Goal: Task Accomplishment & Management: Complete application form

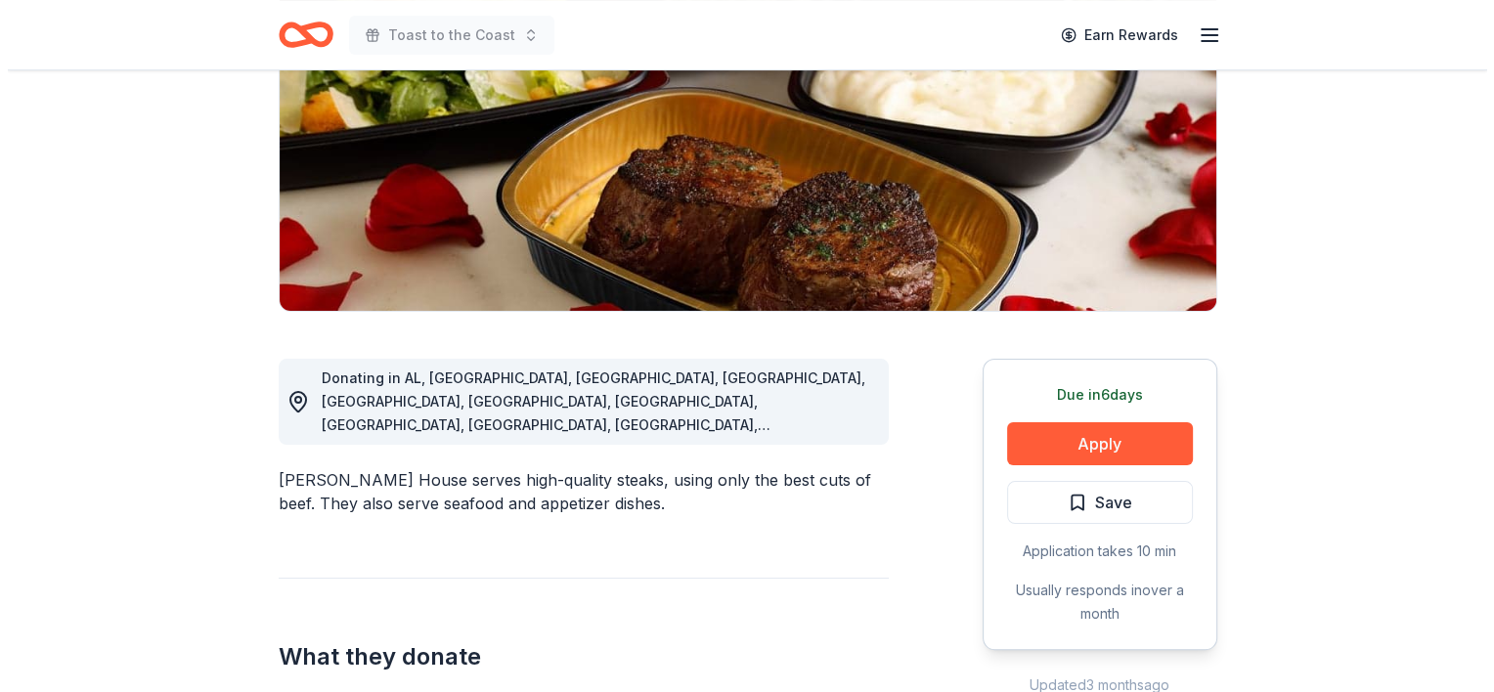
scroll to position [438, 0]
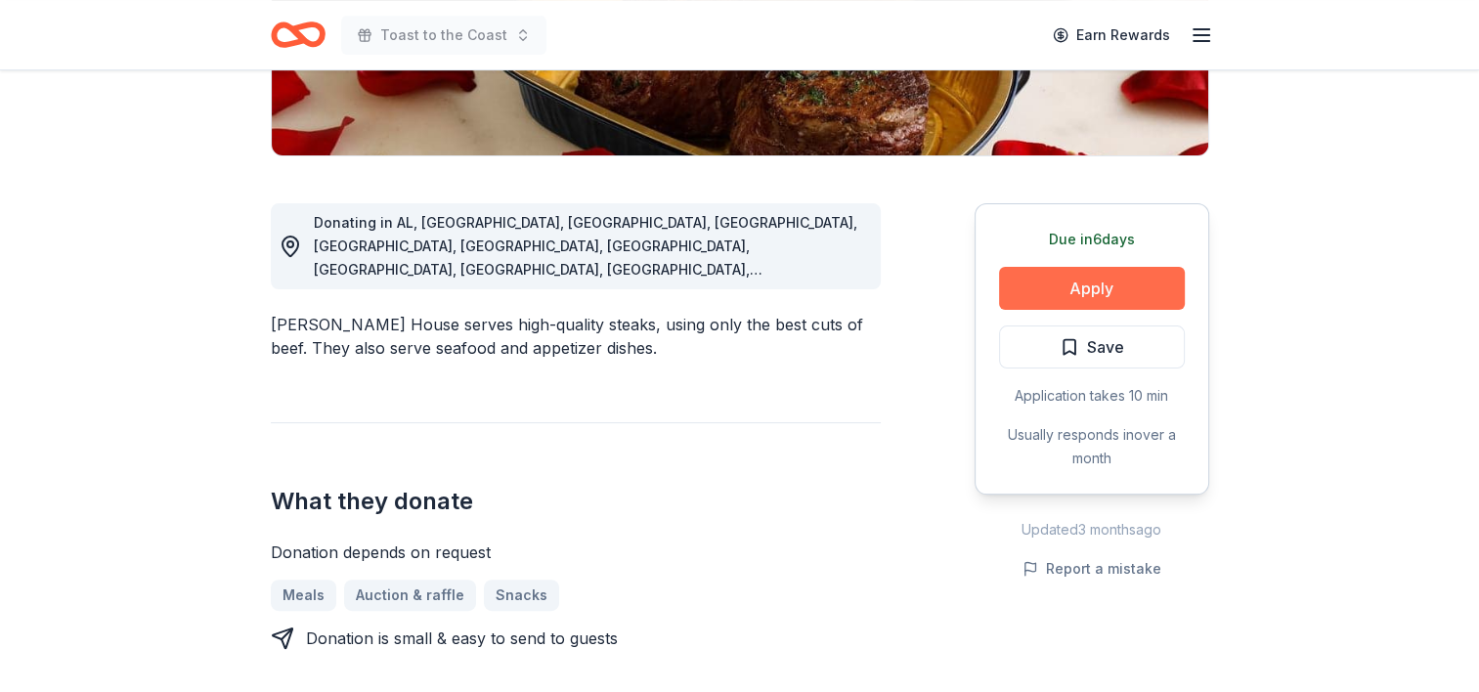
click at [1099, 270] on button "Apply" at bounding box center [1092, 288] width 186 height 43
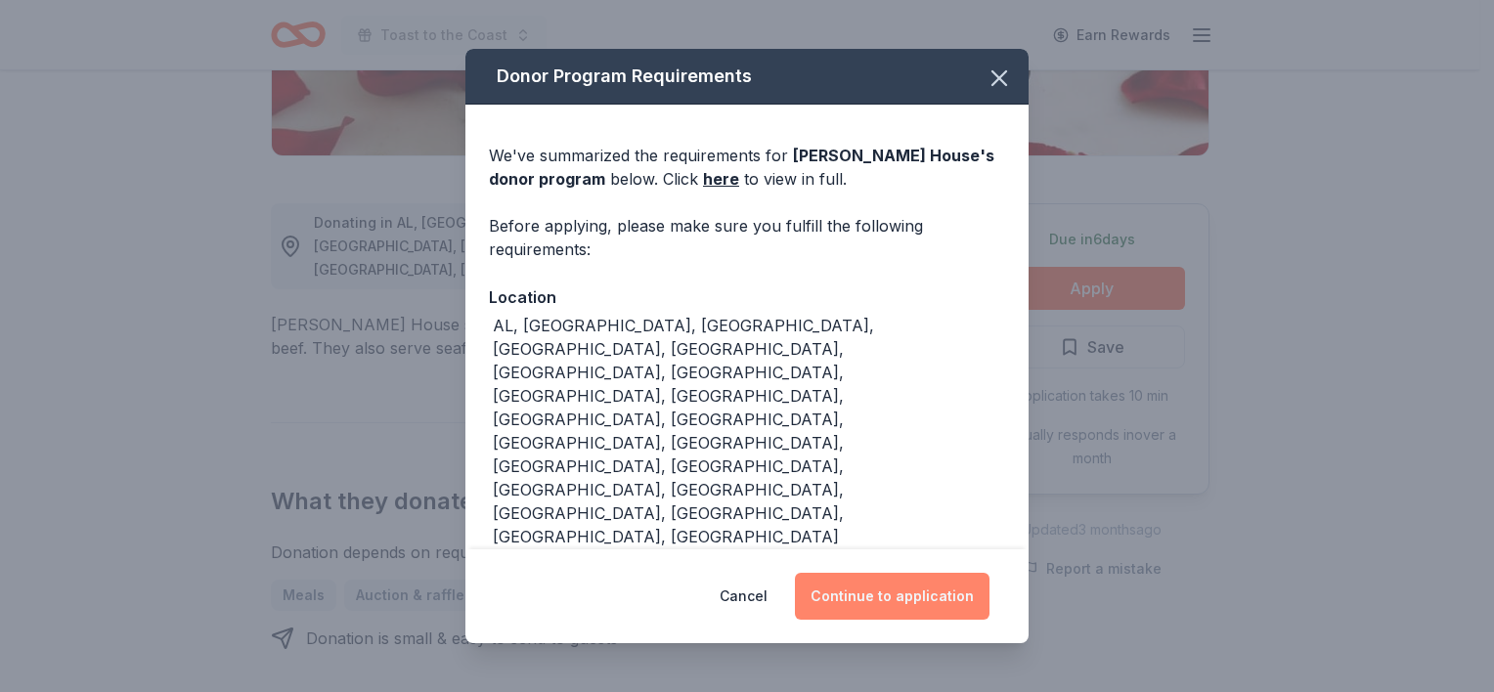
click at [885, 587] on button "Continue to application" at bounding box center [892, 596] width 195 height 47
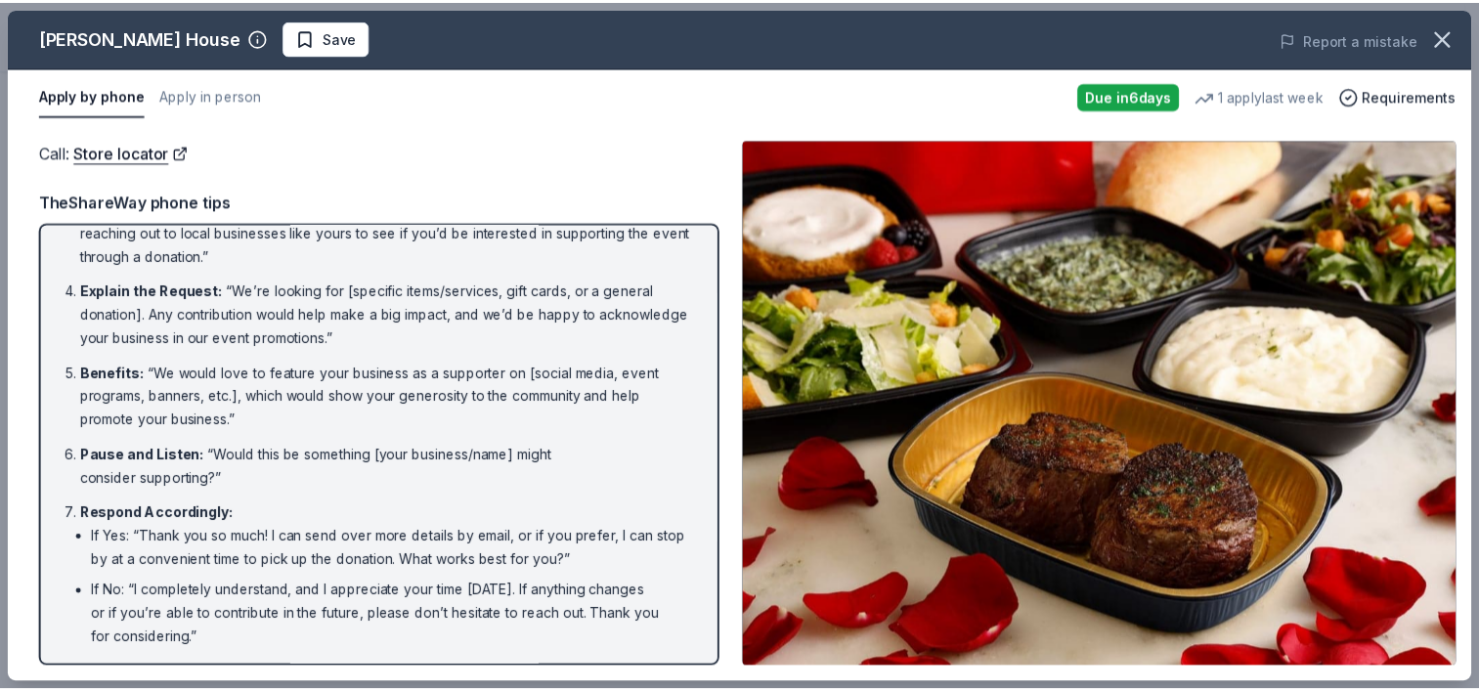
scroll to position [241, 0]
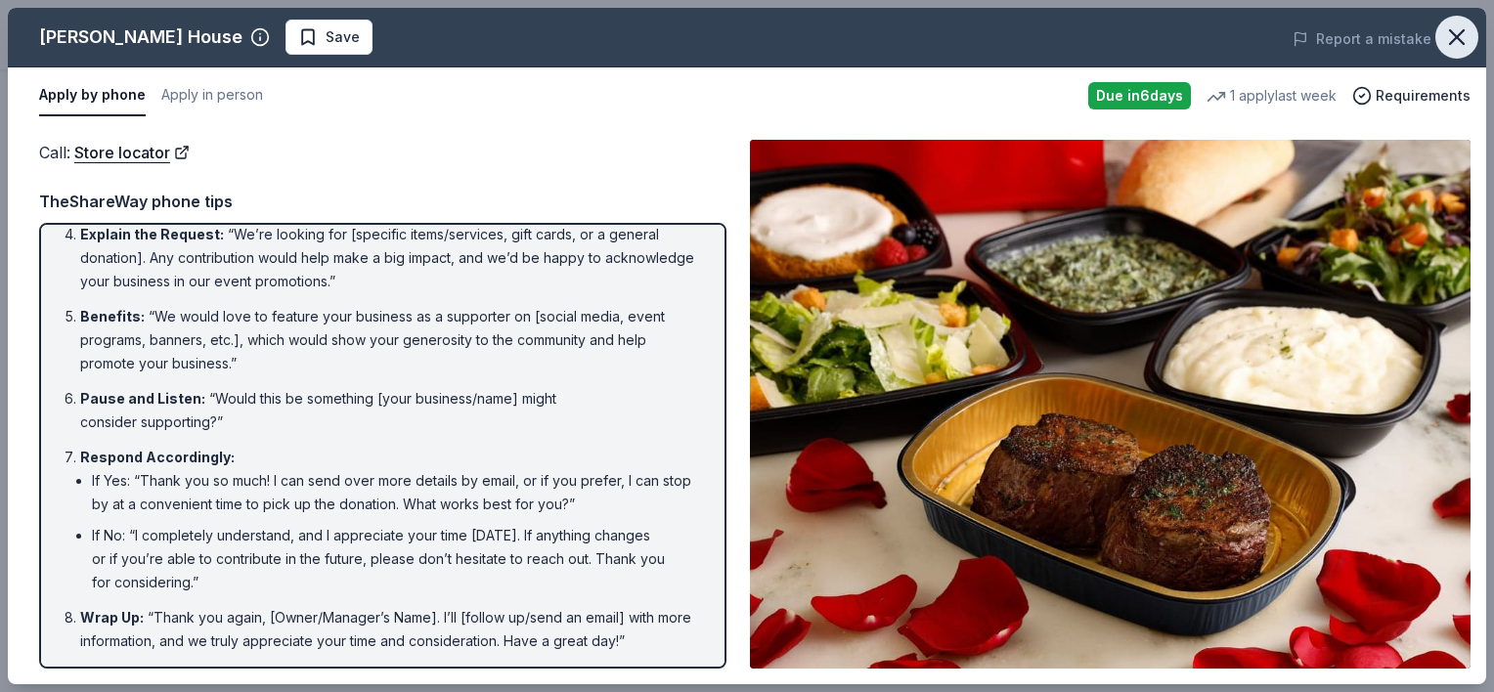
click at [1453, 23] on icon "button" at bounding box center [1456, 36] width 27 height 27
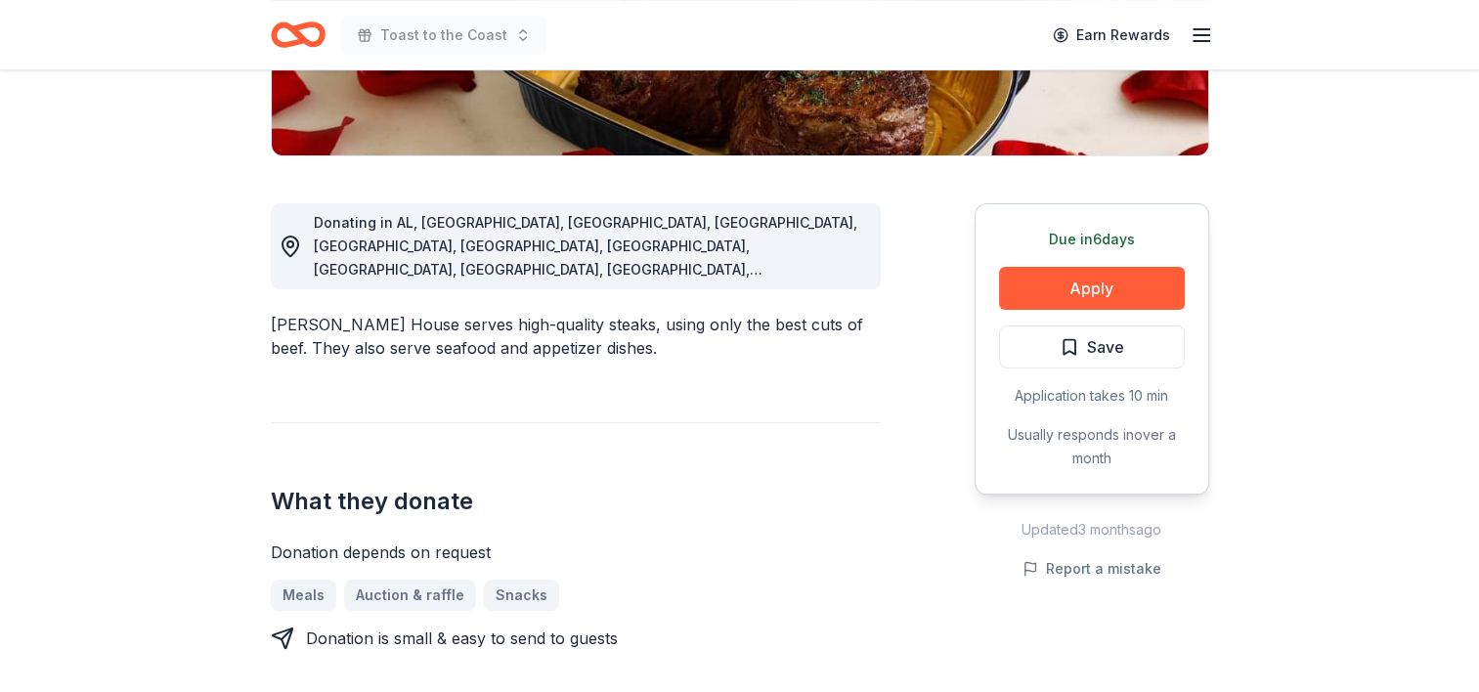
click at [305, 39] on icon "Home" at bounding box center [306, 34] width 30 height 20
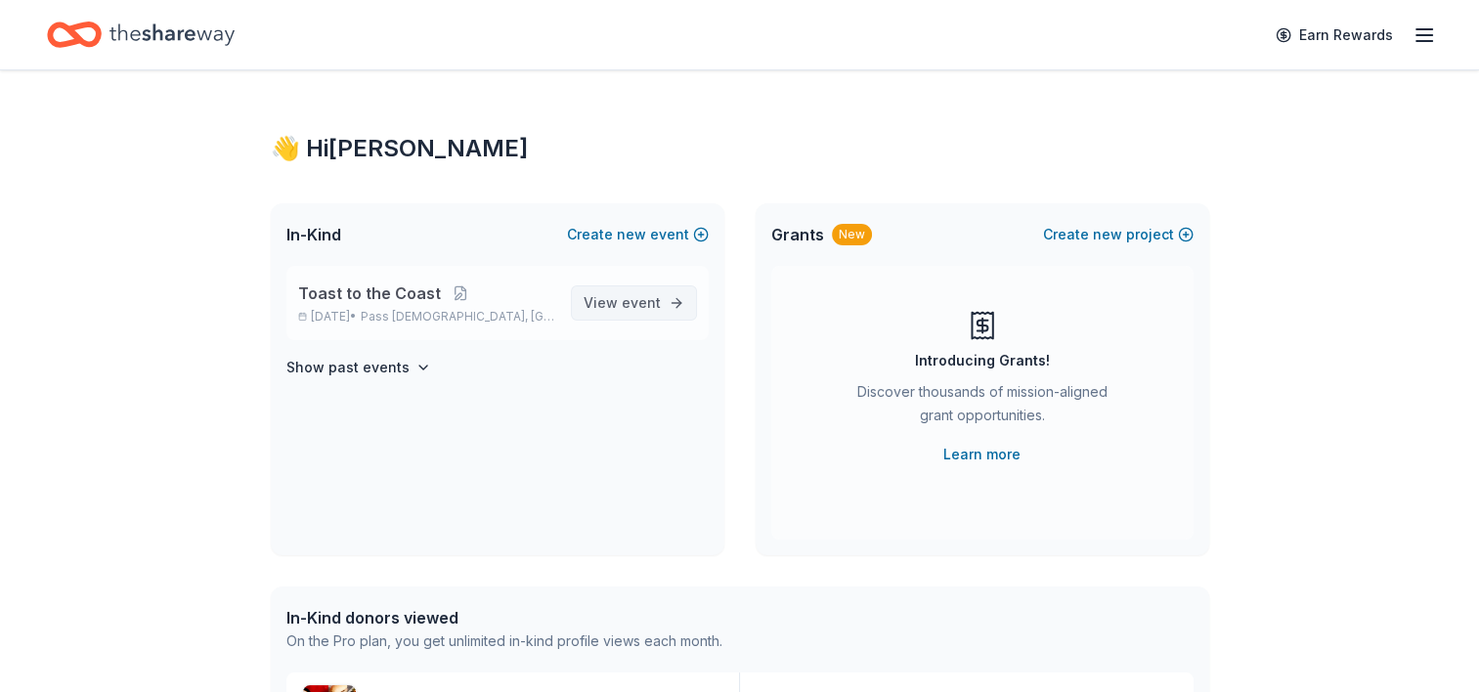
click at [688, 315] on link "View event" at bounding box center [634, 303] width 126 height 35
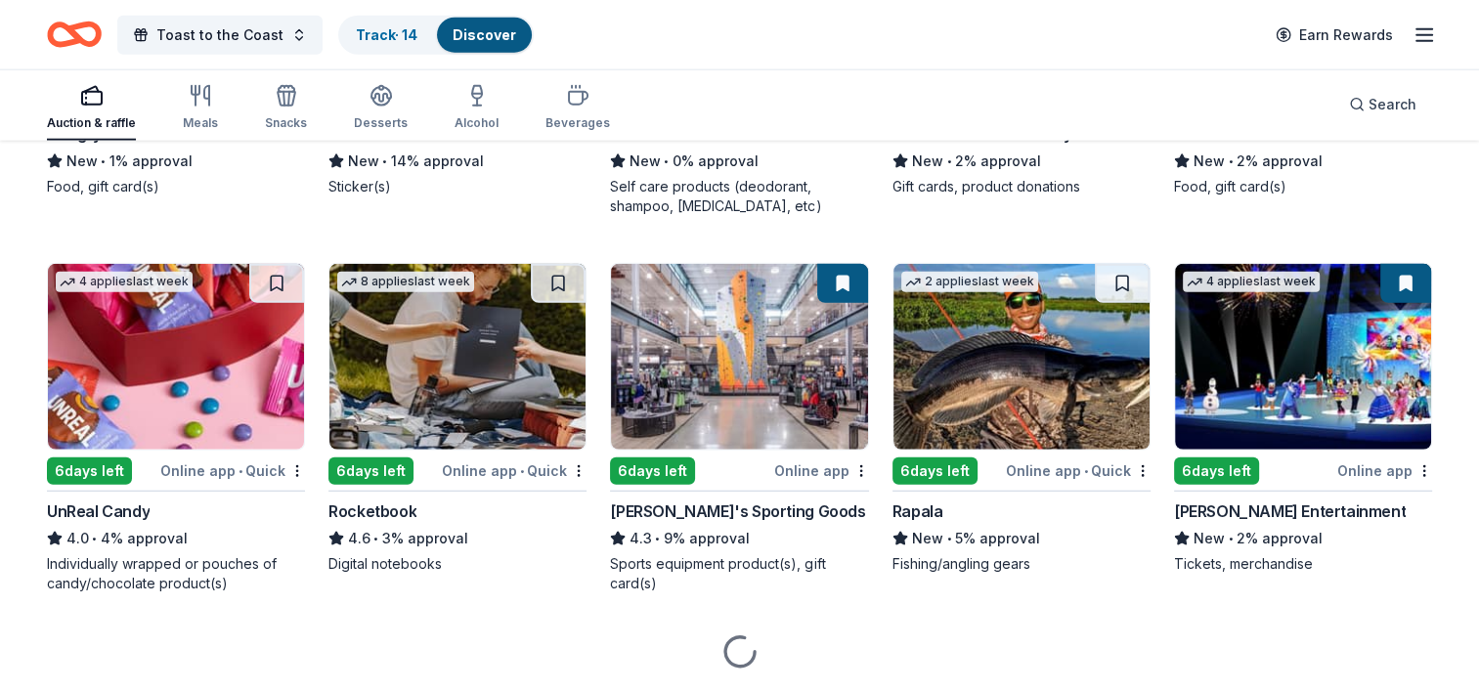
scroll to position [5024, 0]
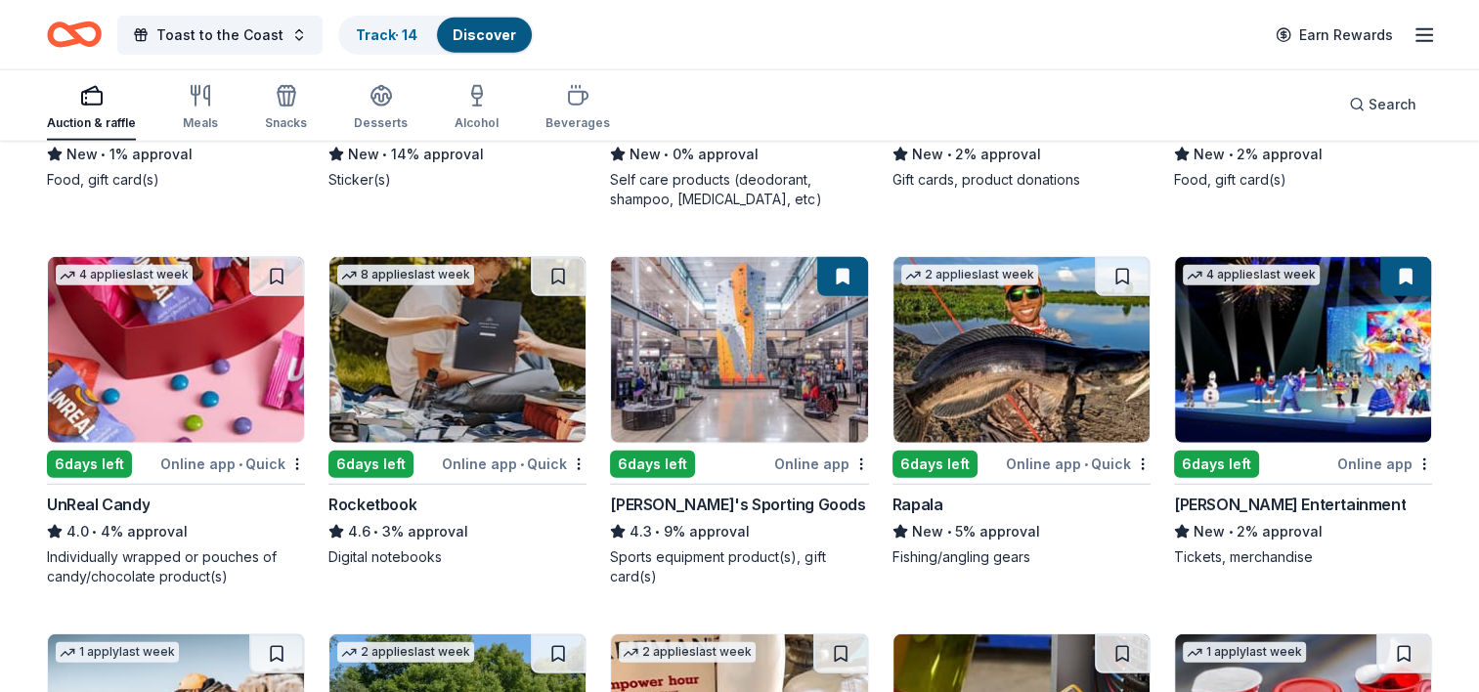
click at [1413, 265] on button at bounding box center [1406, 276] width 51 height 39
click at [1371, 372] on img at bounding box center [1303, 350] width 256 height 186
click at [1336, 364] on img at bounding box center [1303, 350] width 256 height 186
click at [252, 27] on span "Toast to the Coast" at bounding box center [219, 34] width 127 height 23
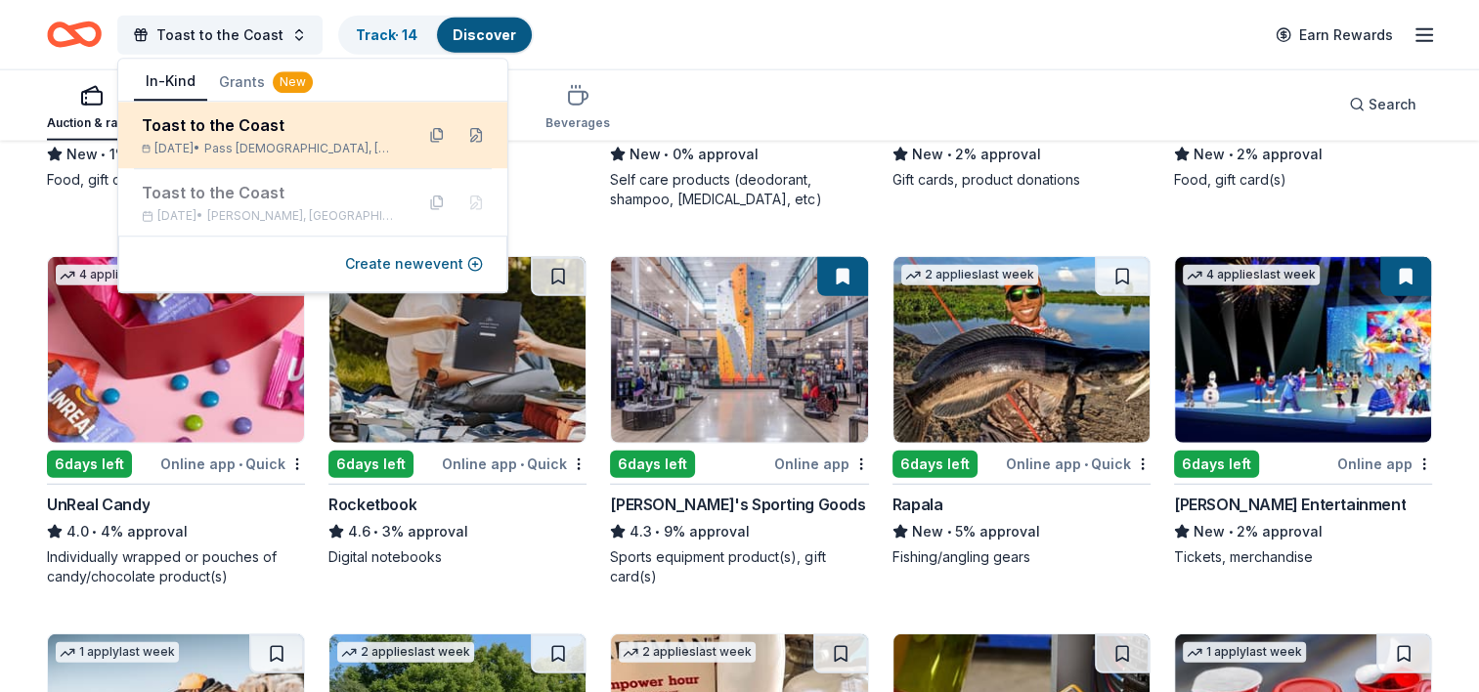
click at [246, 135] on div "Toast to the Coast" at bounding box center [270, 124] width 256 height 23
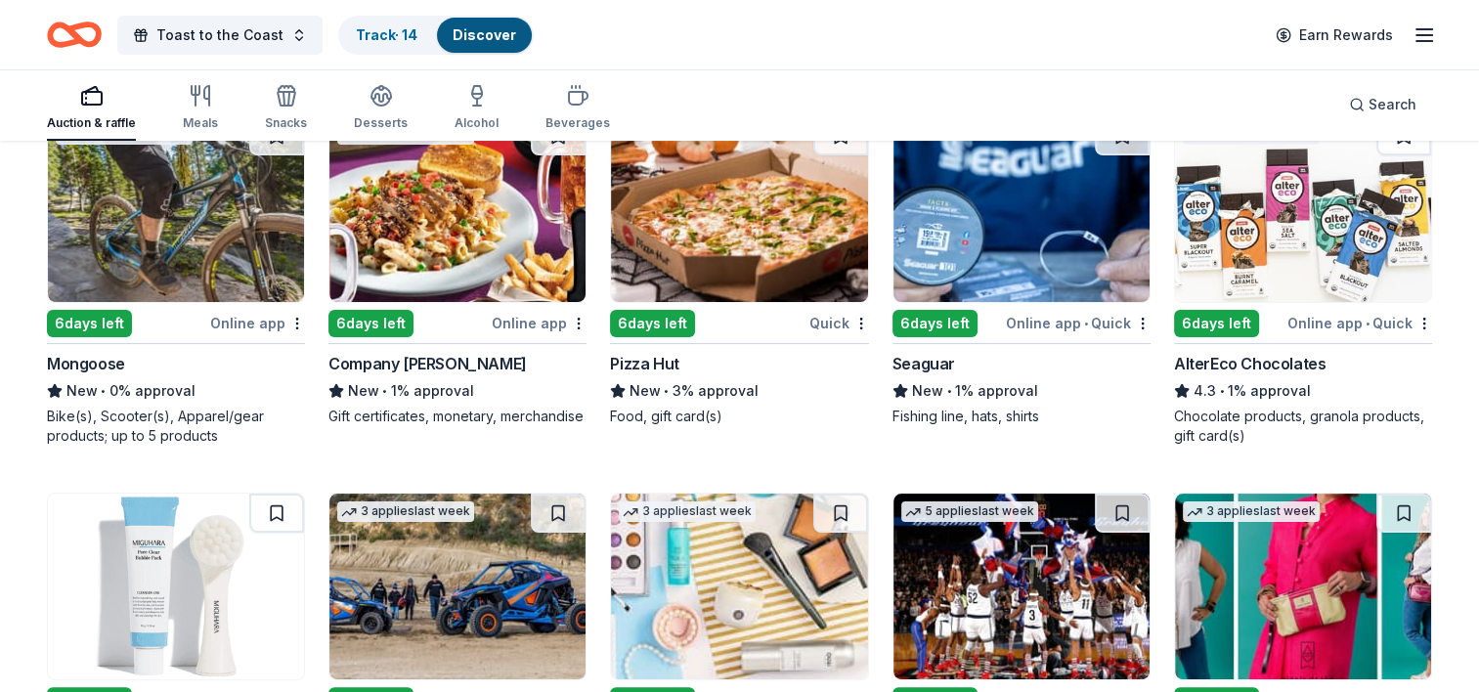
scroll to position [7724, 0]
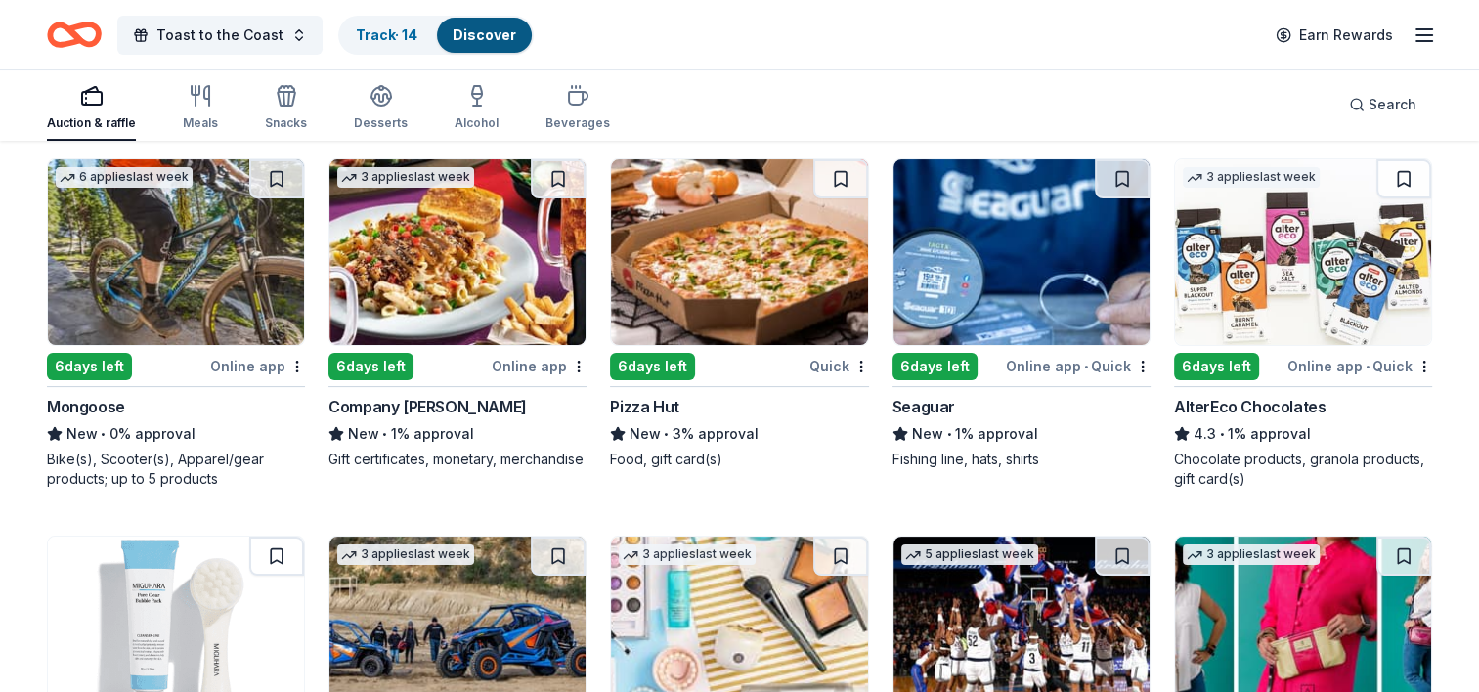
click at [1283, 274] on img at bounding box center [1303, 252] width 256 height 186
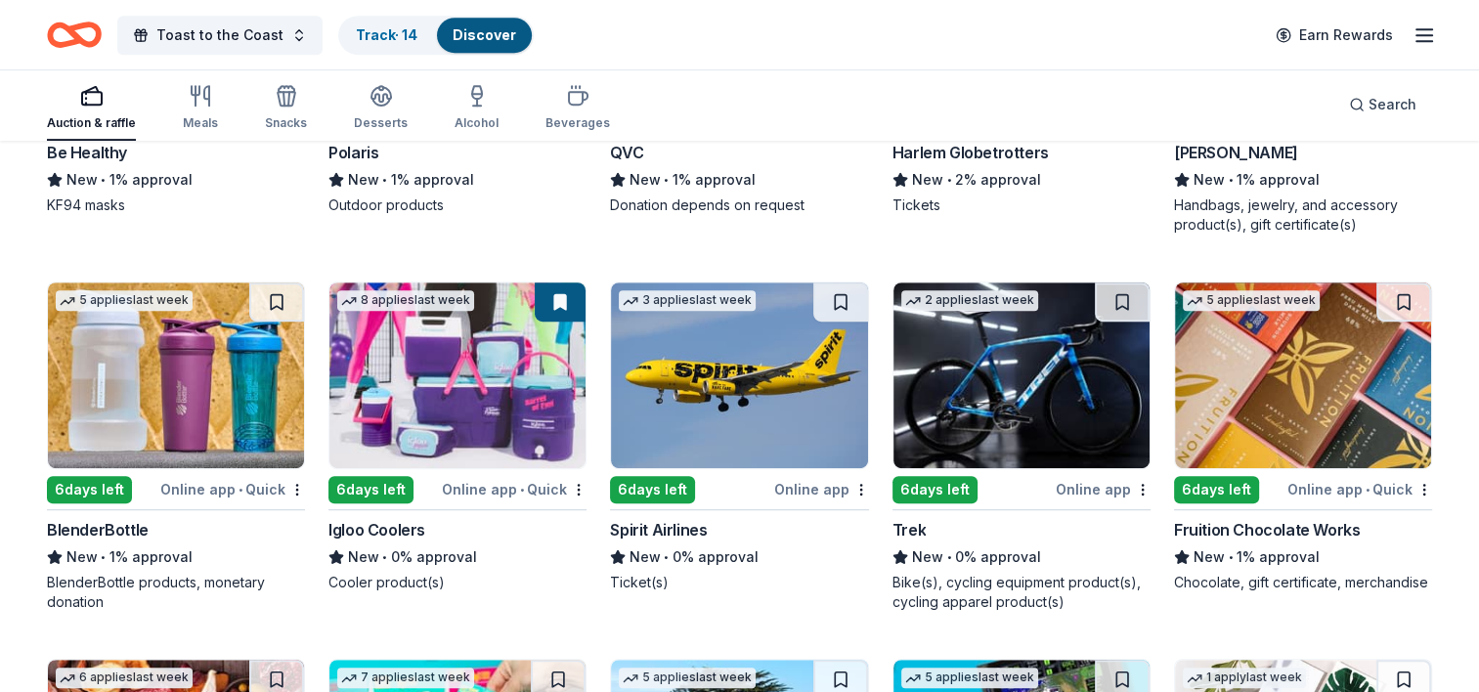
scroll to position [8436, 0]
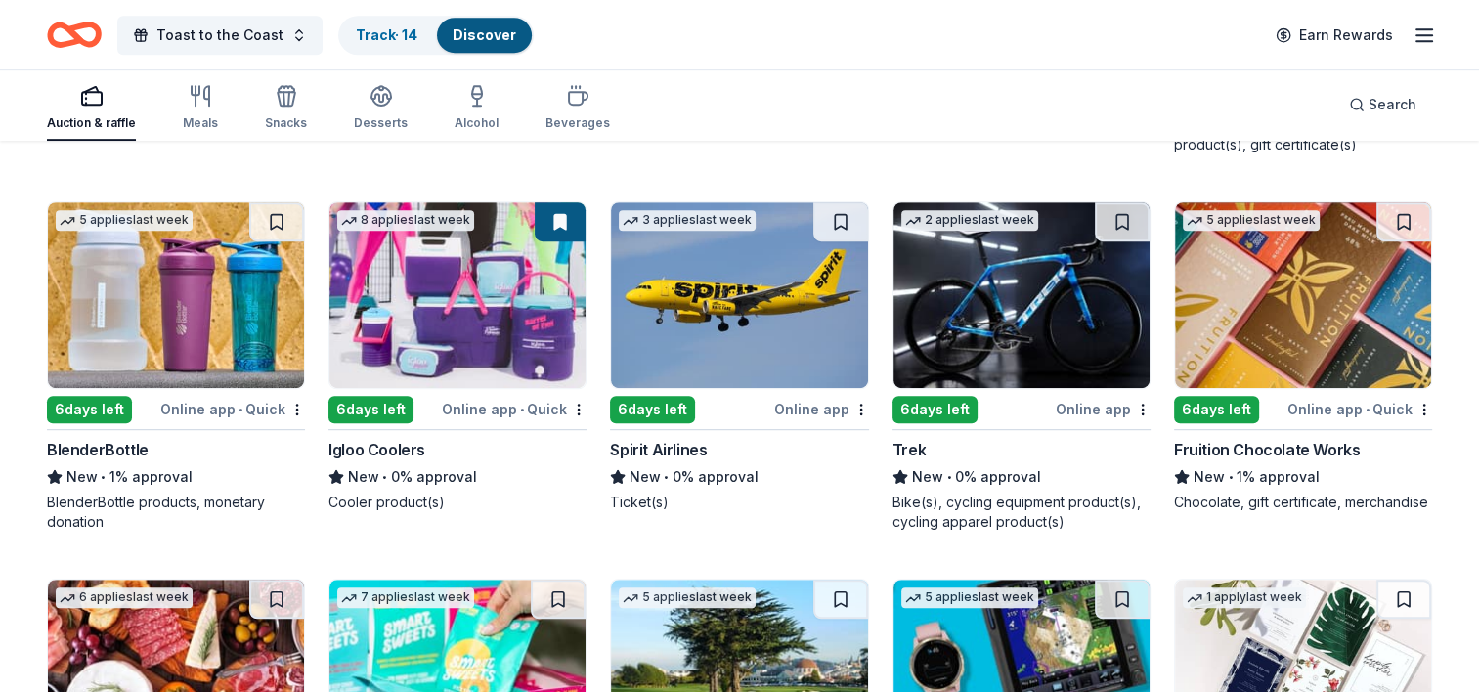
click at [1343, 283] on img at bounding box center [1303, 295] width 256 height 186
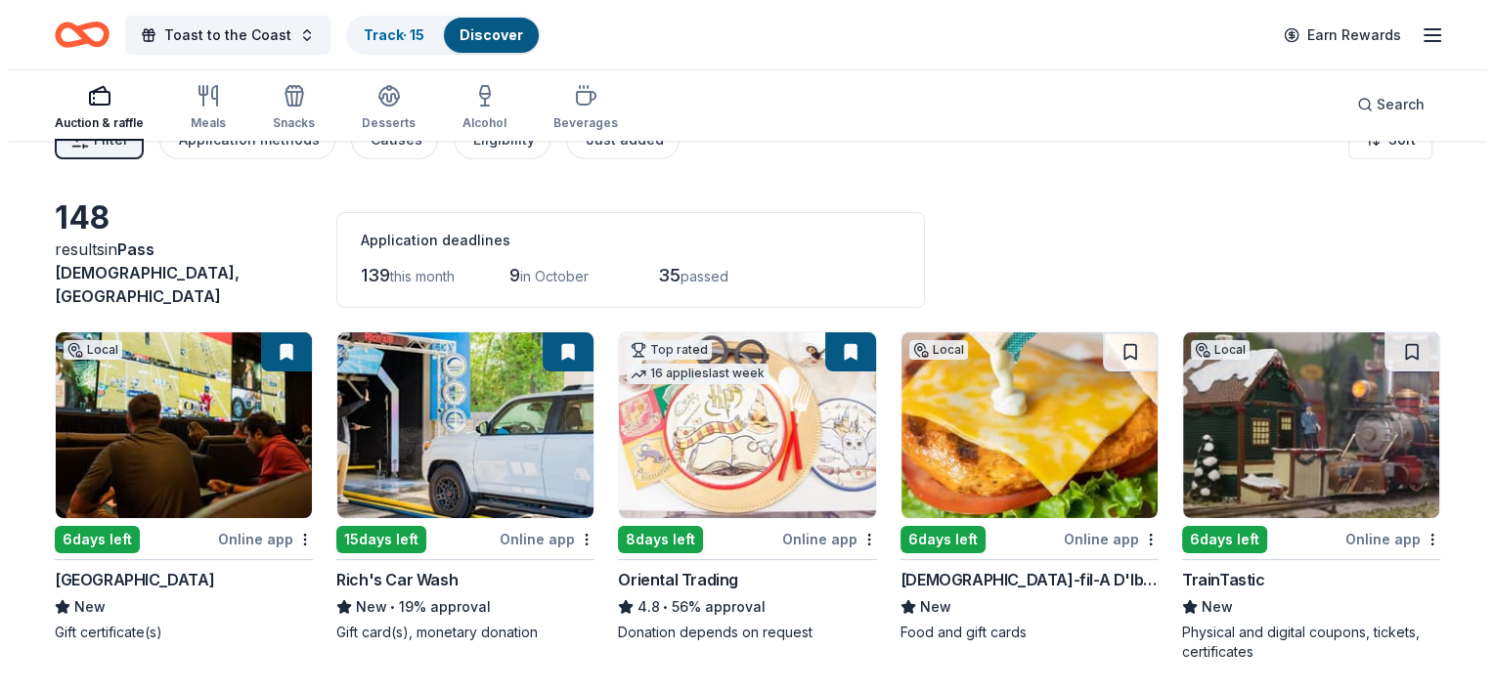
scroll to position [0, 0]
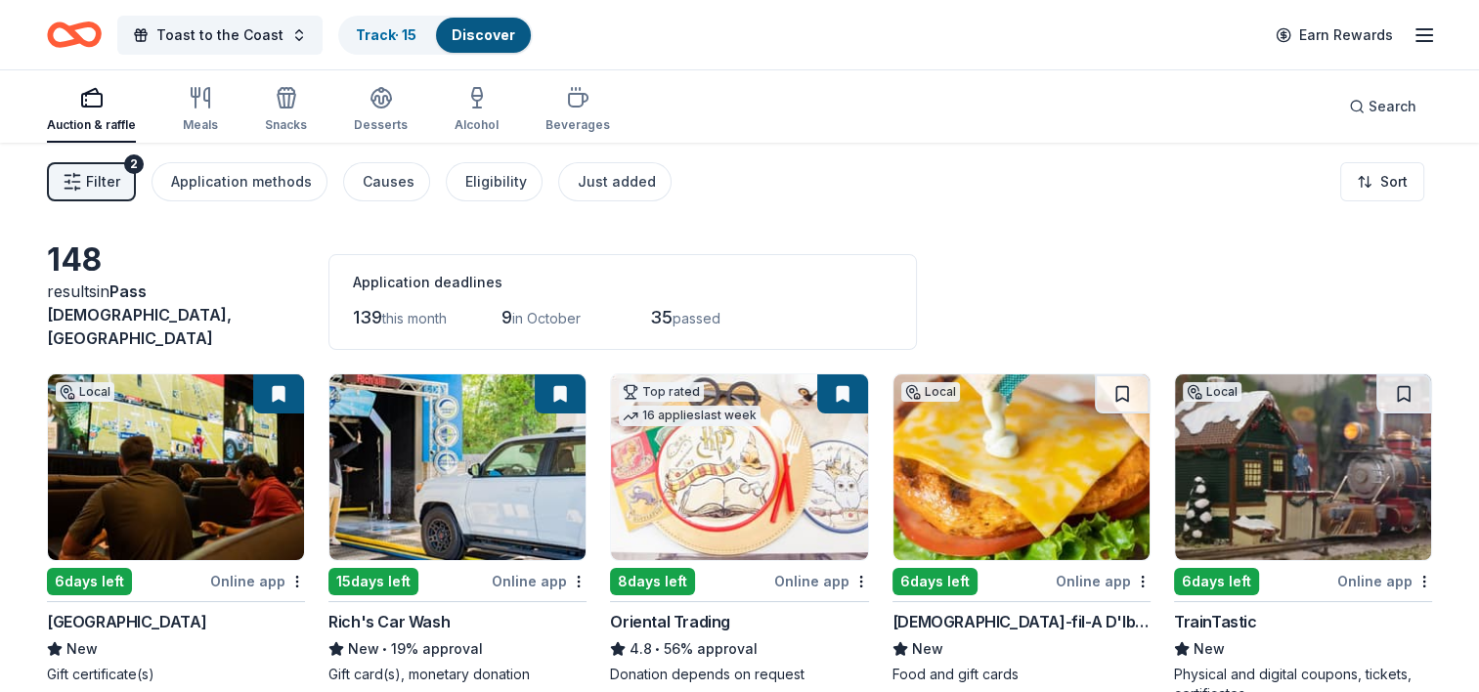
click at [76, 189] on icon "button" at bounding box center [73, 182] width 20 height 20
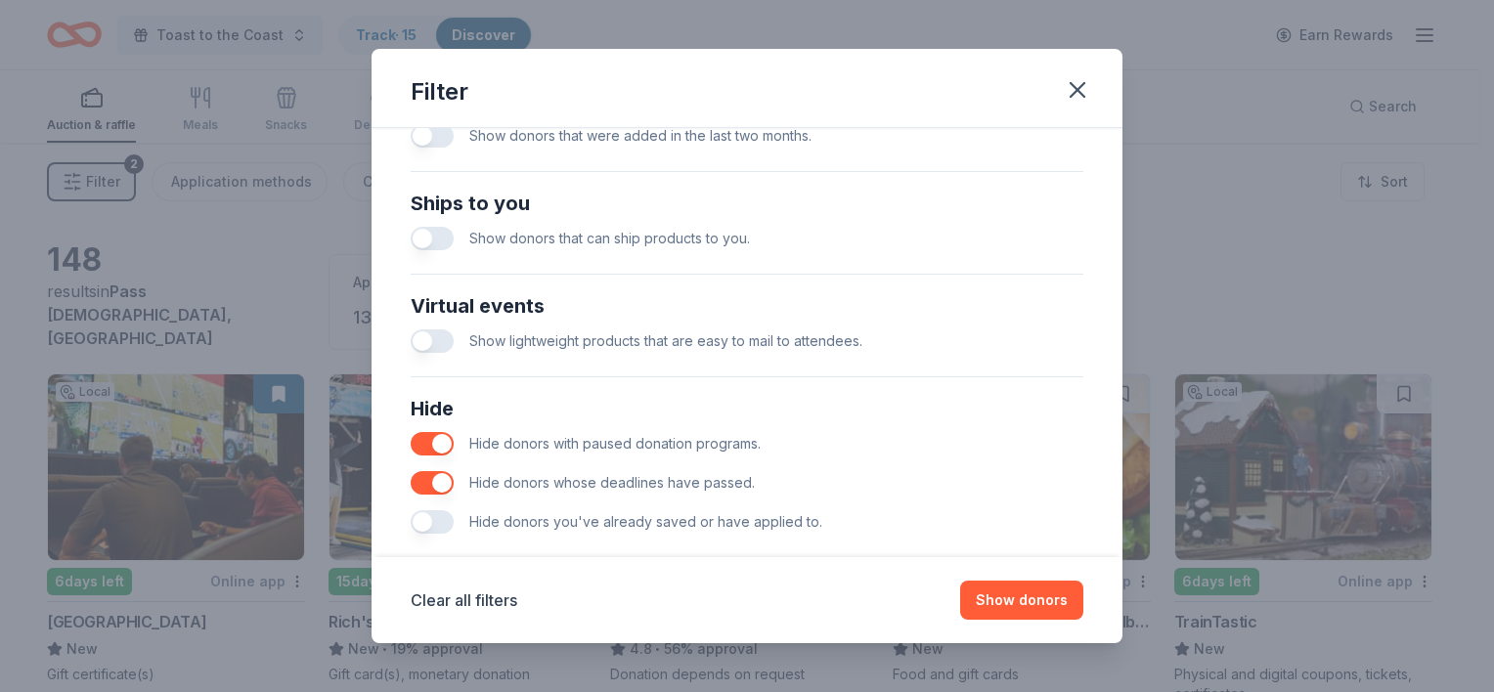
scroll to position [857, 0]
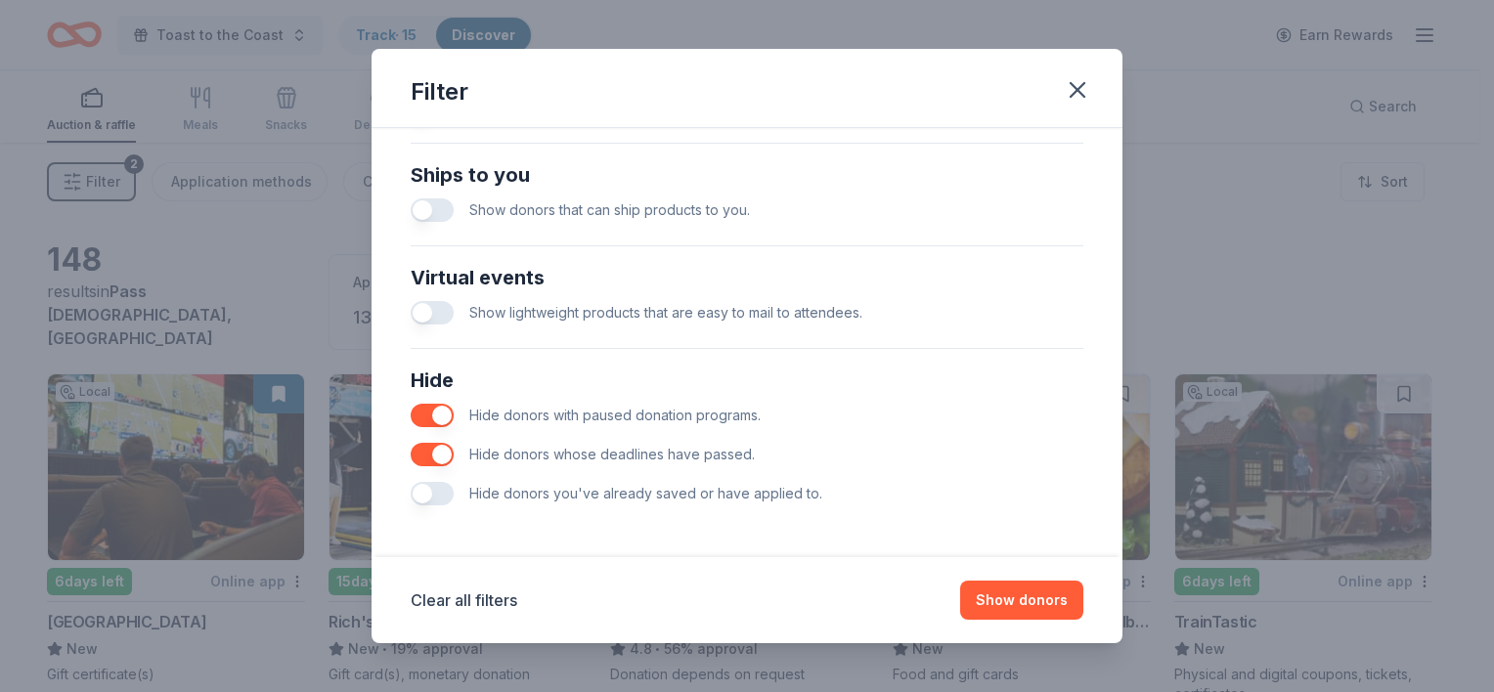
click at [421, 487] on button "button" at bounding box center [432, 493] width 43 height 23
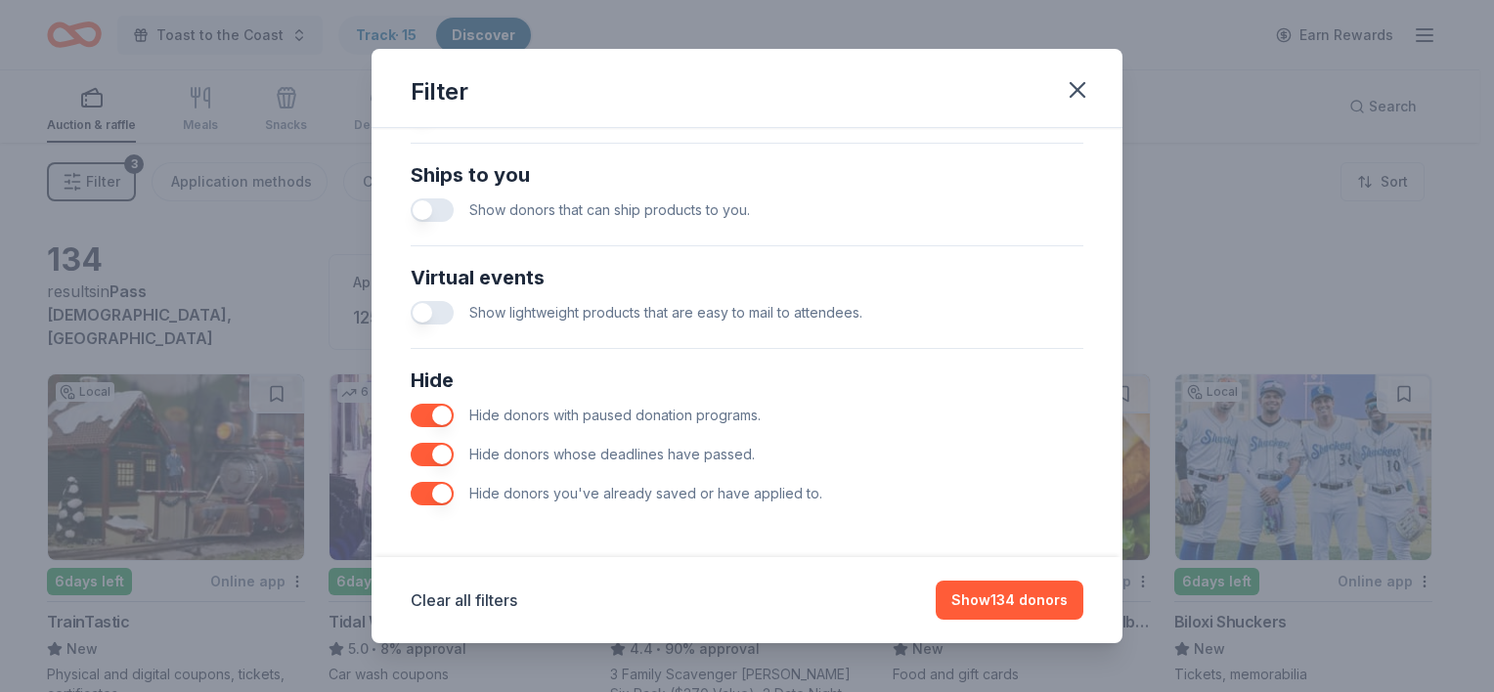
click at [440, 458] on button "button" at bounding box center [432, 454] width 43 height 23
click at [442, 407] on button "button" at bounding box center [432, 415] width 43 height 23
click at [1048, 598] on button "Show 199 donors" at bounding box center [1009, 600] width 149 height 39
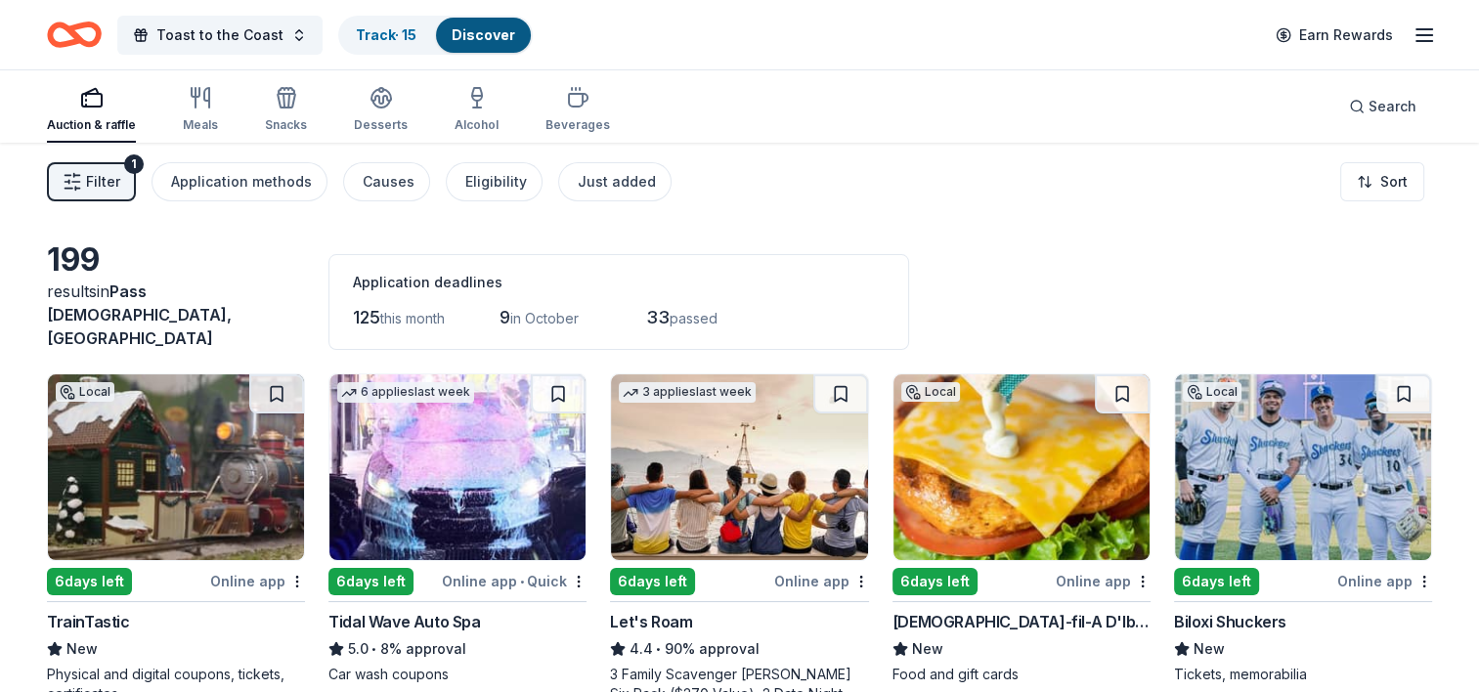
click at [242, 414] on img at bounding box center [176, 467] width 256 height 186
click at [114, 173] on span "Filter" at bounding box center [103, 181] width 34 height 23
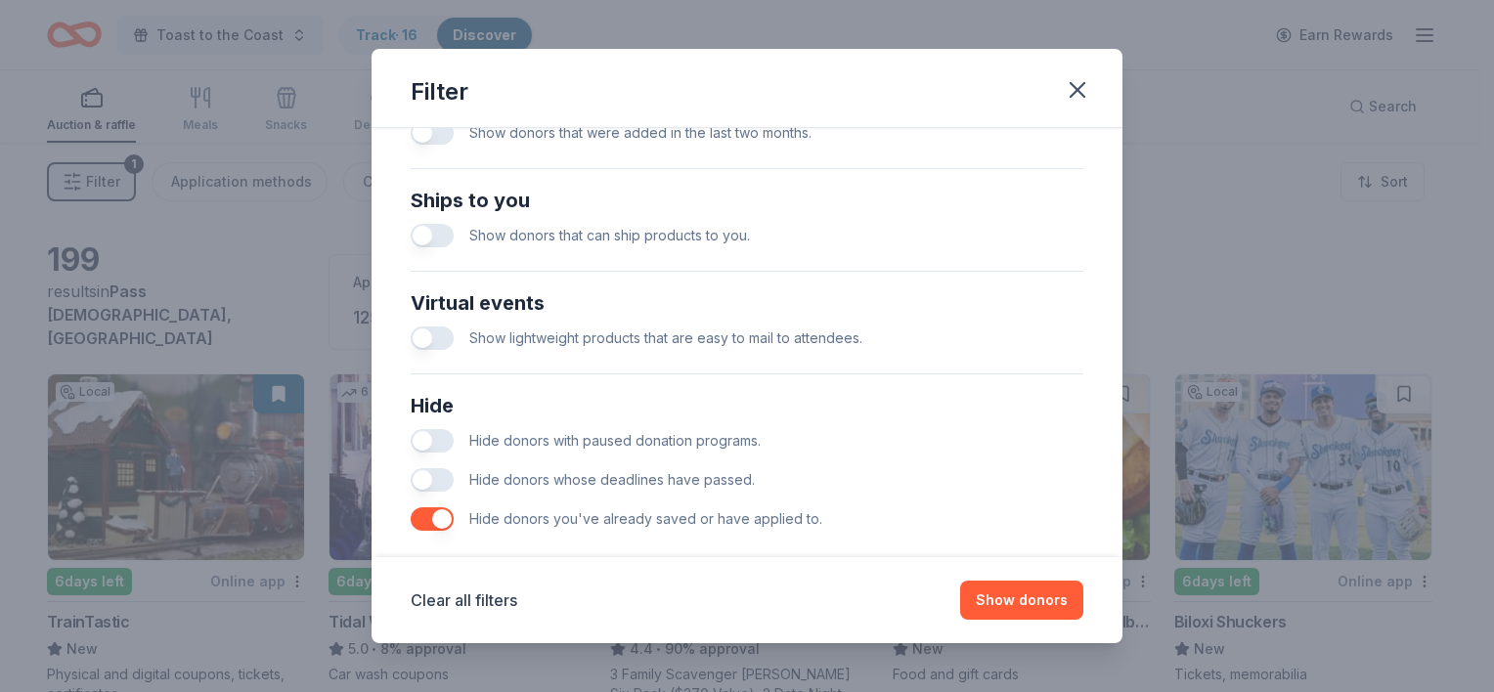
scroll to position [857, 0]
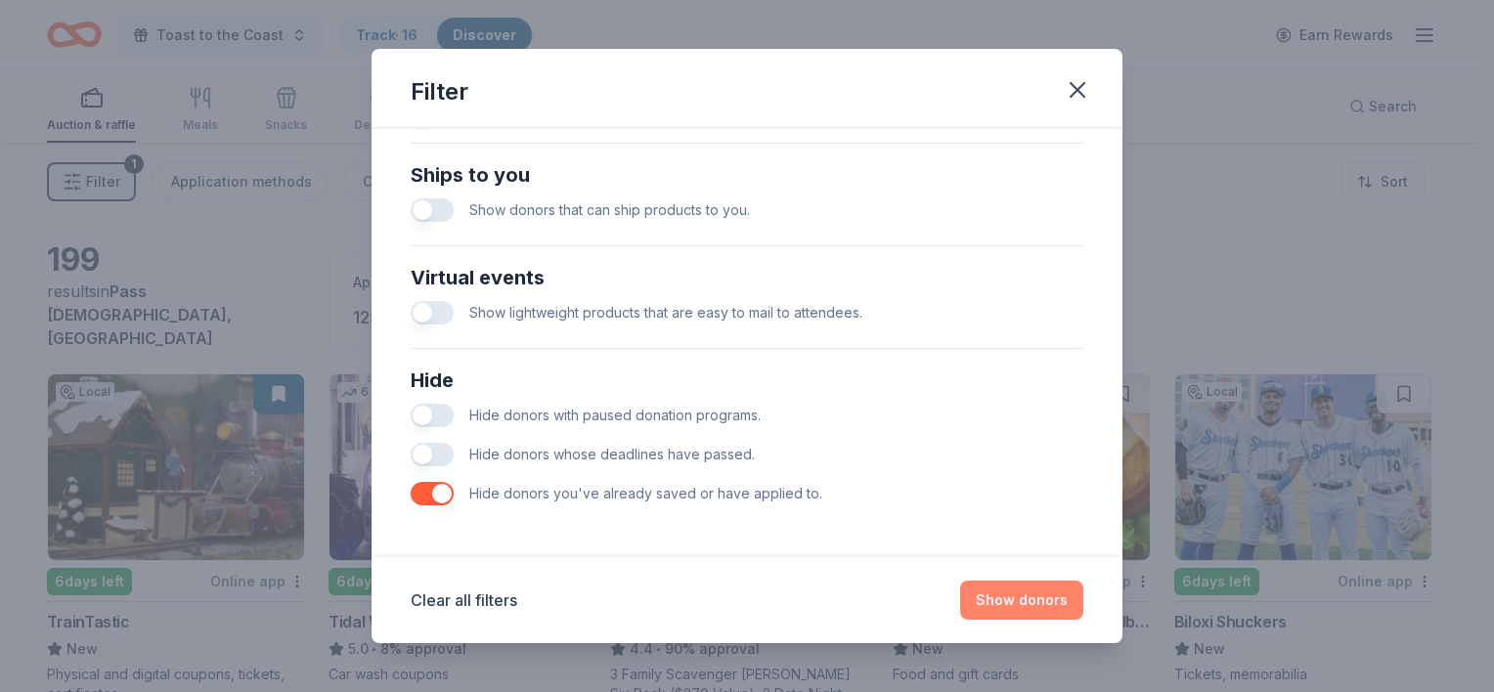
click at [1021, 598] on button "Show donors" at bounding box center [1021, 600] width 123 height 39
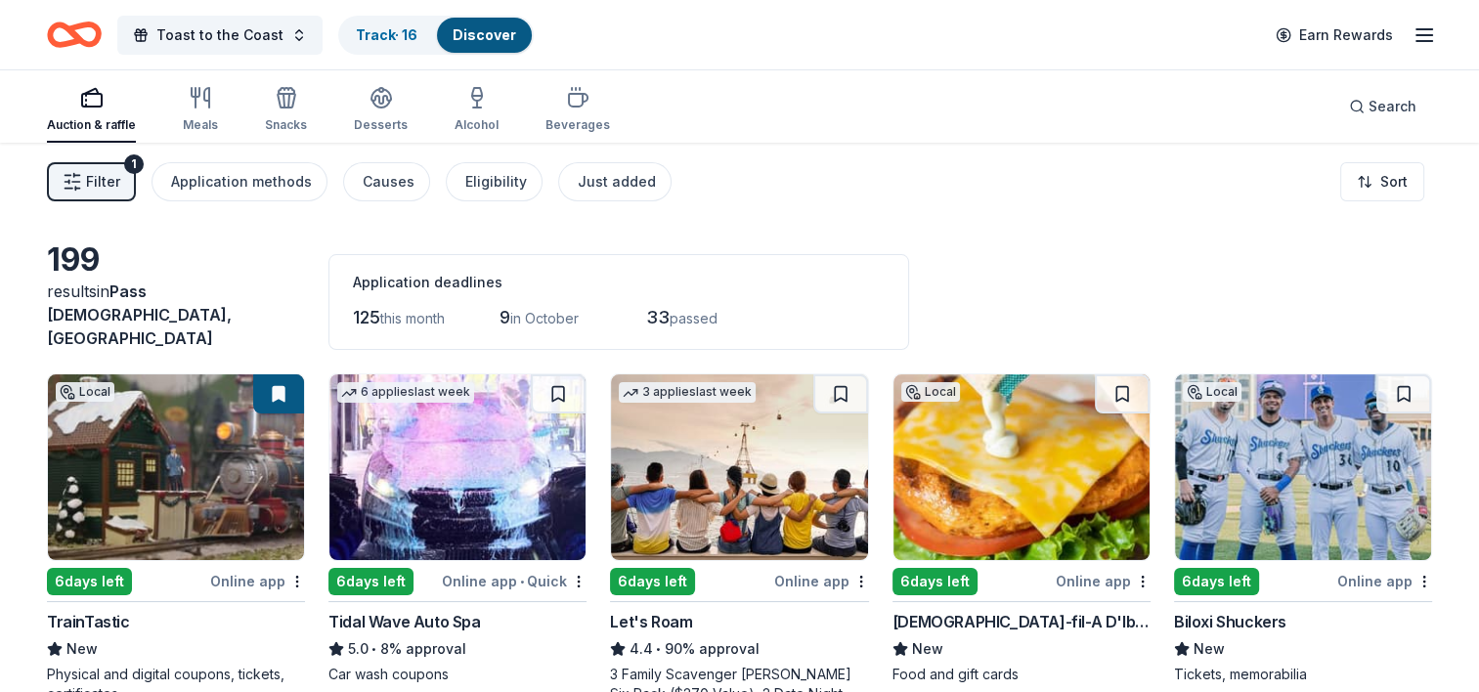
click at [111, 195] on button "Filter 1" at bounding box center [91, 181] width 89 height 39
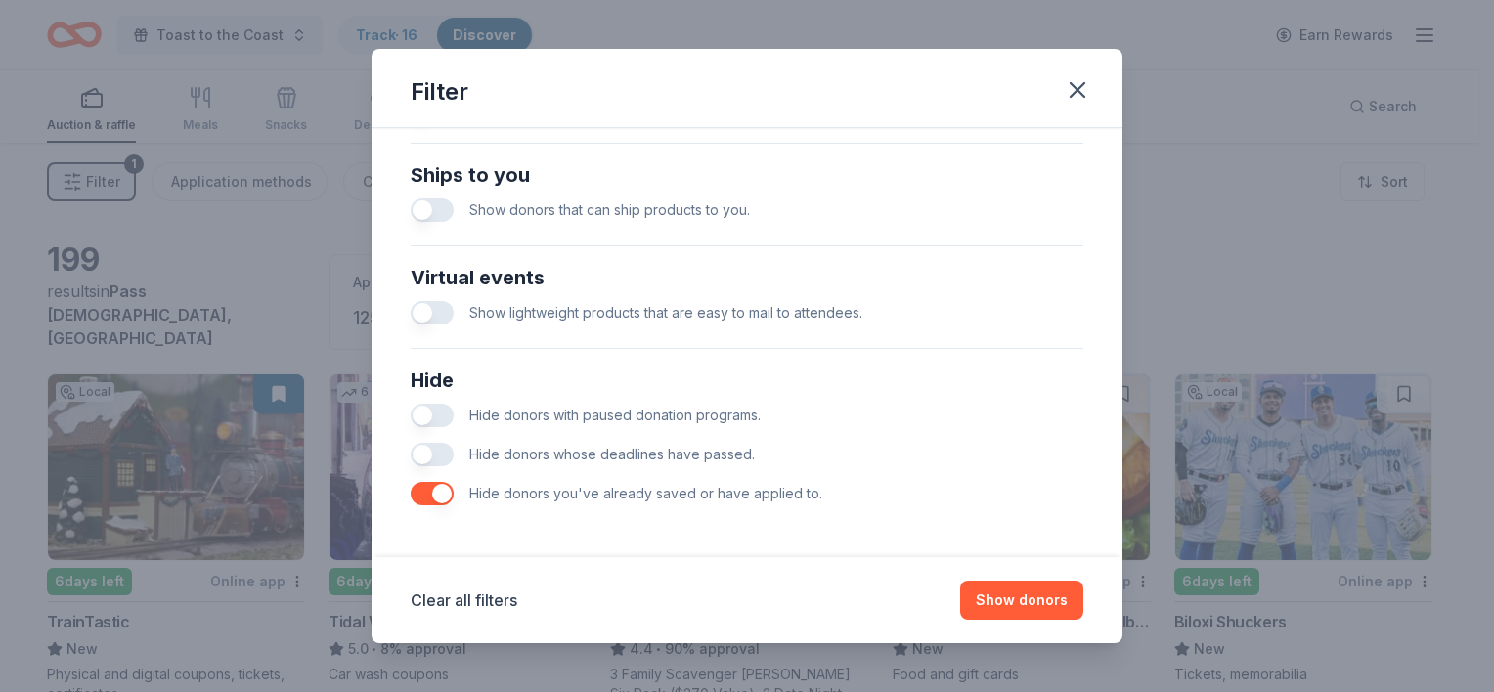
click at [440, 486] on button "button" at bounding box center [432, 493] width 43 height 23
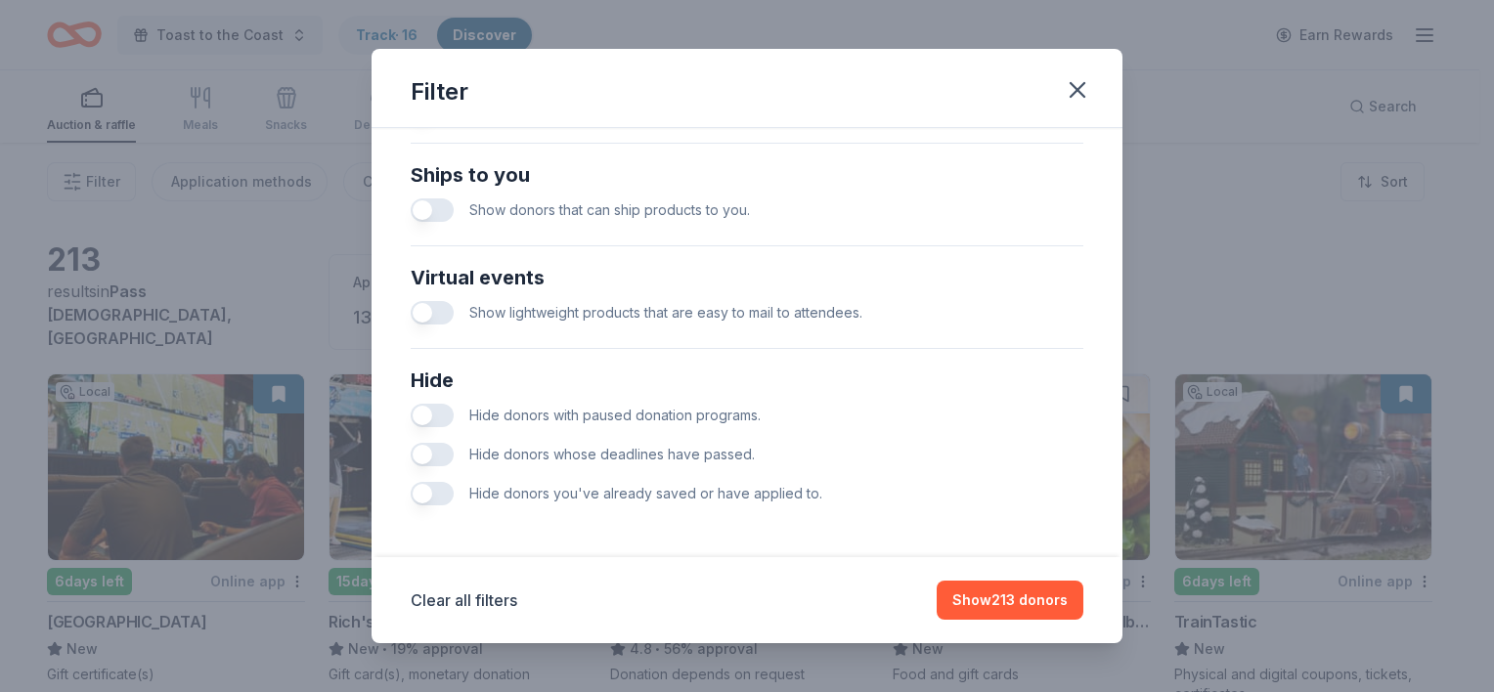
click at [432, 493] on button "button" at bounding box center [432, 493] width 43 height 23
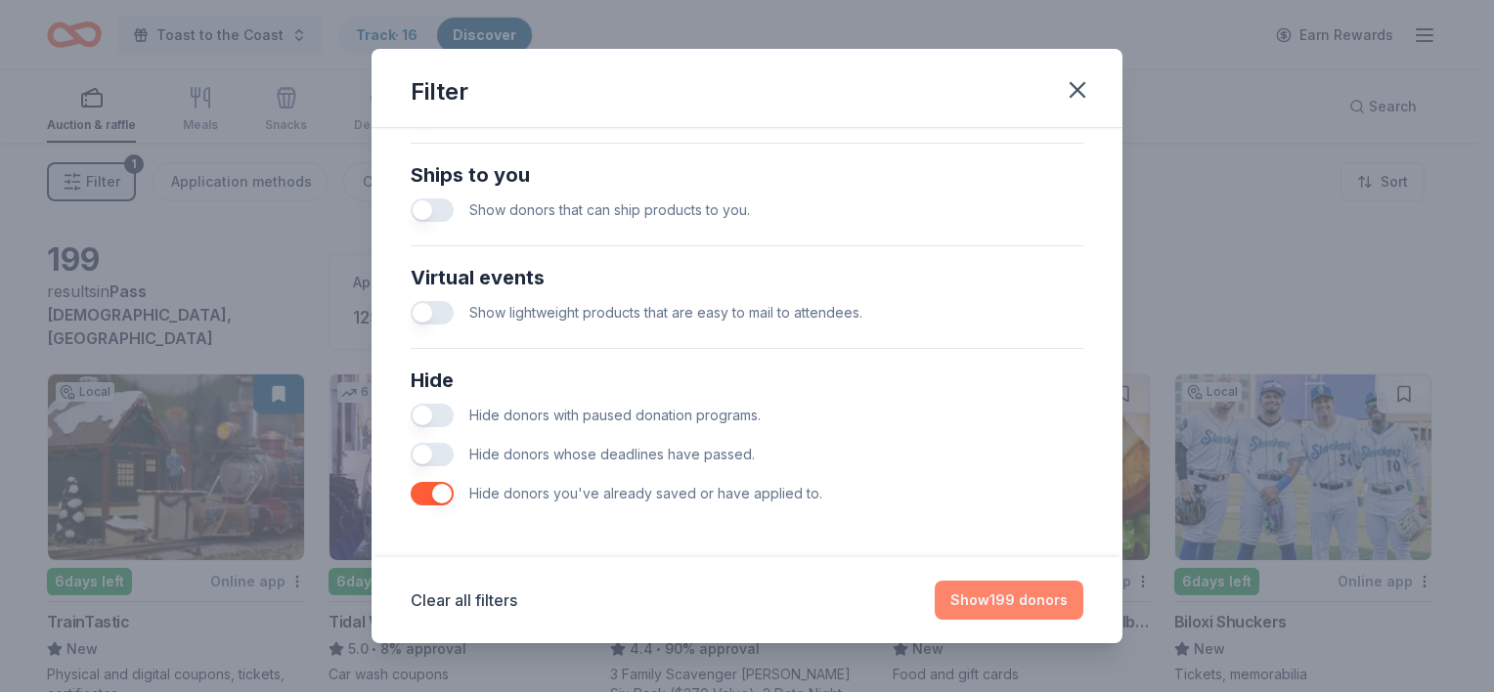
click at [1017, 593] on button "Show 199 donors" at bounding box center [1009, 600] width 149 height 39
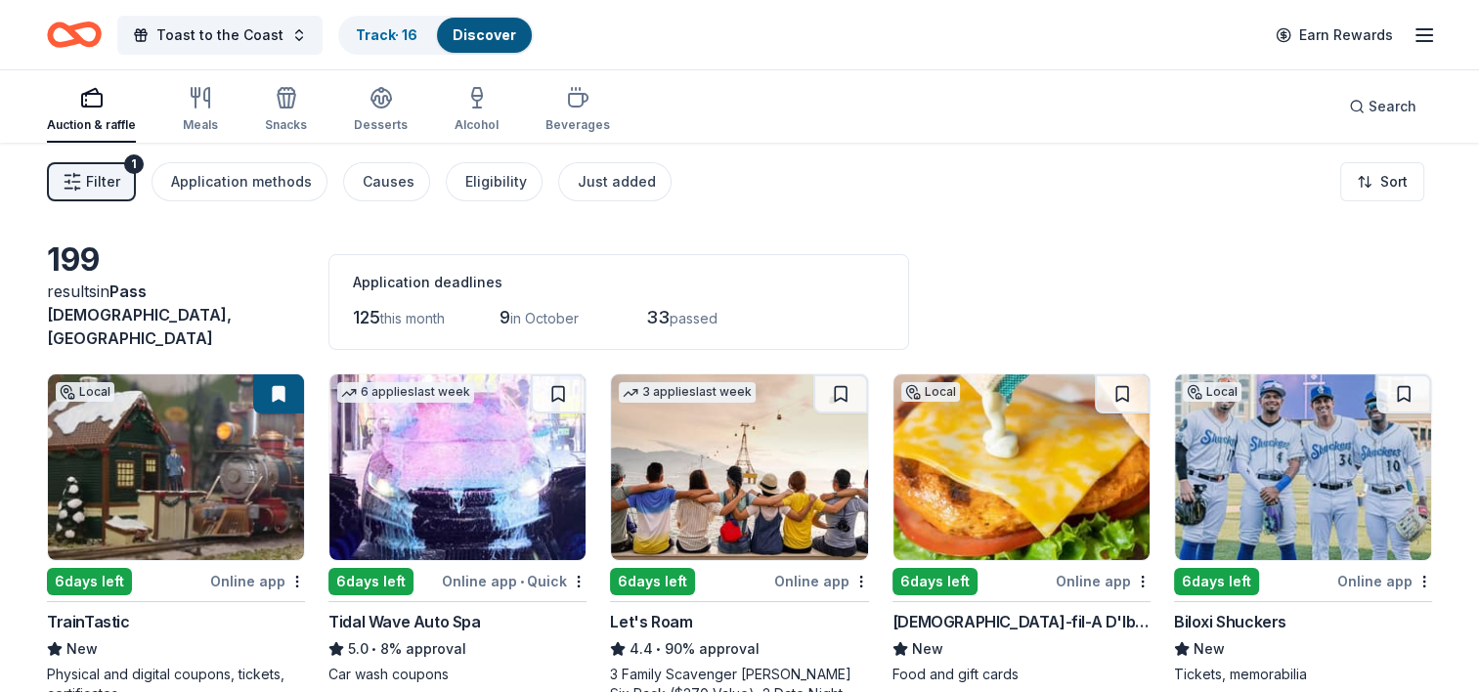
click at [268, 420] on img at bounding box center [176, 467] width 256 height 186
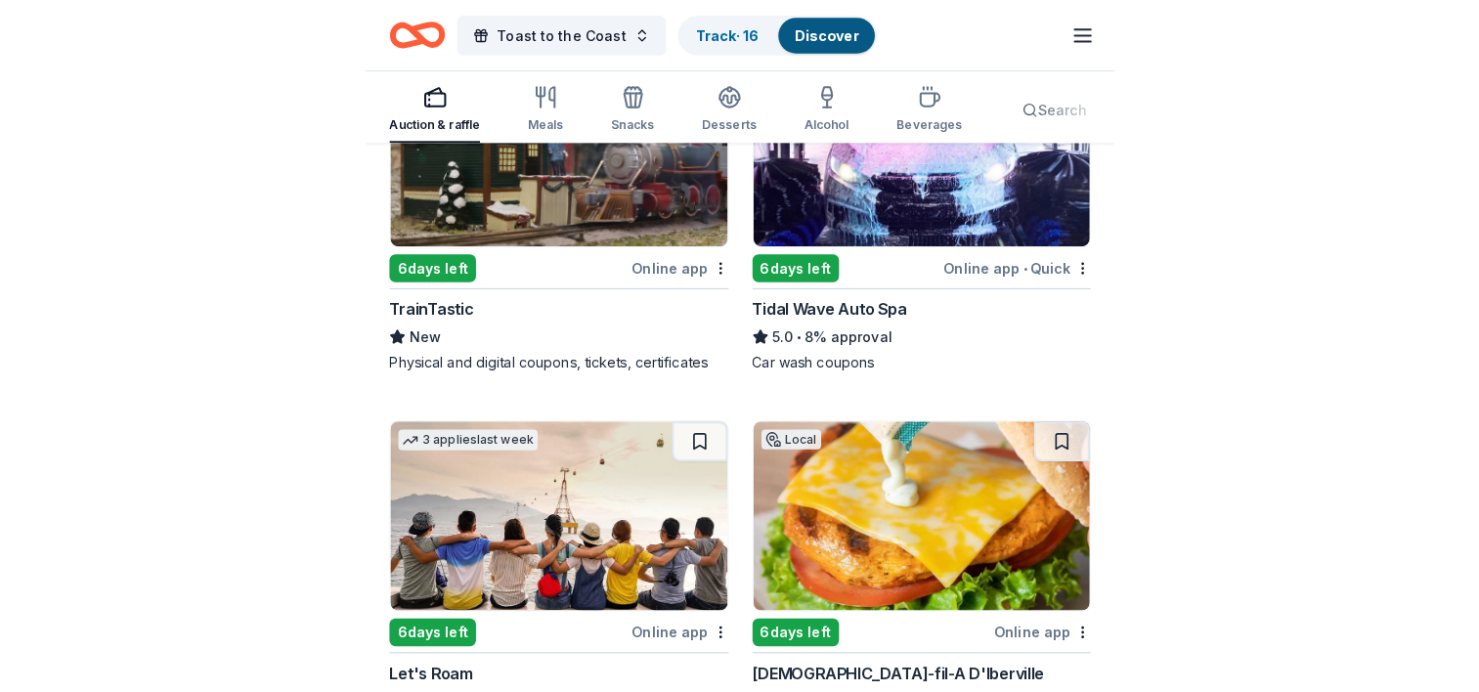
scroll to position [271, 0]
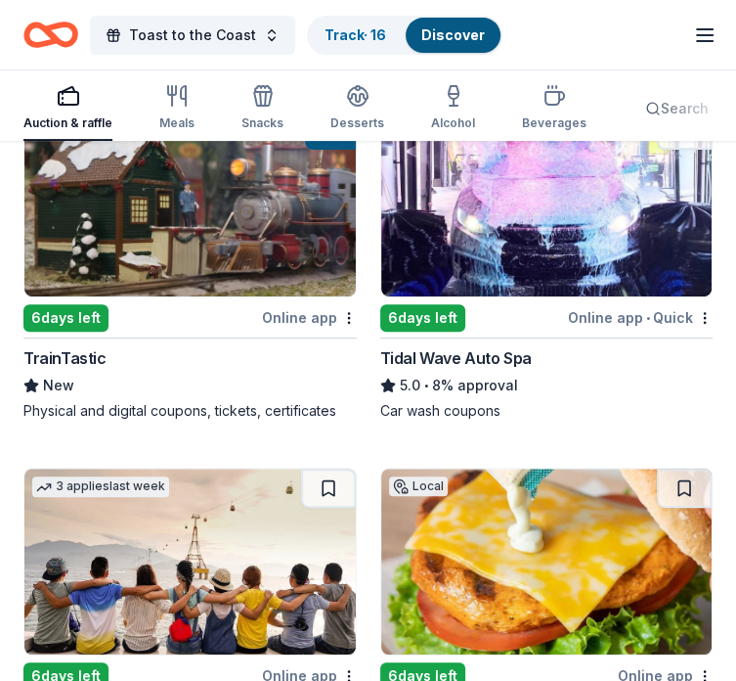
click at [381, 199] on img at bounding box center [546, 203] width 331 height 186
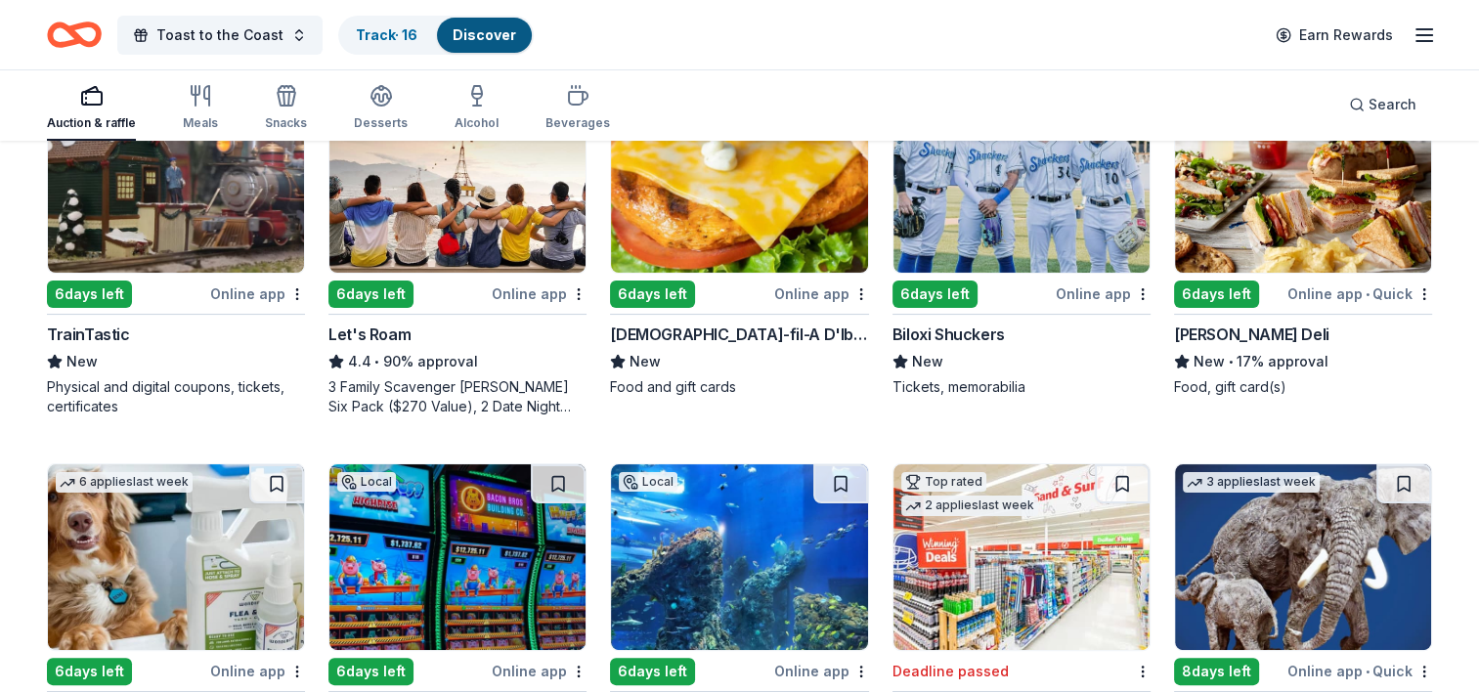
scroll to position [258, 0]
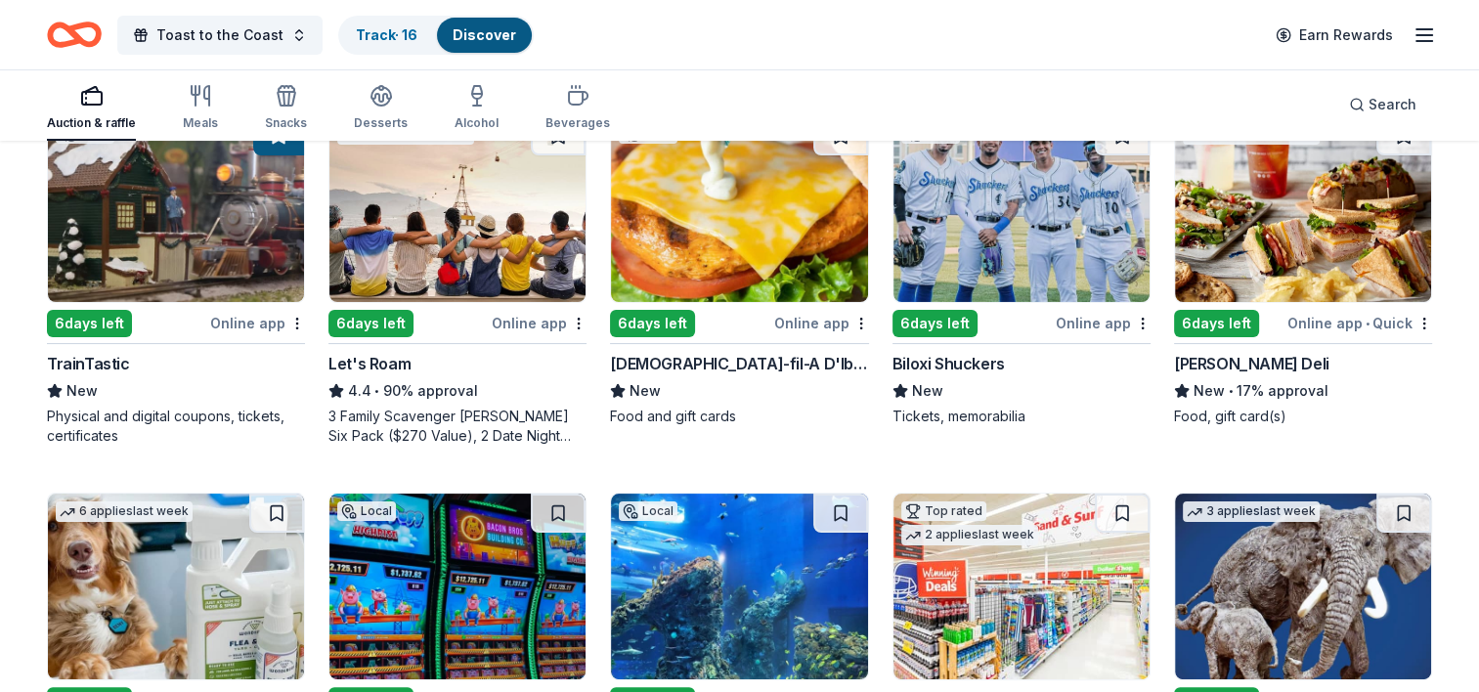
click at [1335, 174] on img at bounding box center [1303, 209] width 256 height 186
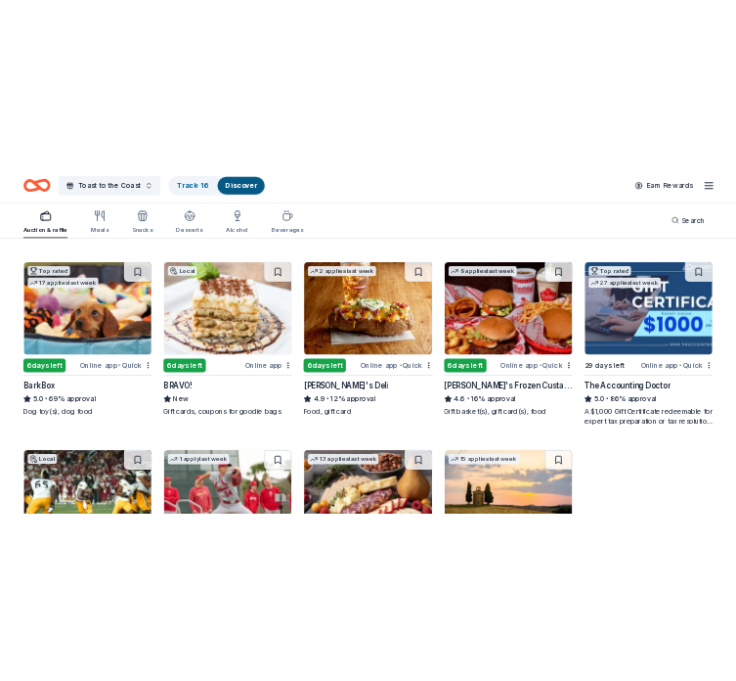
scroll to position [984, 0]
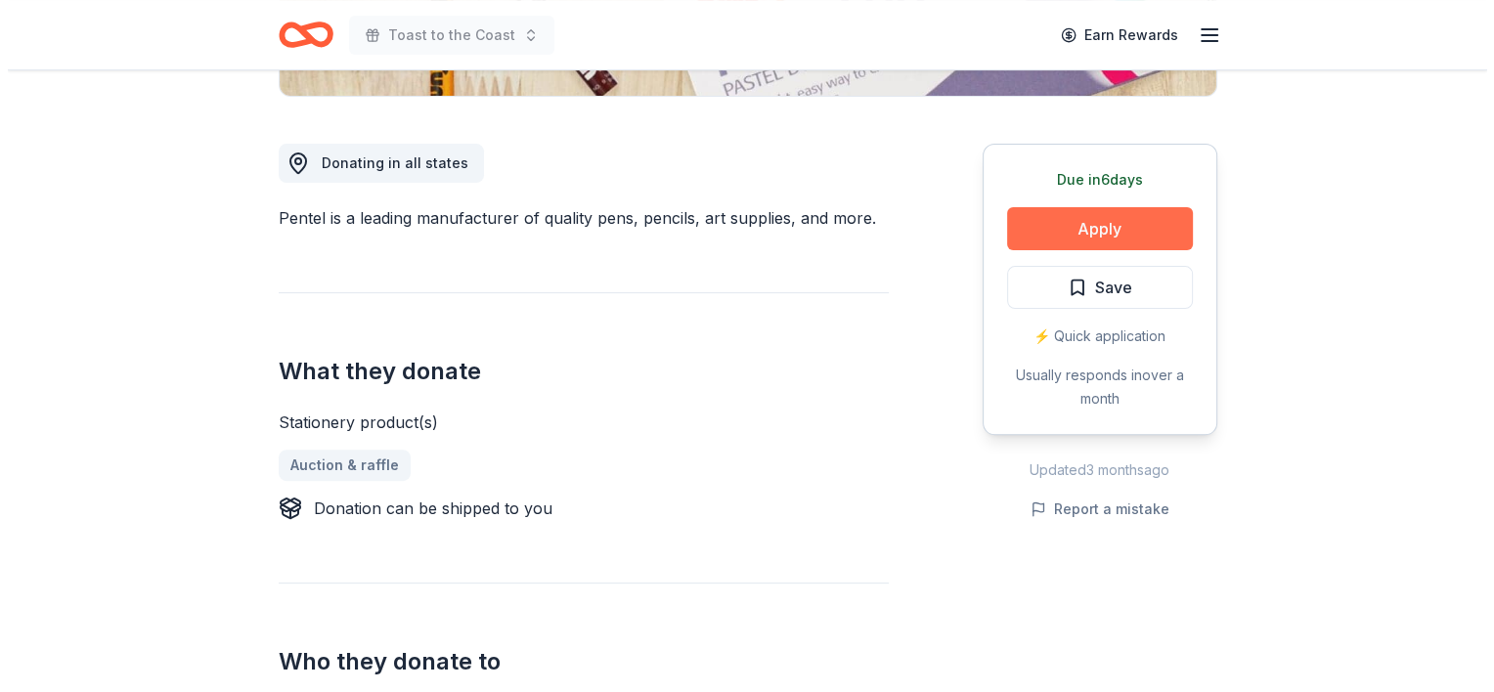
scroll to position [505, 0]
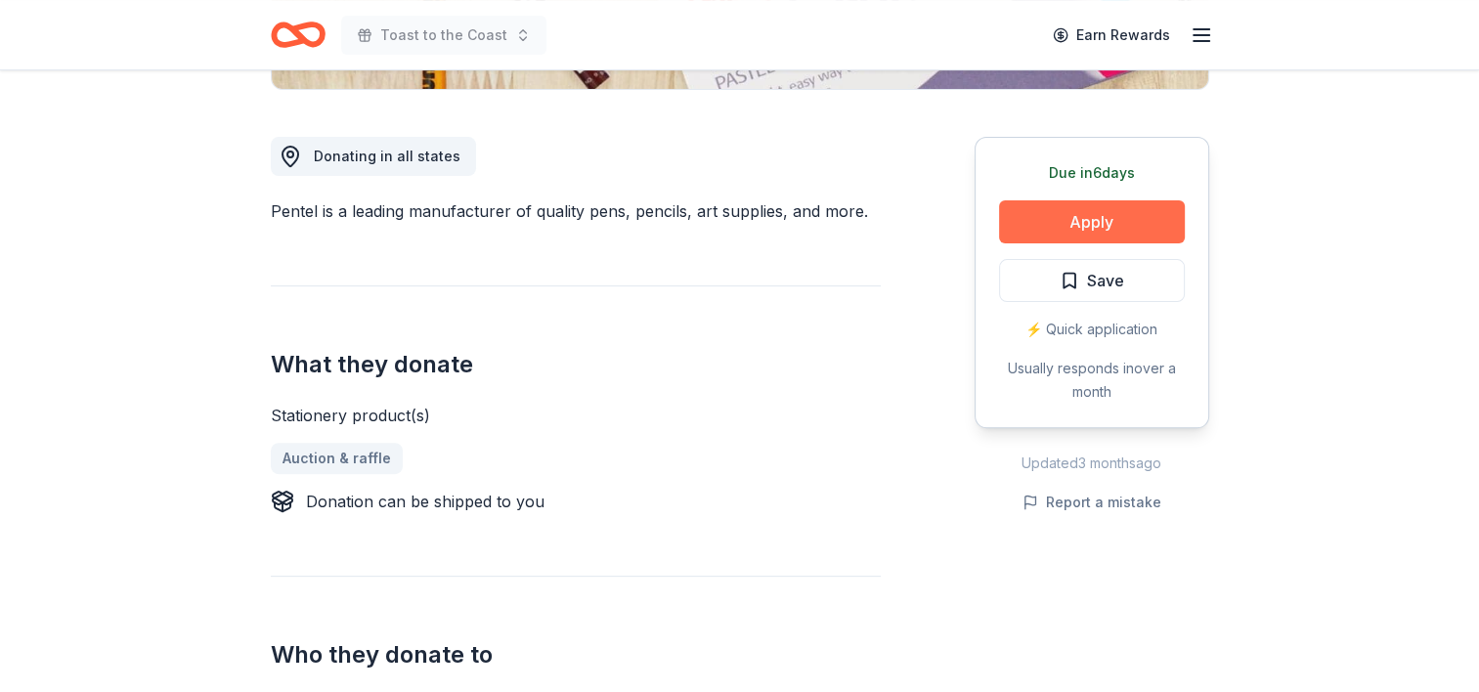
click at [1089, 215] on button "Apply" at bounding box center [1092, 221] width 186 height 43
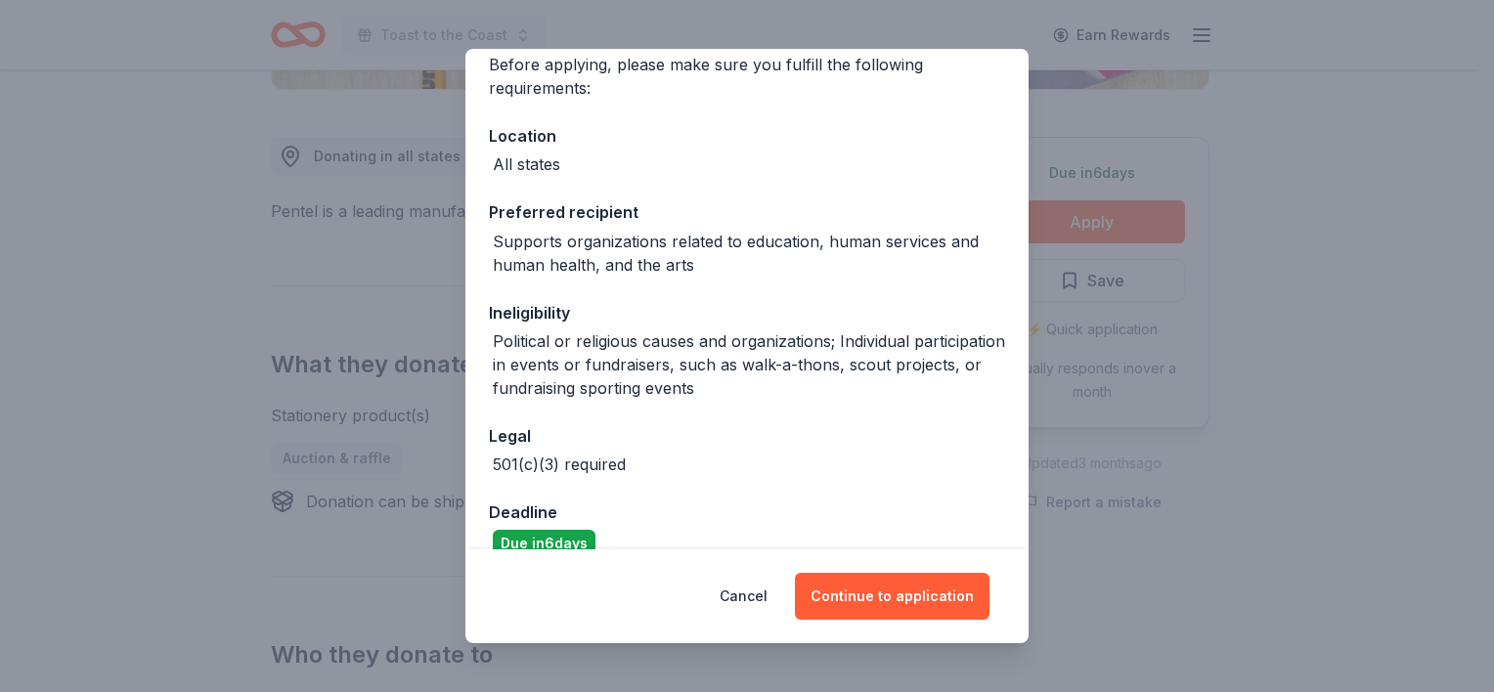
scroll to position [192, 0]
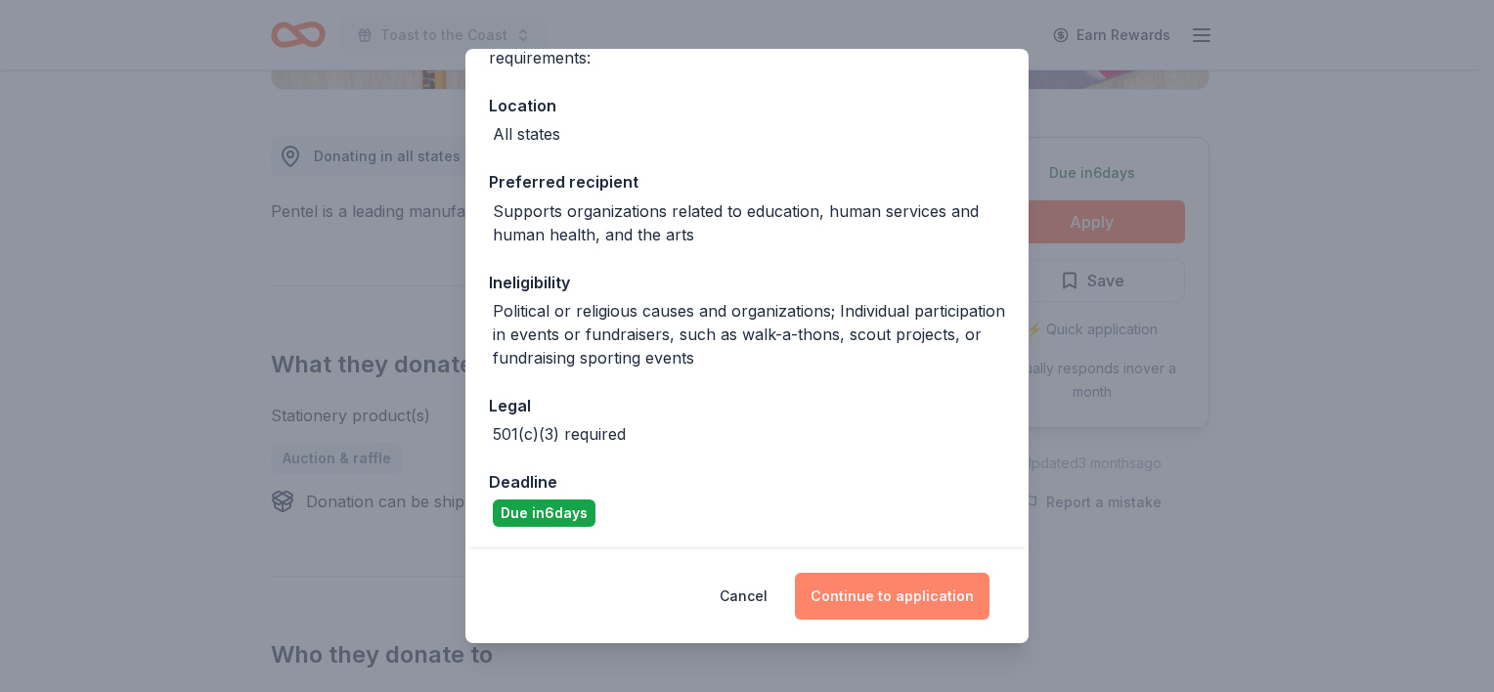
click at [918, 582] on button "Continue to application" at bounding box center [892, 596] width 195 height 47
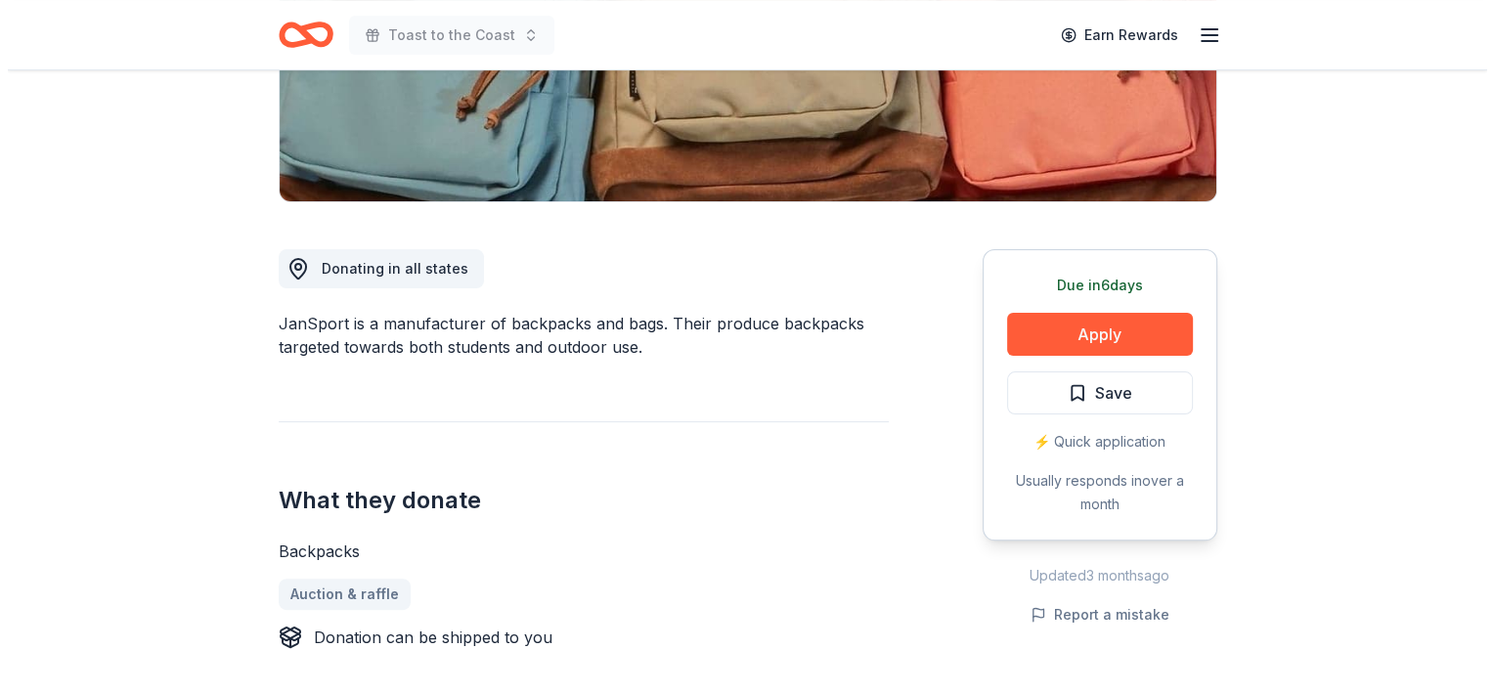
scroll to position [485, 0]
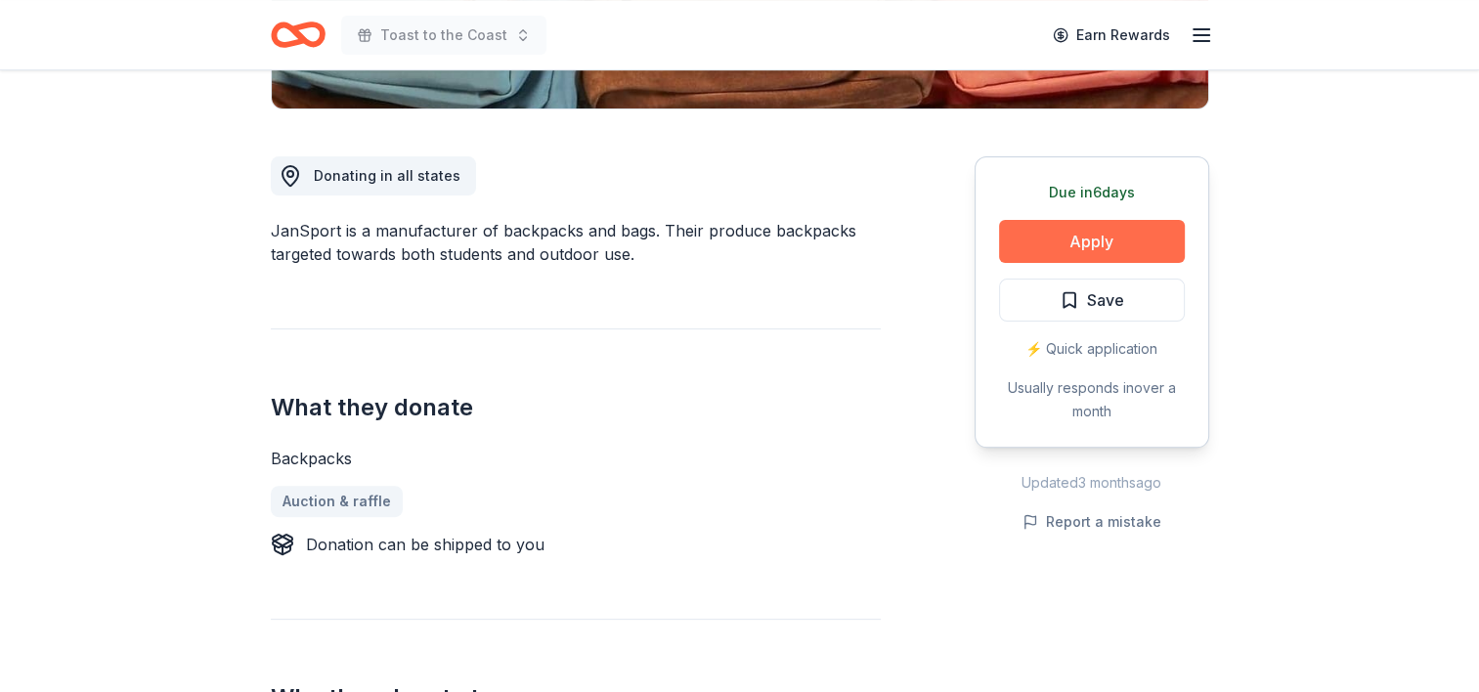
click at [1089, 235] on button "Apply" at bounding box center [1092, 241] width 186 height 43
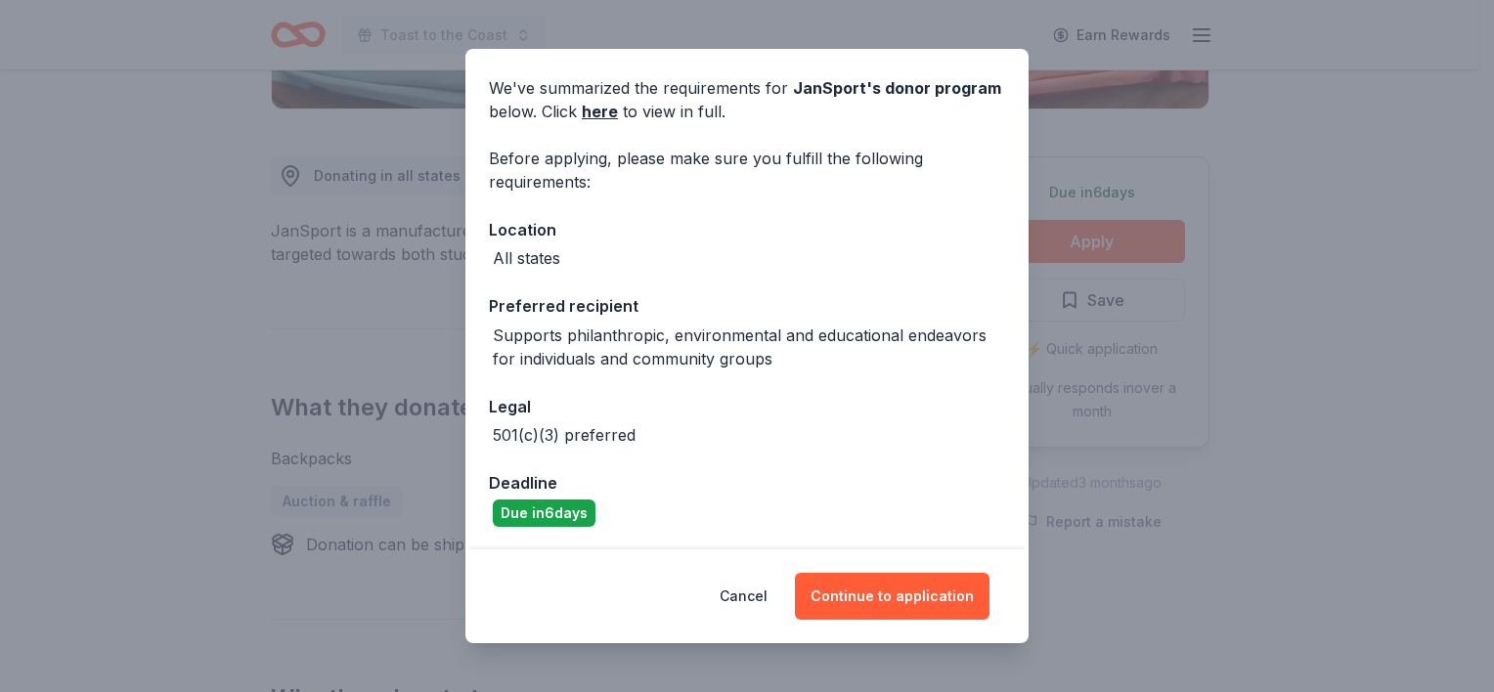
scroll to position [0, 0]
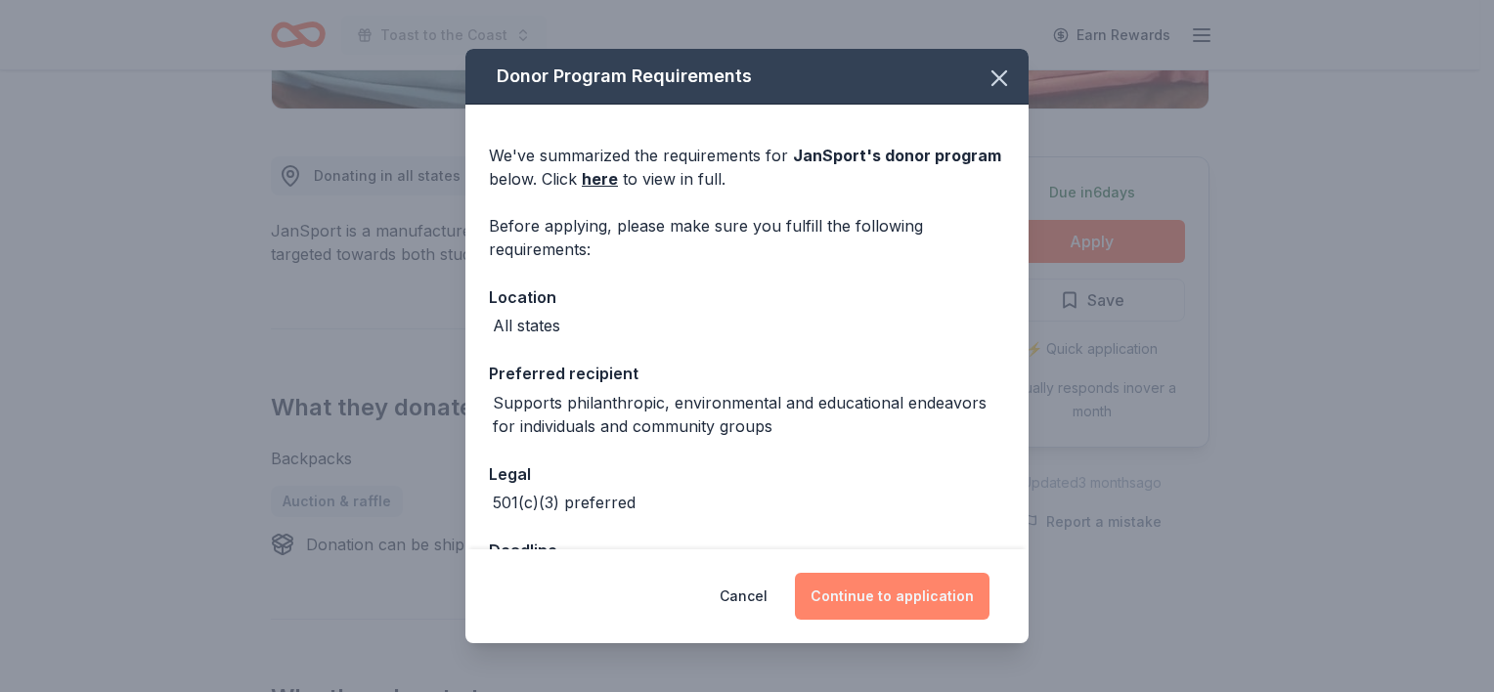
click at [896, 589] on button "Continue to application" at bounding box center [892, 596] width 195 height 47
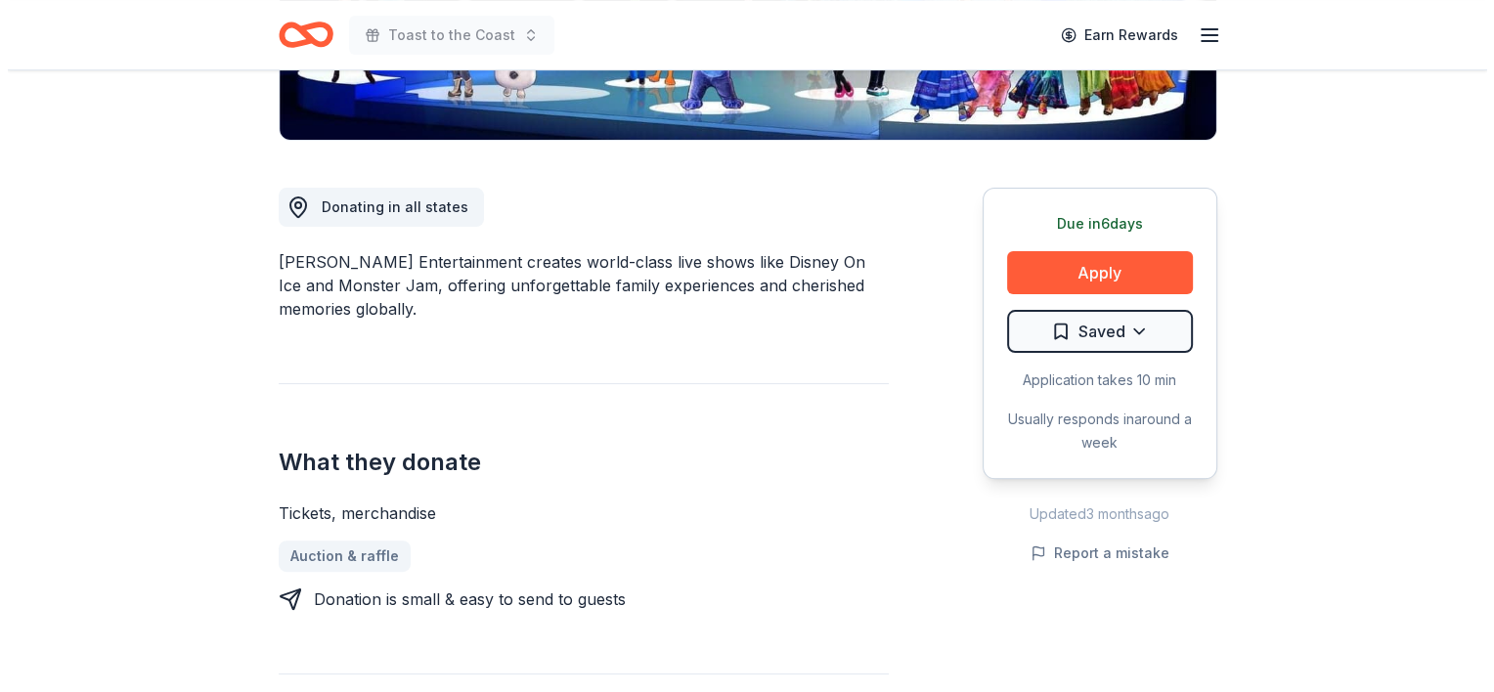
scroll to position [643, 0]
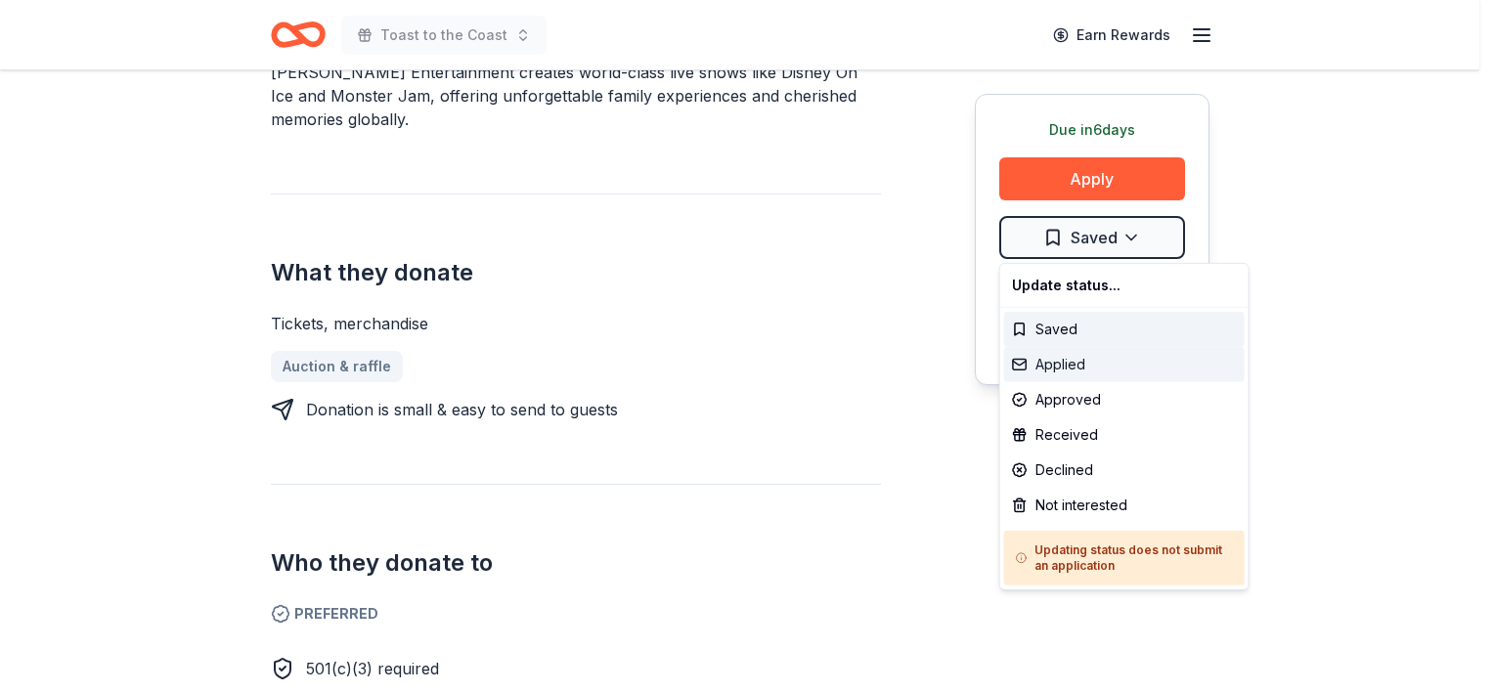
click at [1094, 362] on div "Applied" at bounding box center [1124, 364] width 241 height 35
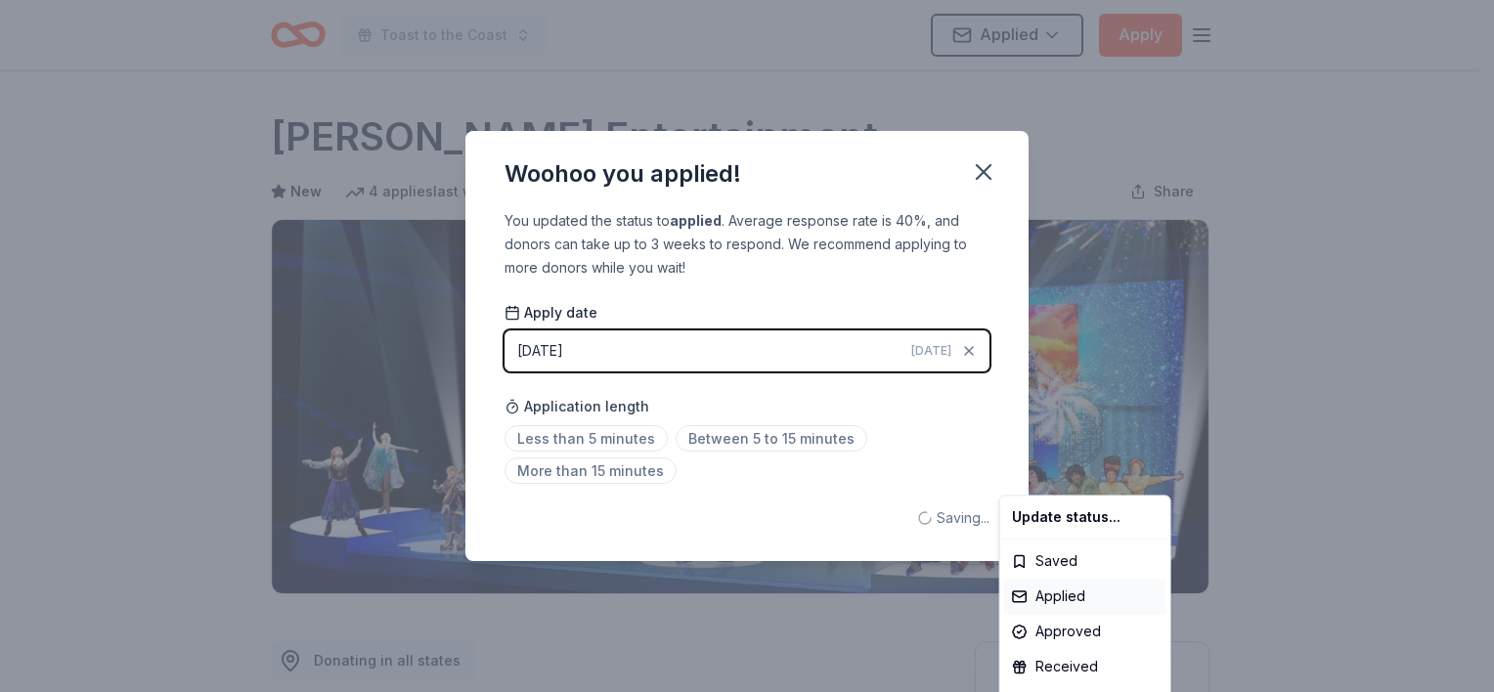
scroll to position [0, 0]
click at [610, 470] on html "Toast to the Coast Applied Apply Due in 6 days Share Feld Entertainment New 4 a…" at bounding box center [747, 346] width 1494 height 692
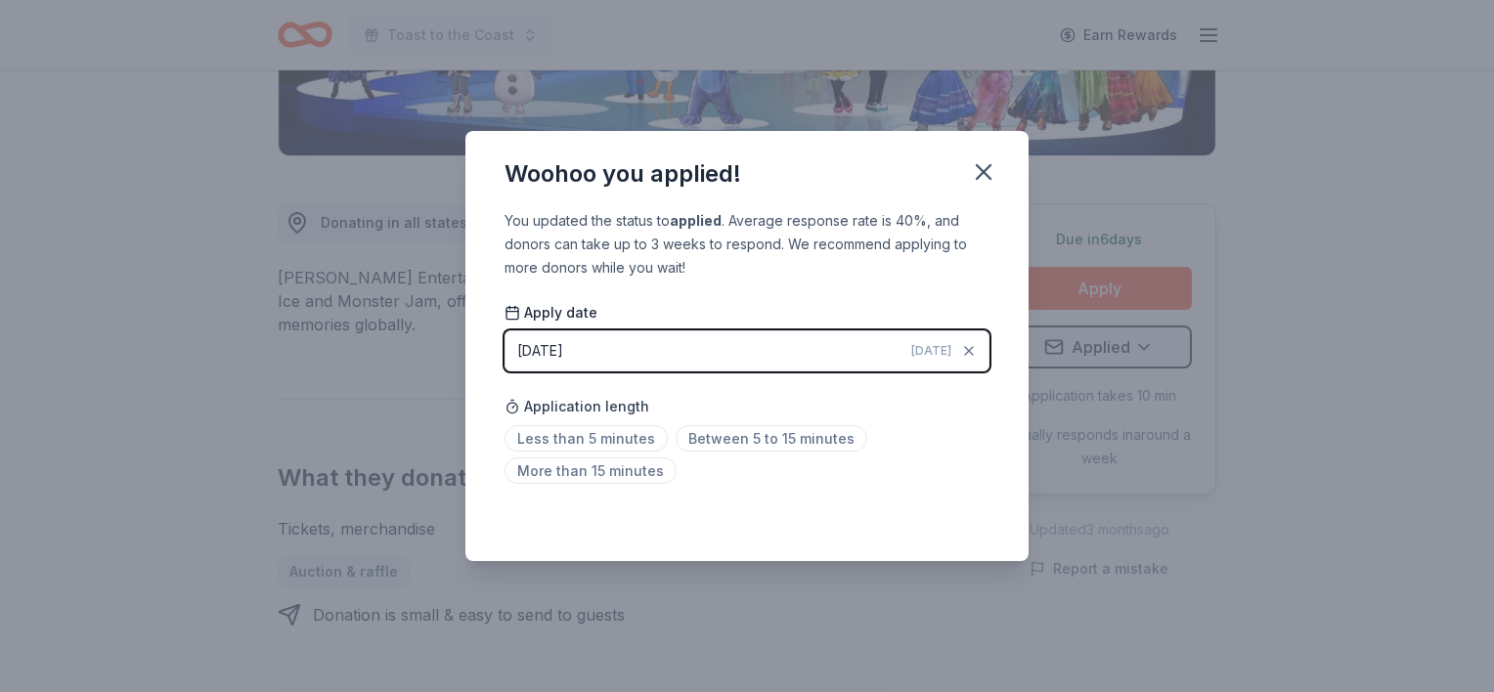
click at [716, 344] on button "[DATE] [DATE]" at bounding box center [747, 350] width 485 height 41
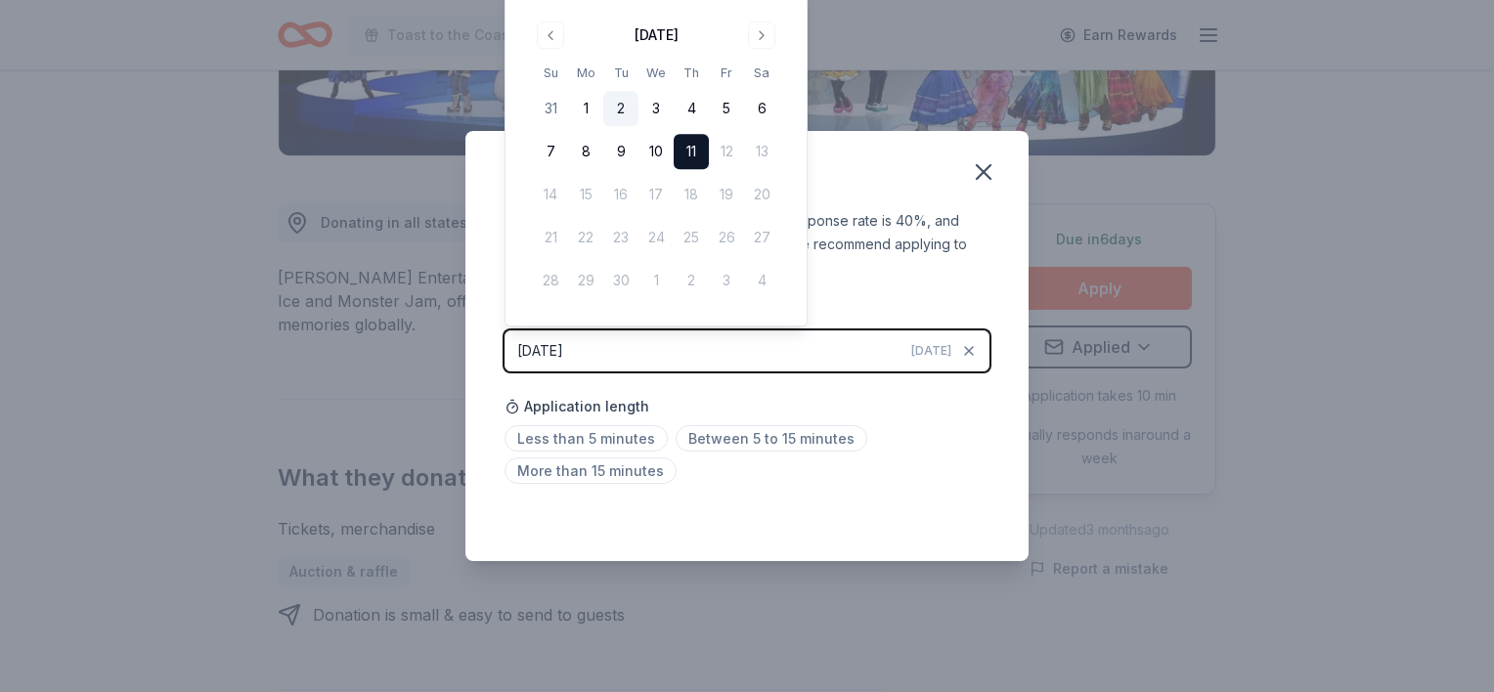
click at [626, 110] on button "2" at bounding box center [620, 108] width 35 height 35
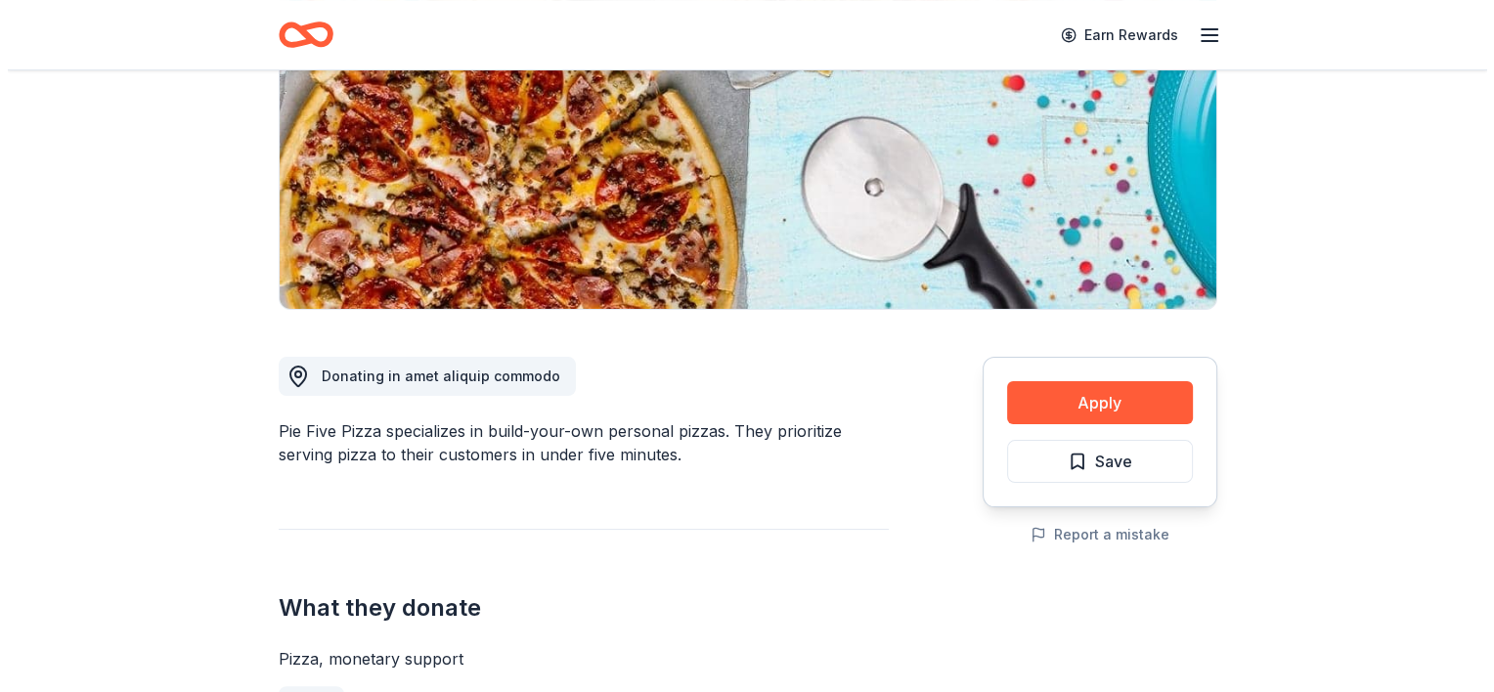
scroll to position [275, 0]
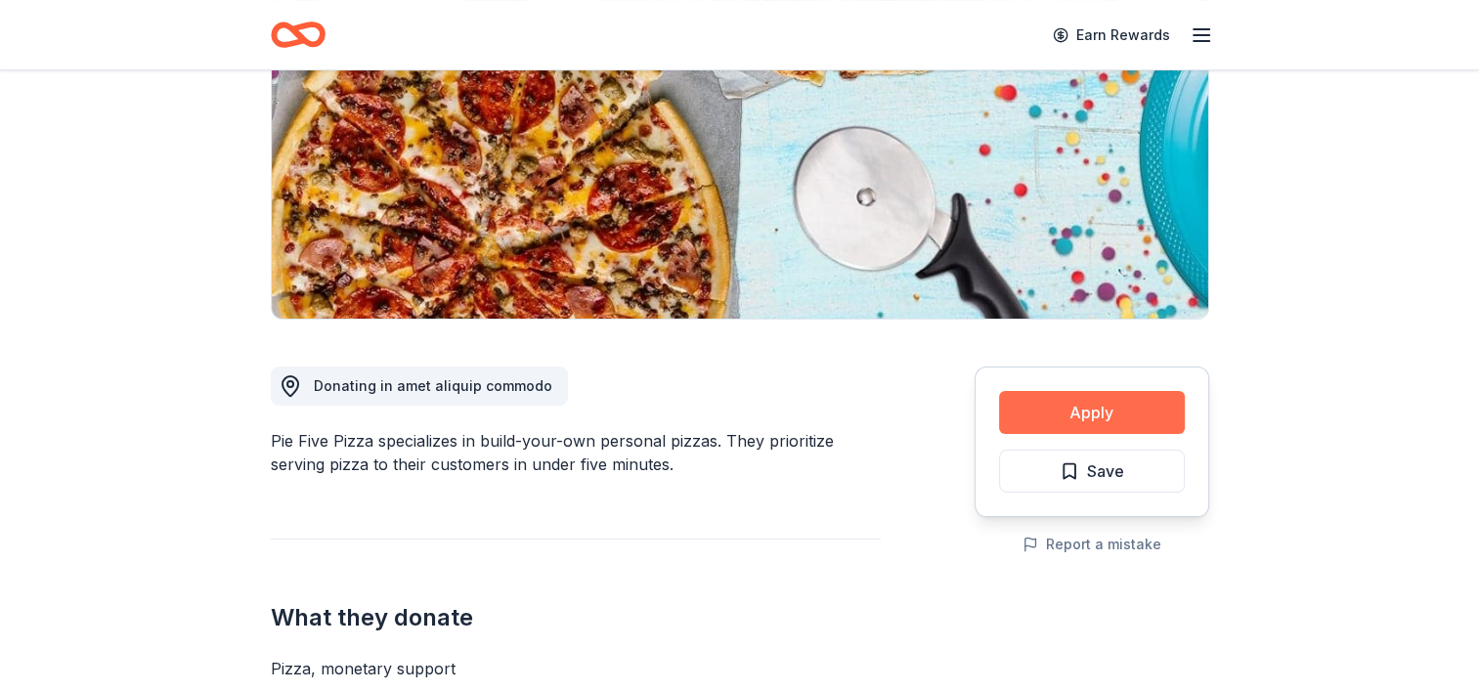
click at [1118, 411] on button "Apply" at bounding box center [1092, 412] width 186 height 43
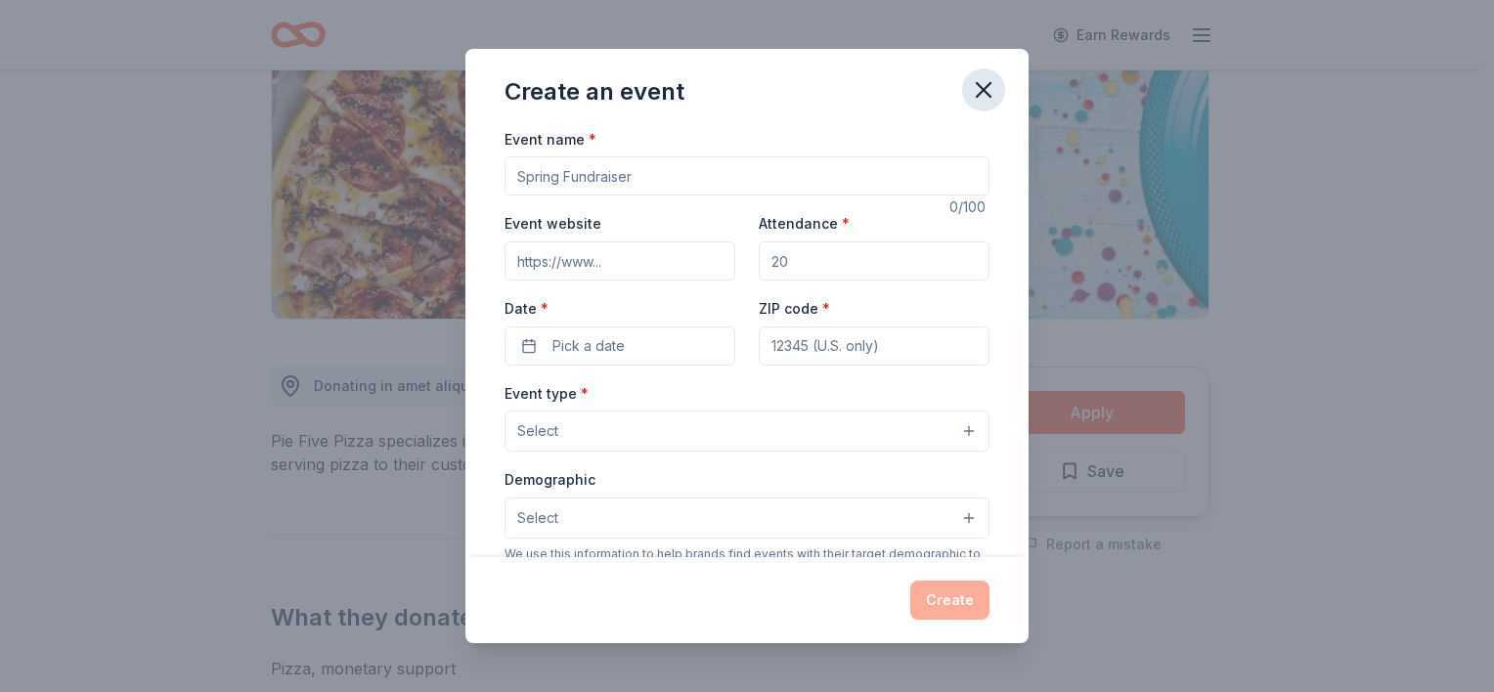
click at [988, 94] on icon "button" at bounding box center [984, 90] width 14 height 14
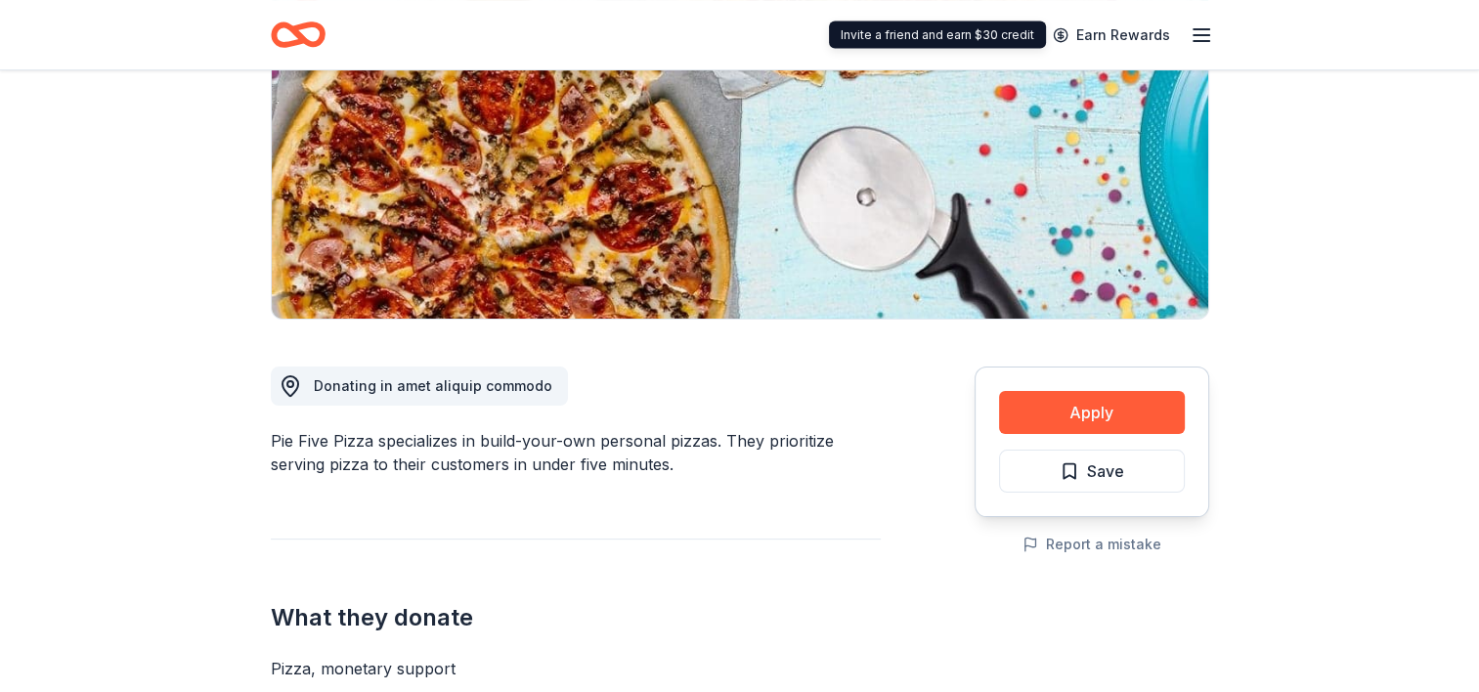
click at [1212, 31] on div "Earn Rewards" at bounding box center [740, 34] width 1001 height 69
click at [1194, 31] on icon "button" at bounding box center [1201, 34] width 23 height 23
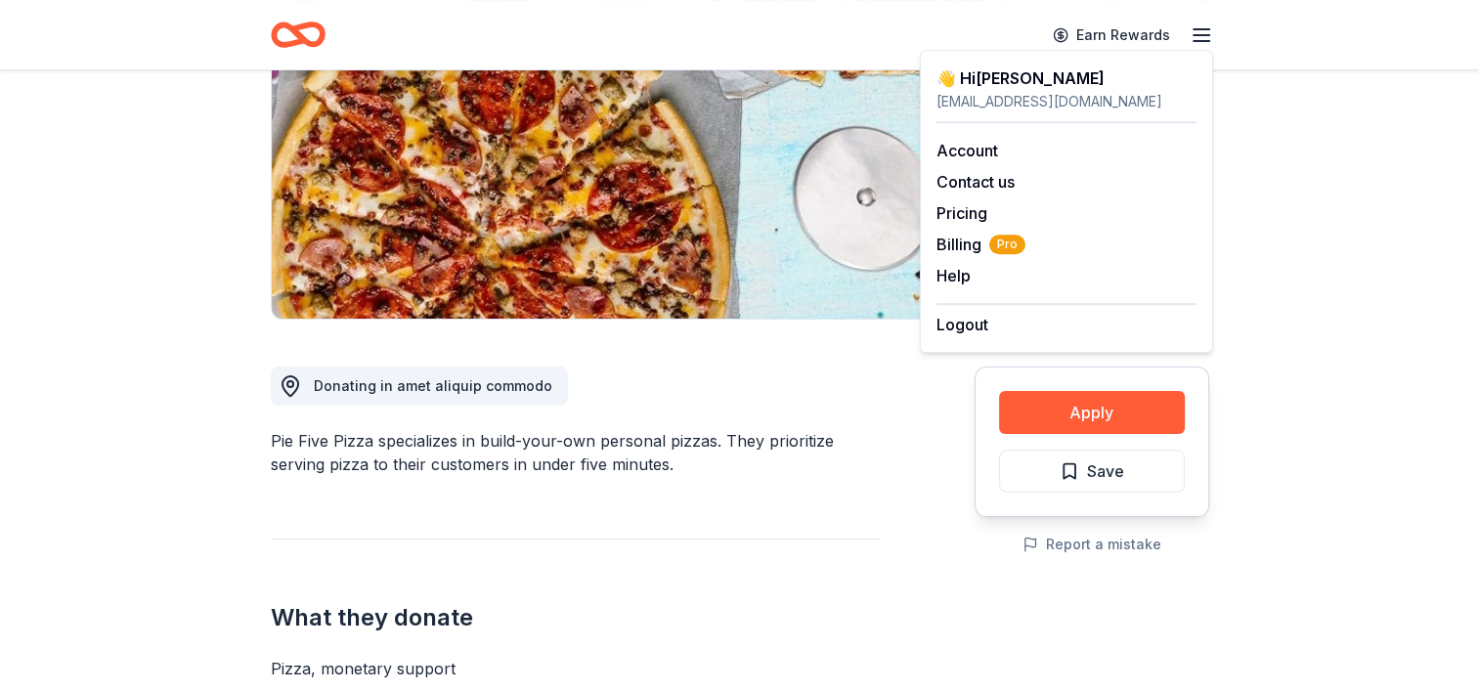
click at [1194, 31] on icon "button" at bounding box center [1201, 34] width 23 height 23
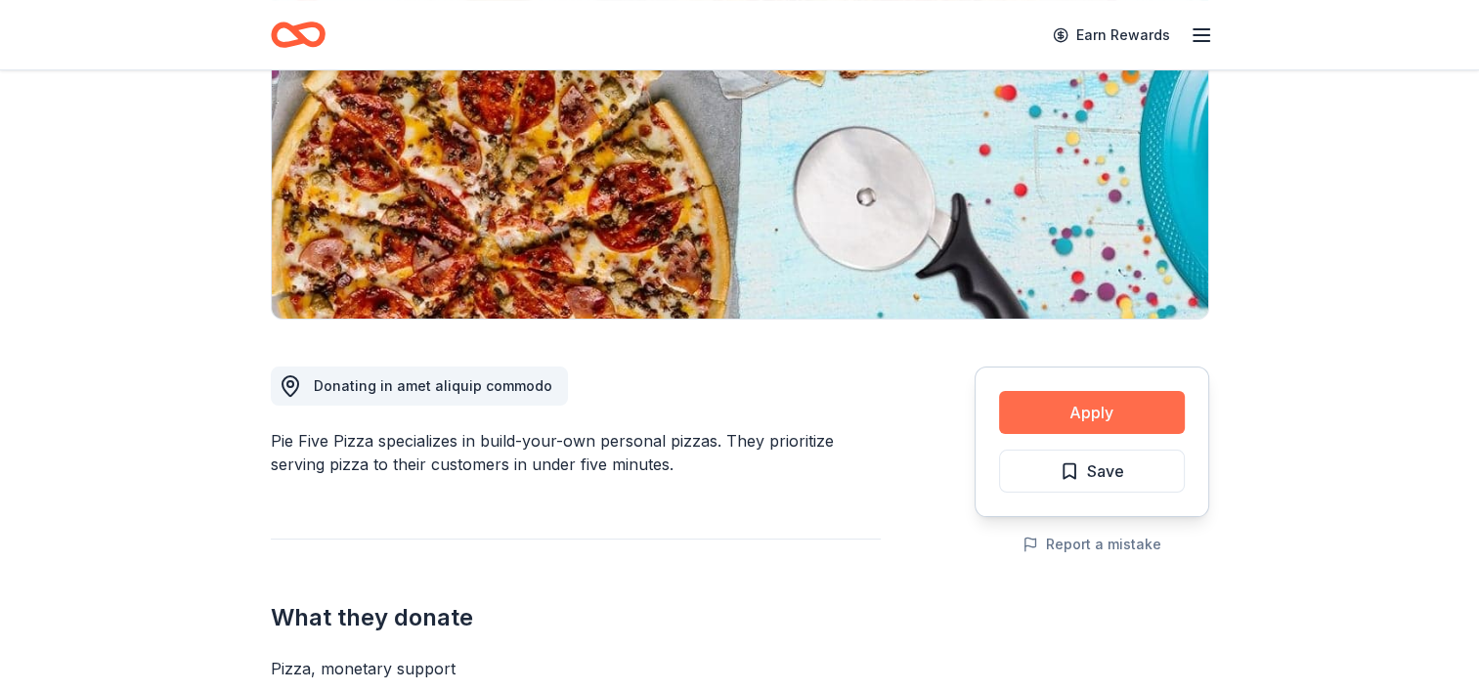
click at [1101, 404] on button "Apply" at bounding box center [1092, 412] width 186 height 43
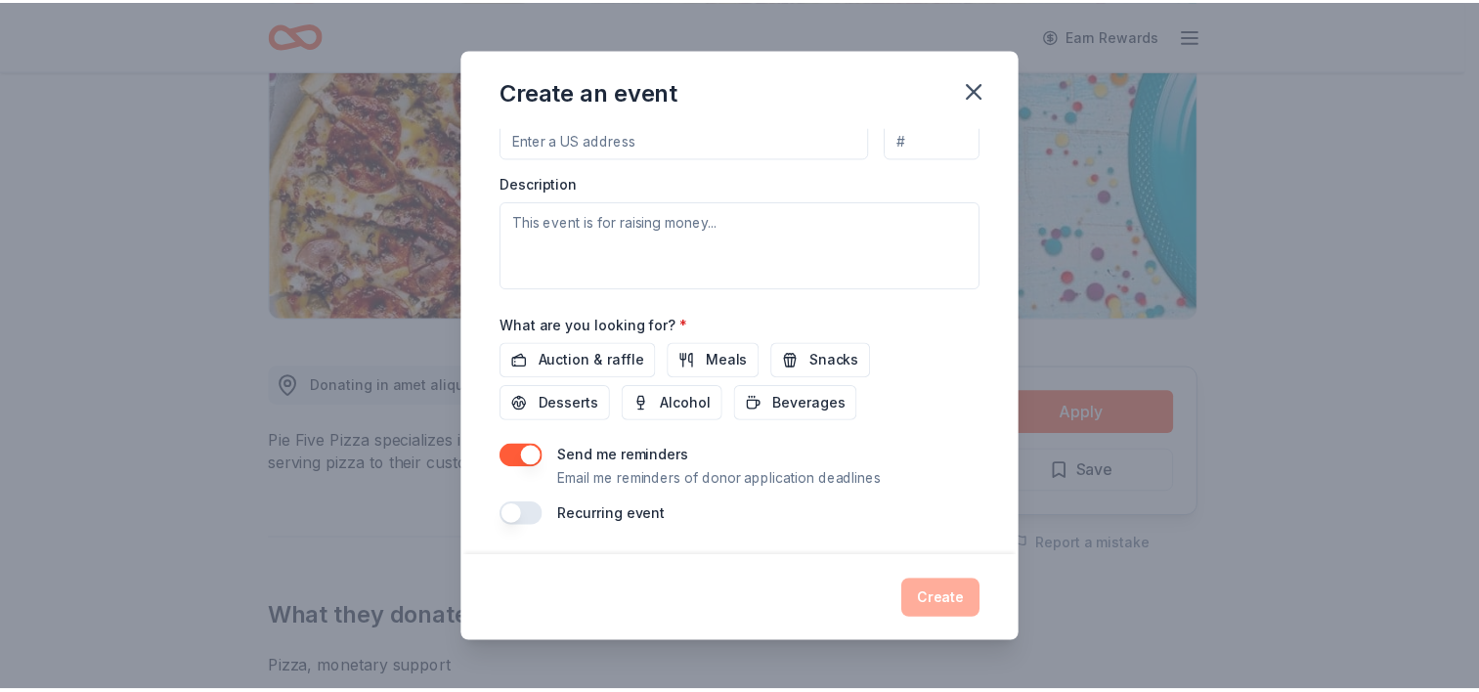
scroll to position [0, 0]
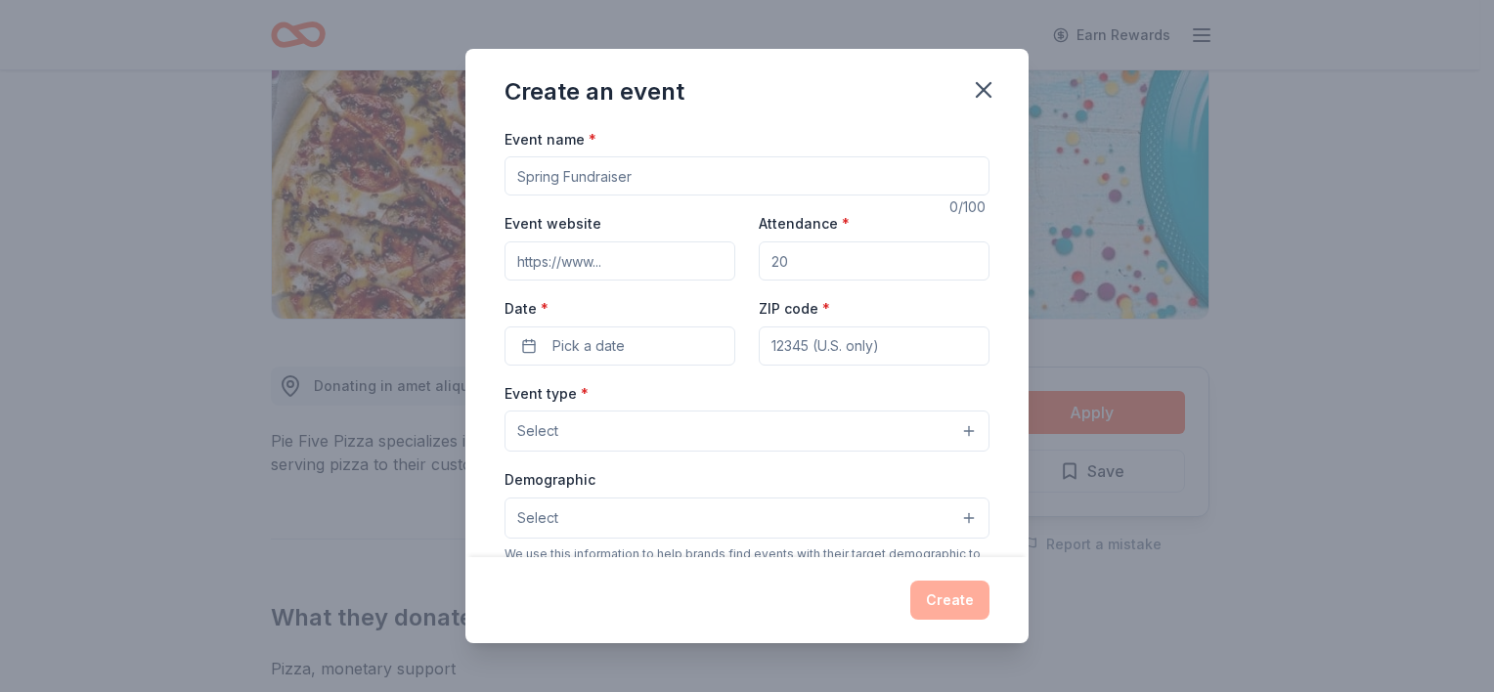
click at [847, 176] on input "Event name *" at bounding box center [747, 175] width 485 height 39
click at [986, 88] on icon "button" at bounding box center [984, 90] width 14 height 14
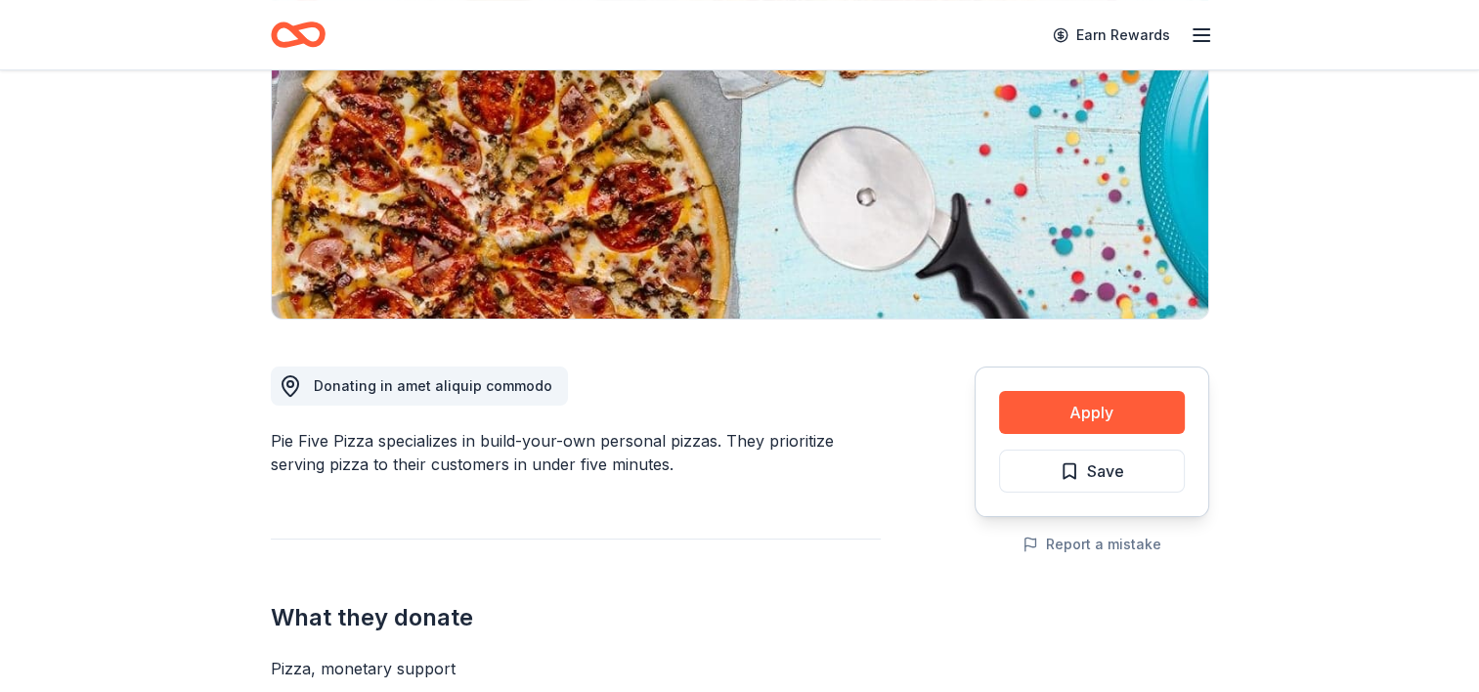
click at [325, 30] on div "Earn Rewards" at bounding box center [740, 35] width 939 height 46
click at [309, 33] on icon "Home" at bounding box center [298, 35] width 55 height 46
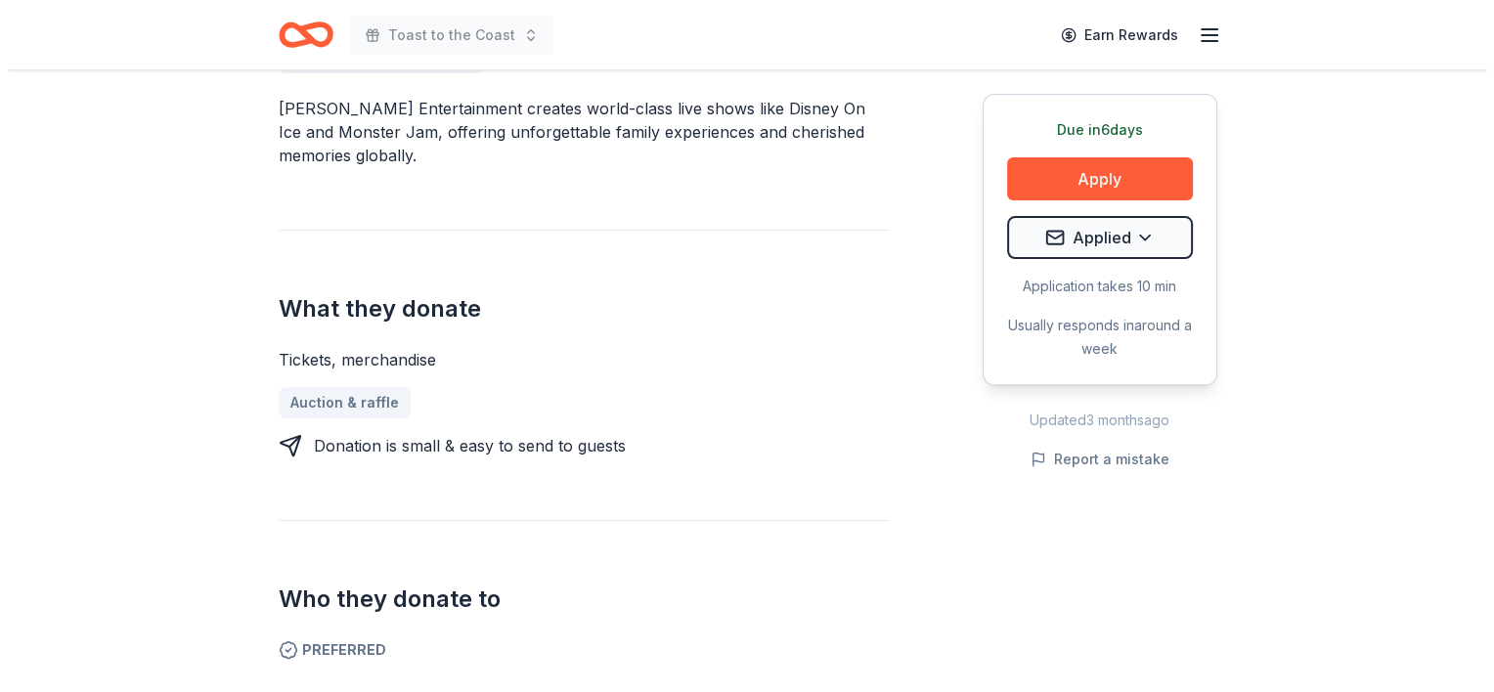
scroll to position [575, 0]
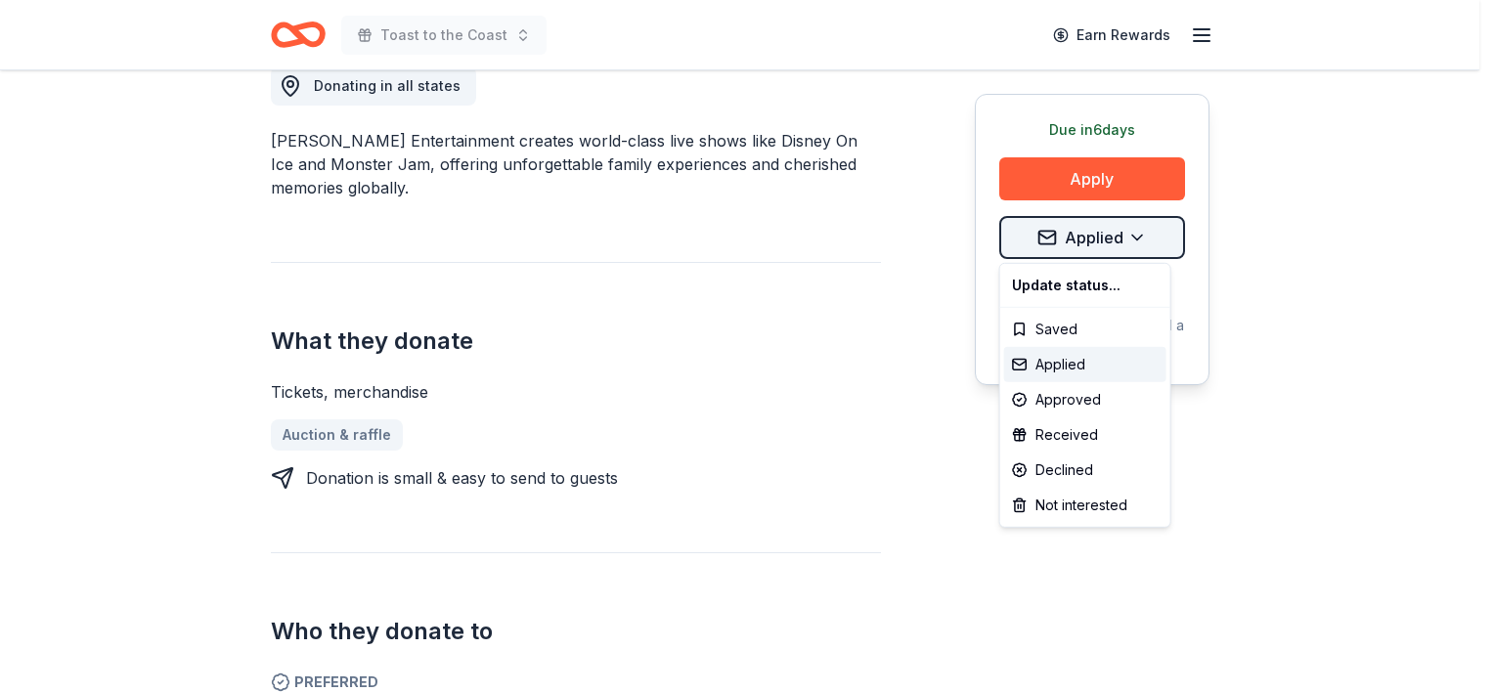
click at [1092, 465] on div "Declined" at bounding box center [1085, 470] width 162 height 35
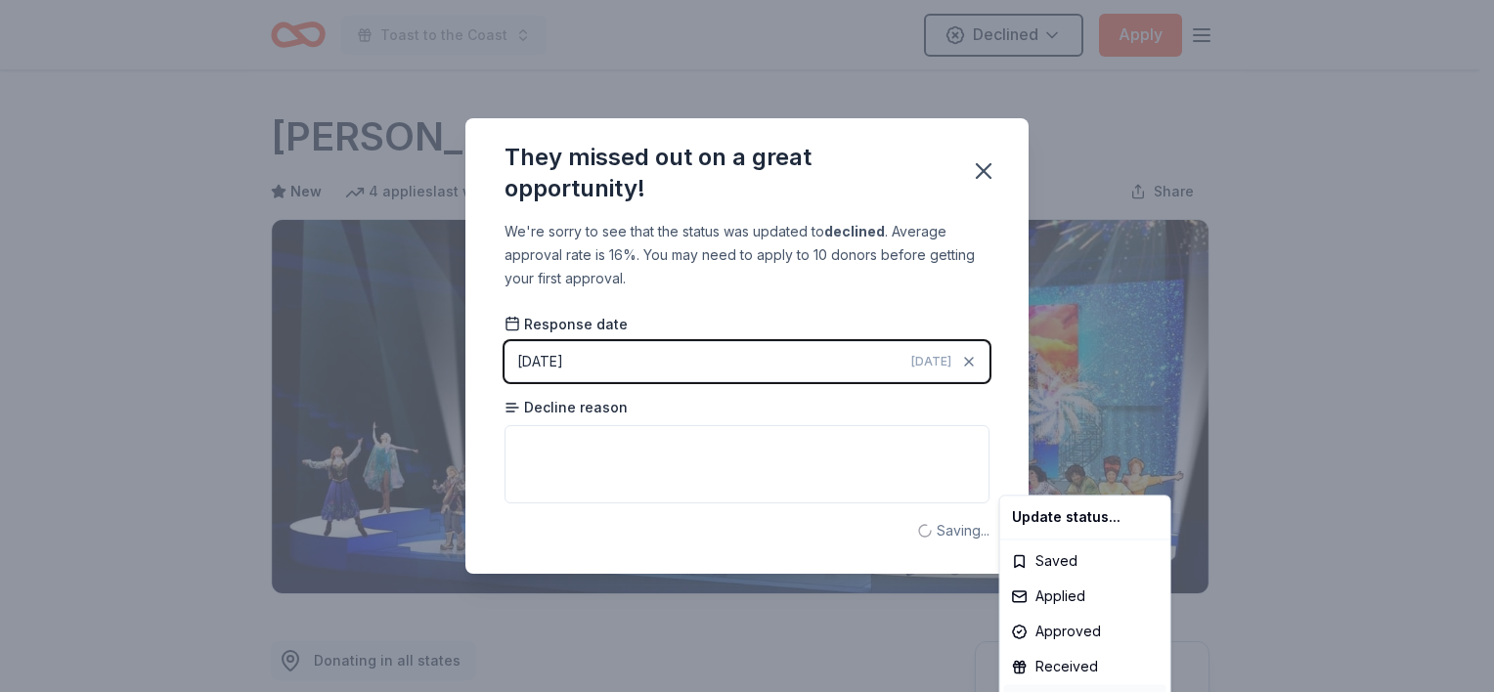
scroll to position [0, 0]
click at [634, 460] on html "Toast to the Coast Declined Apply Due in 6 days Share Feld Entertainment New 4 …" at bounding box center [747, 346] width 1494 height 692
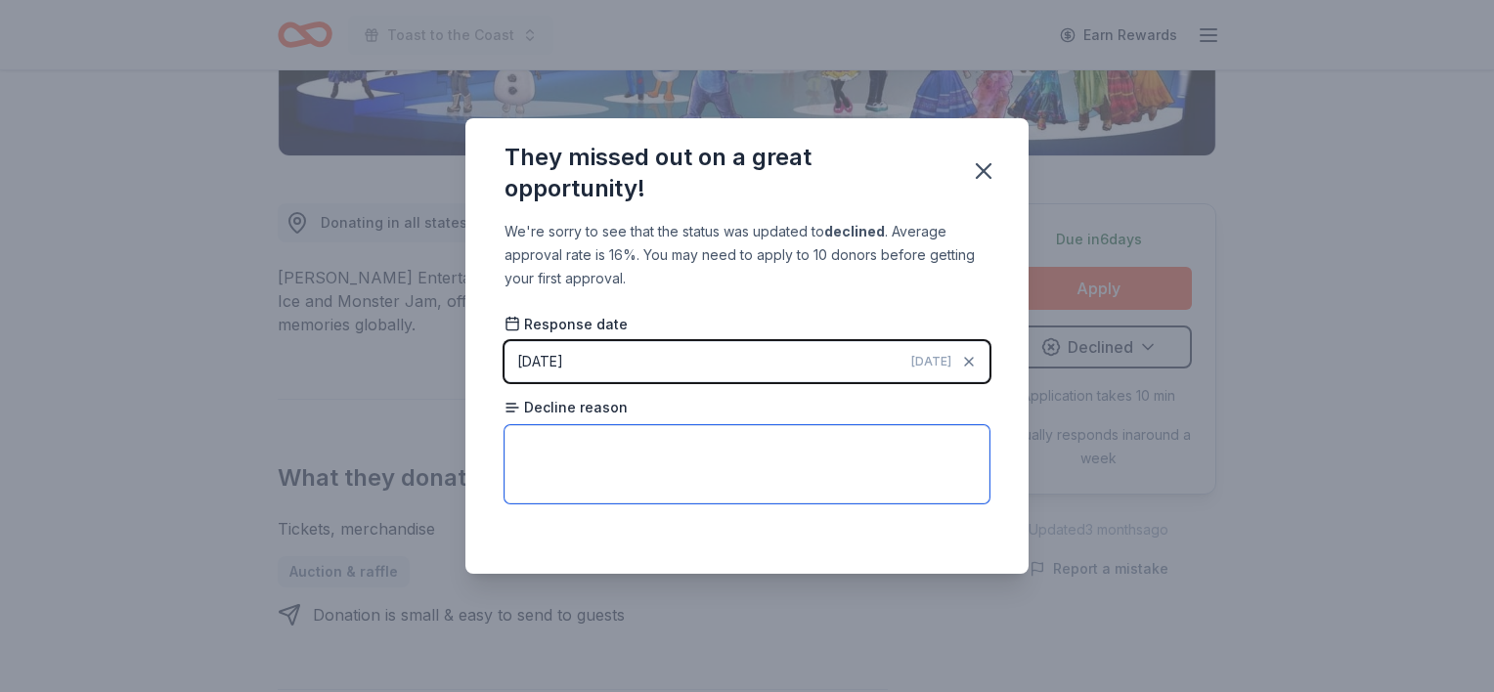
click at [608, 449] on textarea at bounding box center [747, 464] width 485 height 78
paste textarea "We are sorry, but we will be unable to donate to your organization at this time…"
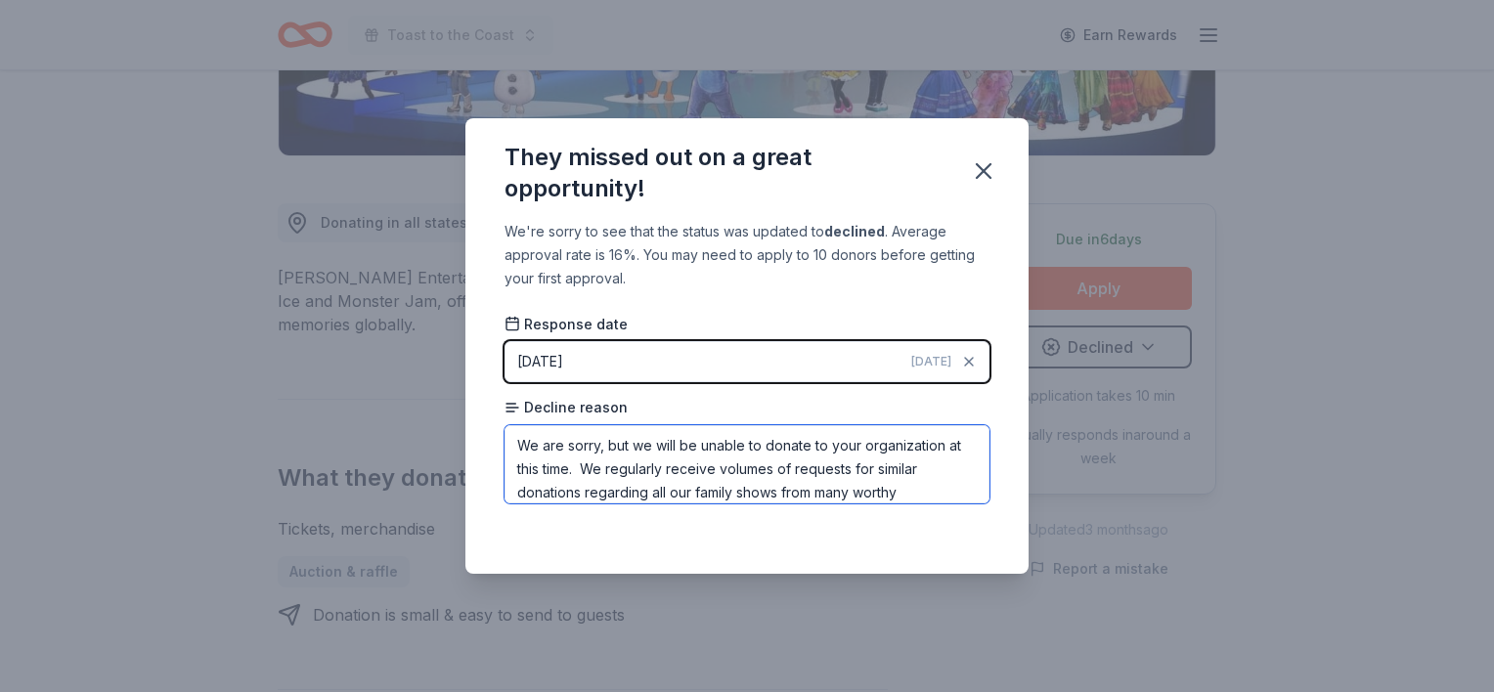
scroll to position [115, 0]
type textarea "We are sorry, but we will be unable to donate to your organization at this time…"
click at [775, 336] on div "Response date 09/11/2025 Today" at bounding box center [747, 348] width 485 height 68
click at [667, 356] on button "09/11/2025 Today" at bounding box center [747, 361] width 485 height 41
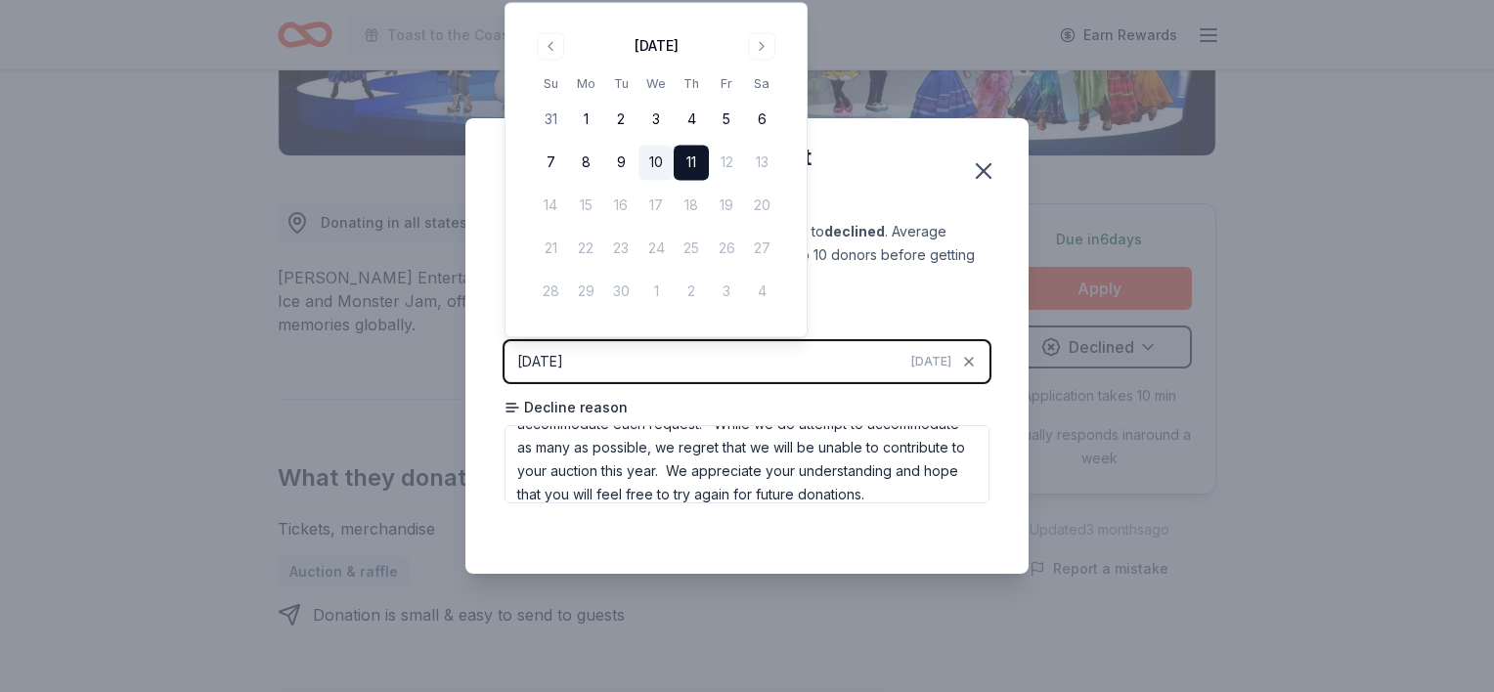
click at [643, 167] on button "10" at bounding box center [655, 163] width 35 height 35
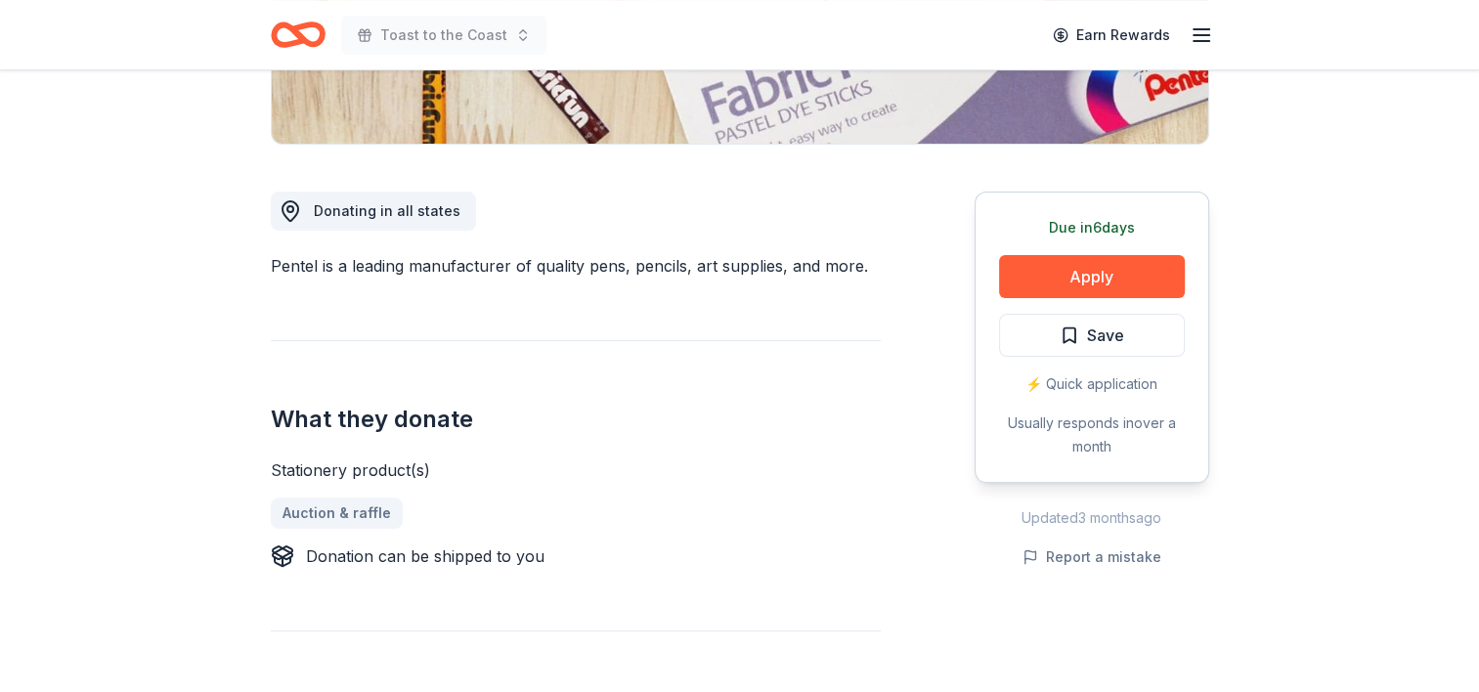
scroll to position [427, 0]
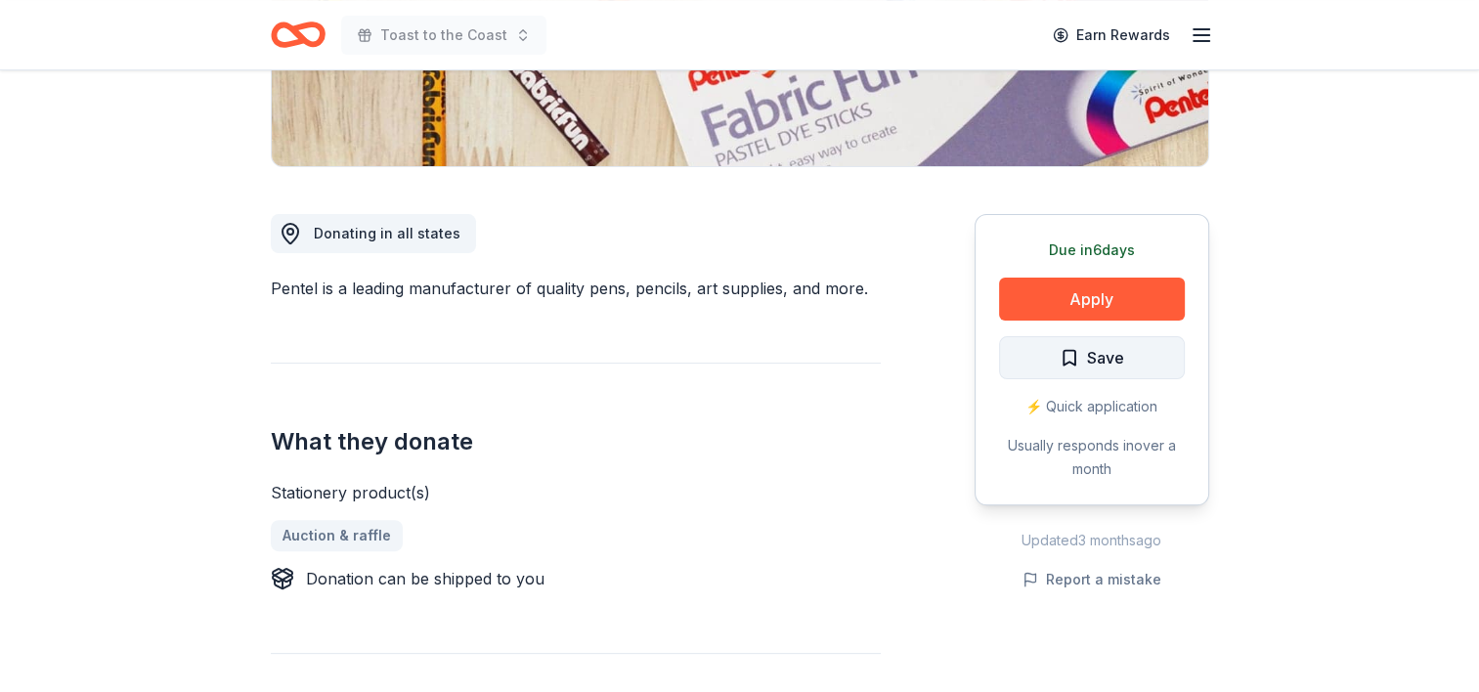
click at [1135, 356] on button "Save" at bounding box center [1092, 357] width 186 height 43
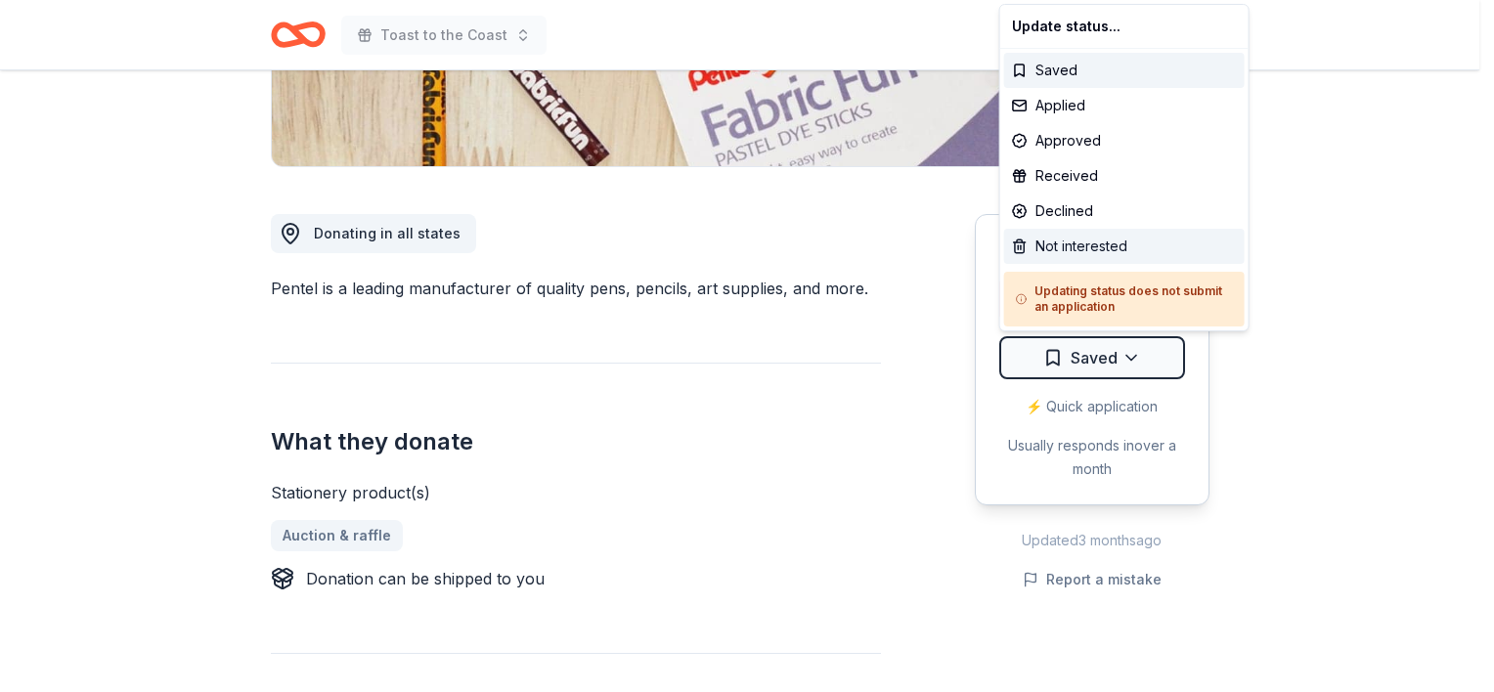
click at [1091, 232] on div "Not interested" at bounding box center [1124, 246] width 241 height 35
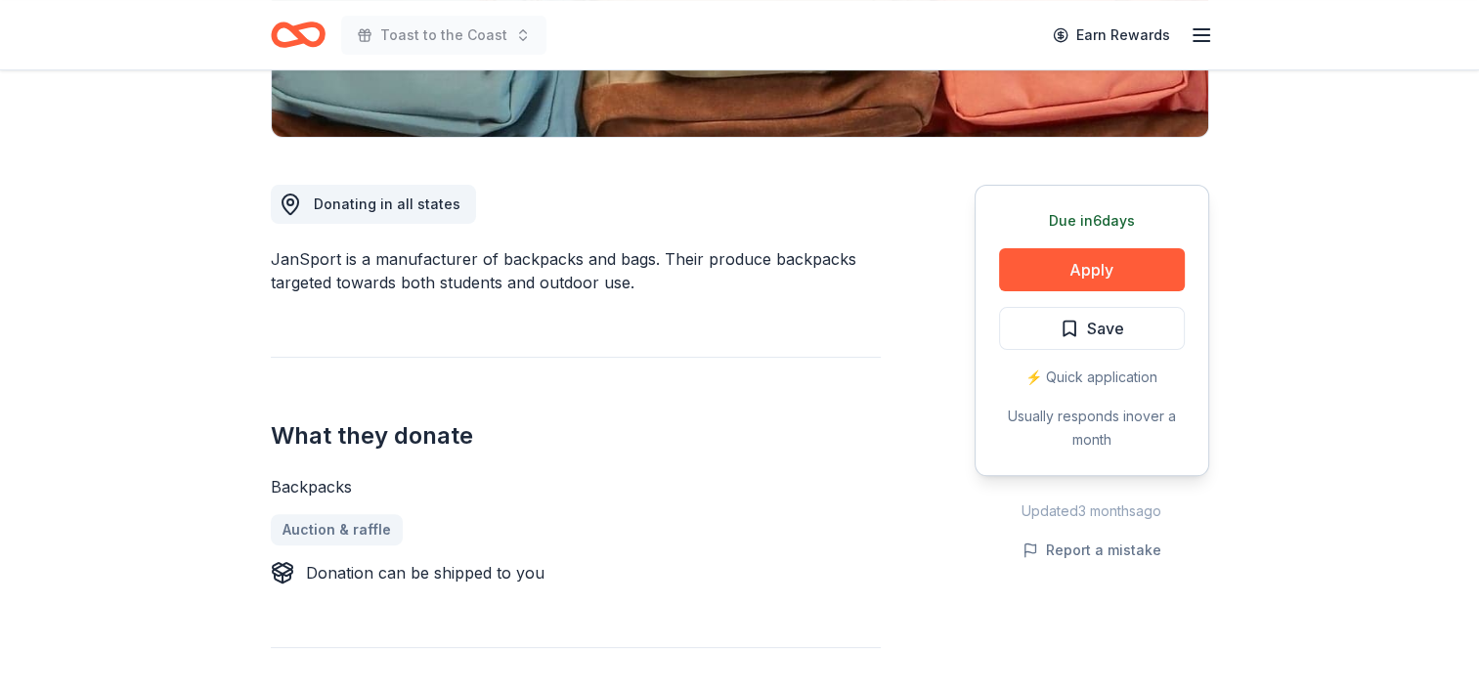
scroll to position [446, 0]
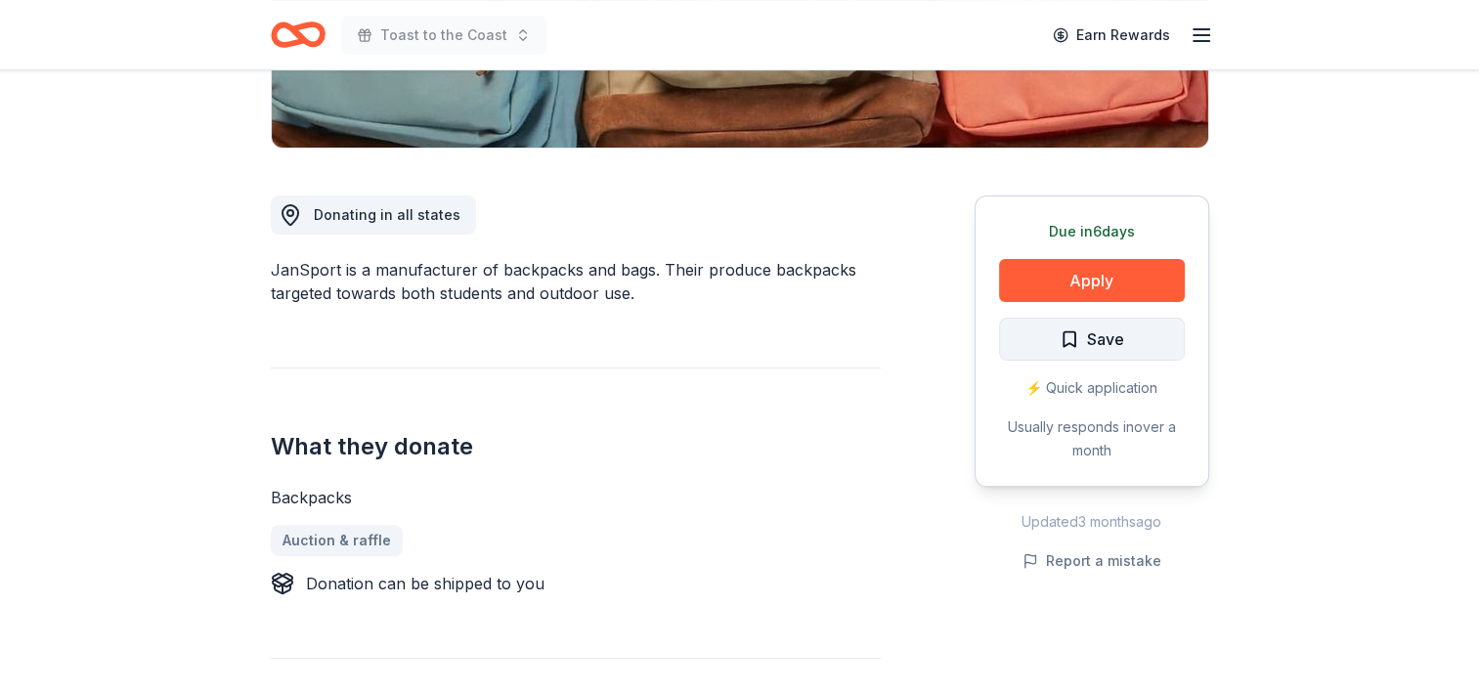
click at [1165, 346] on button "Save" at bounding box center [1092, 339] width 186 height 43
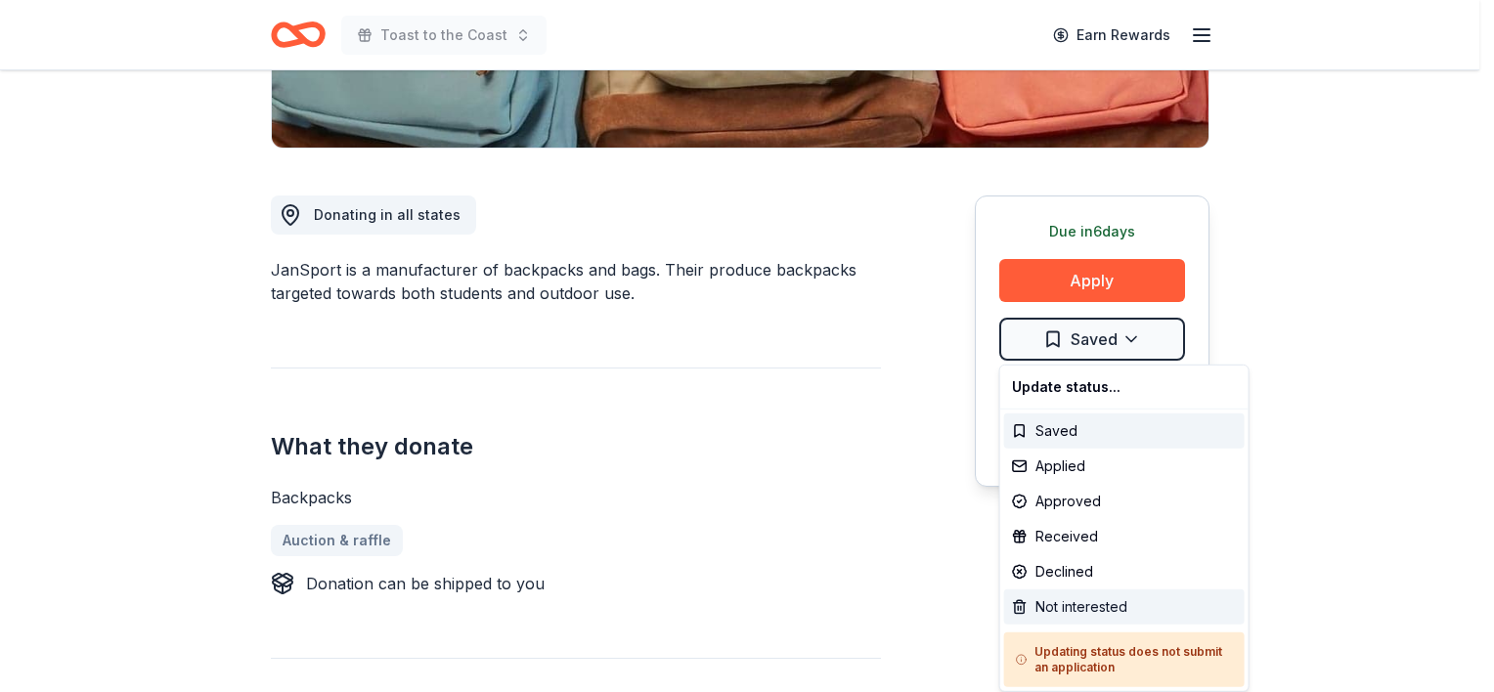
click at [1090, 602] on div "Not interested" at bounding box center [1124, 607] width 241 height 35
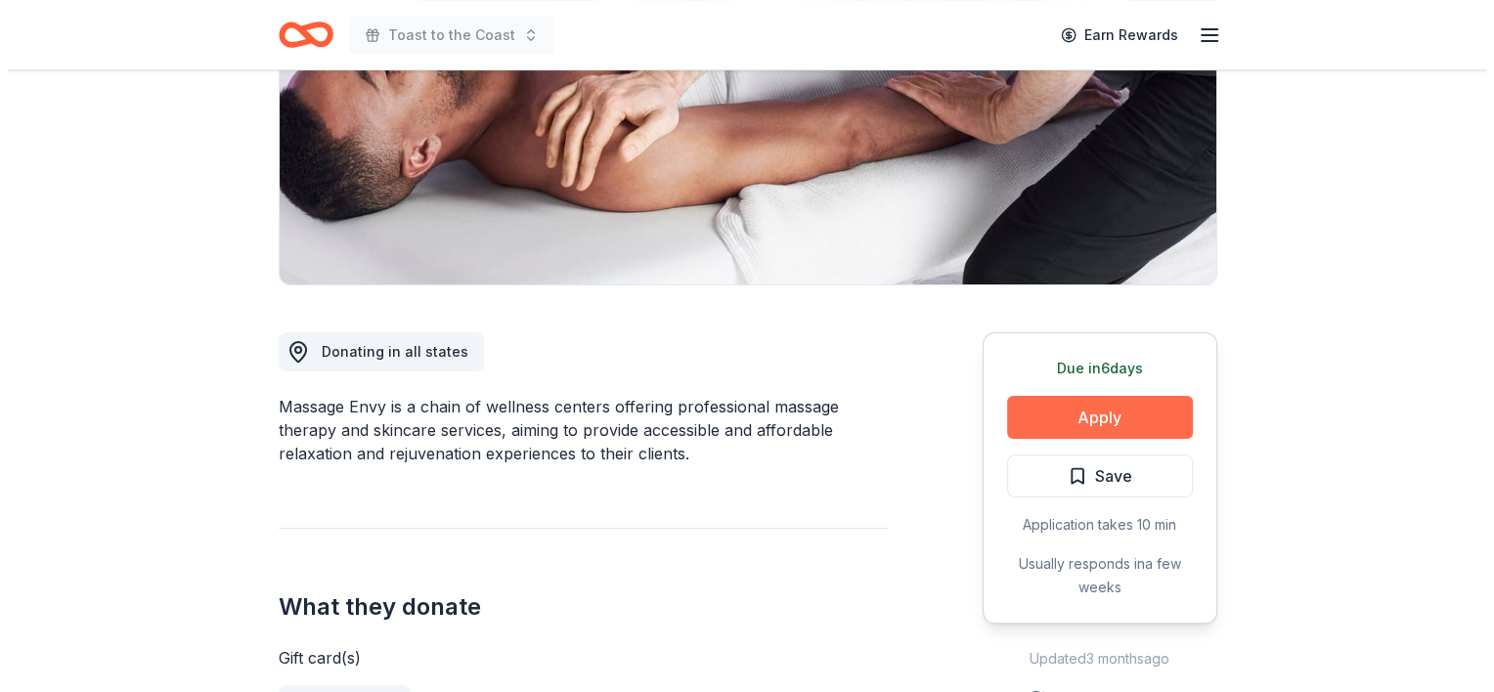
scroll to position [605, 0]
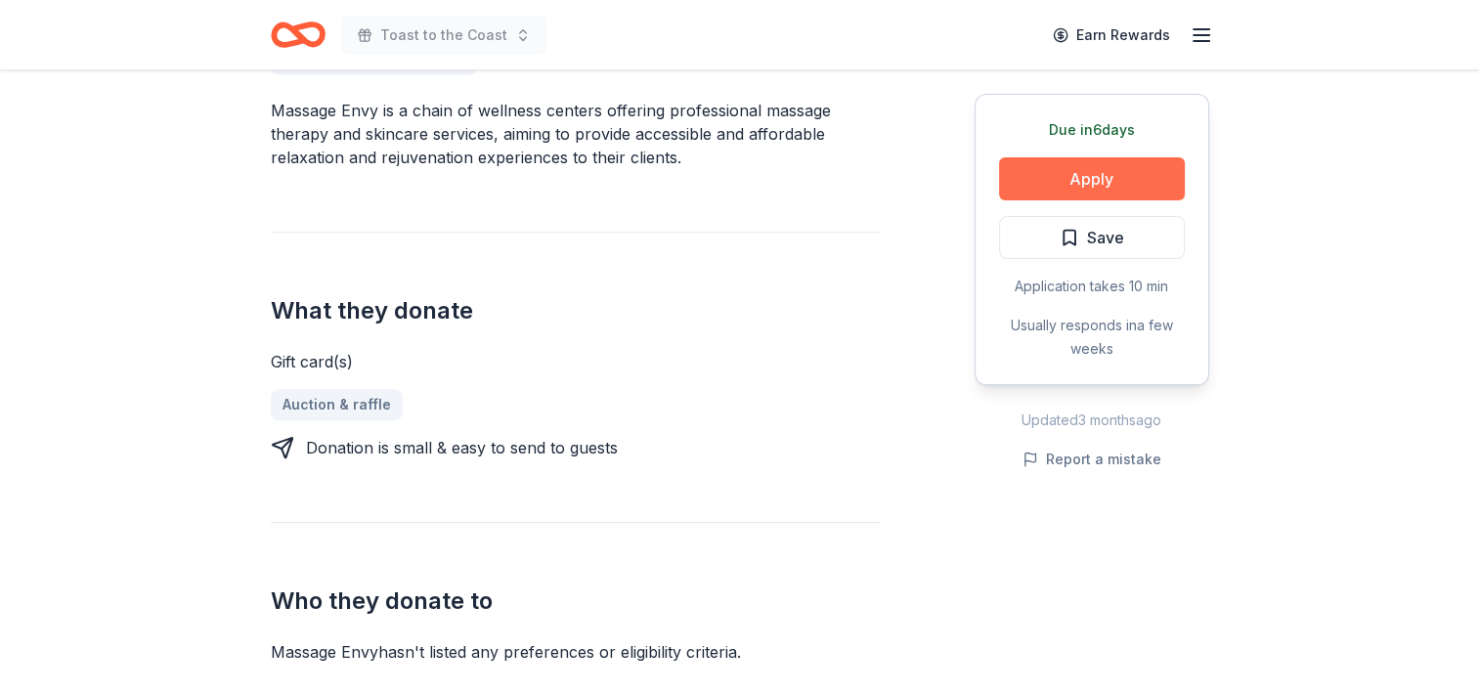
click at [1112, 173] on button "Apply" at bounding box center [1092, 178] width 186 height 43
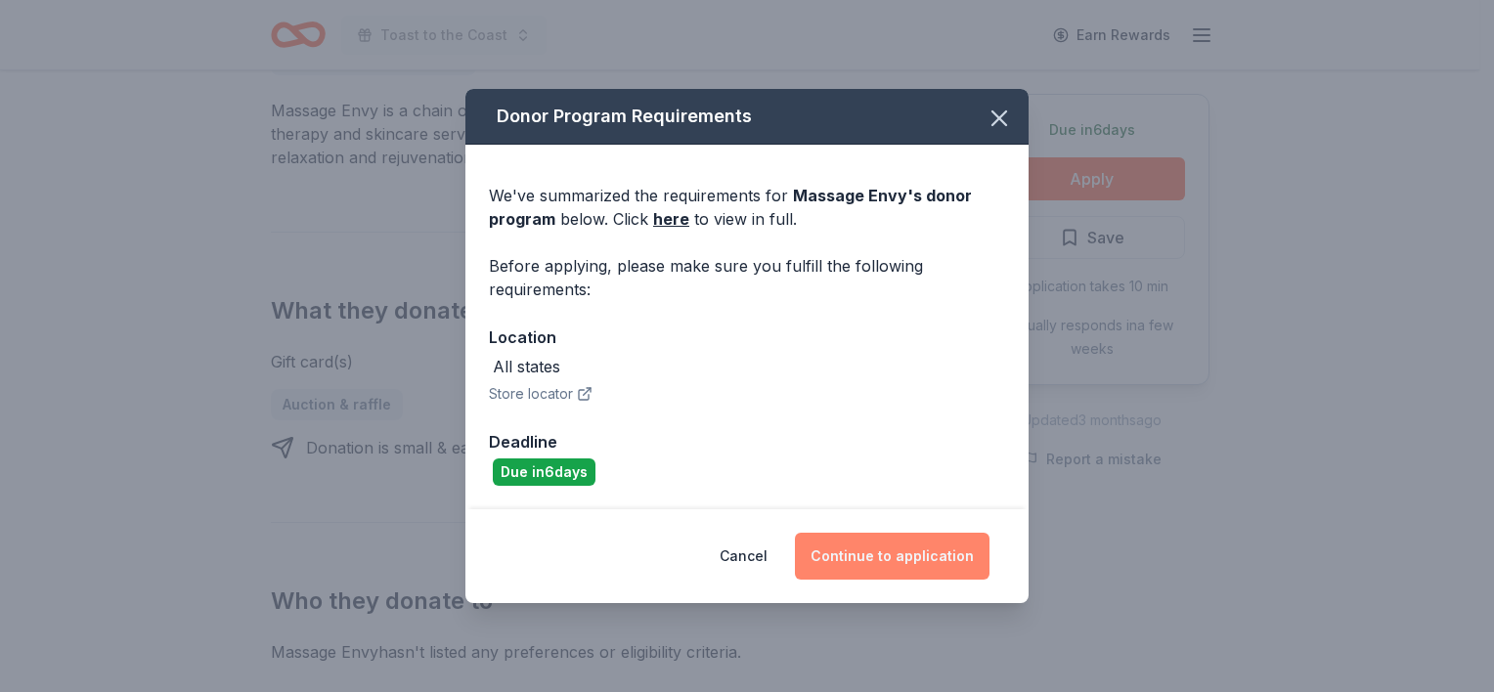
click at [882, 544] on button "Continue to application" at bounding box center [892, 556] width 195 height 47
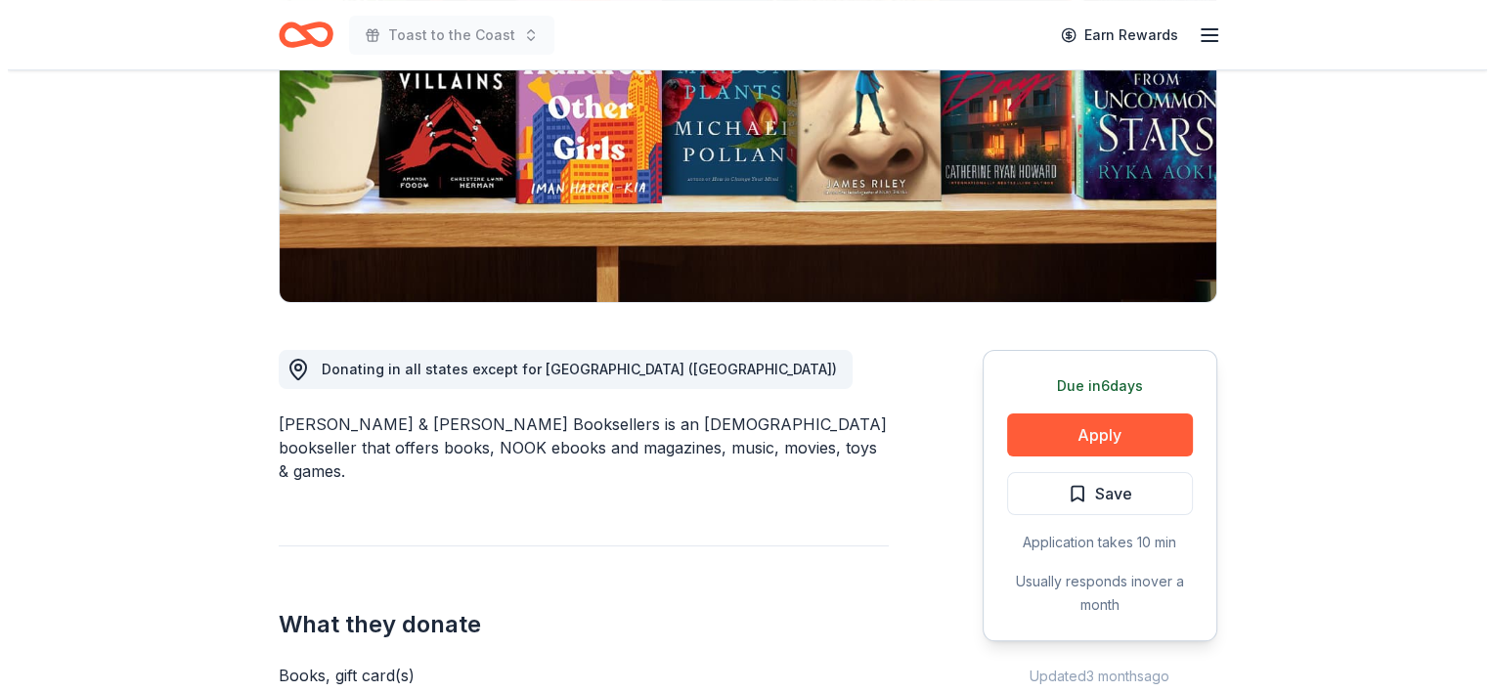
scroll to position [297, 0]
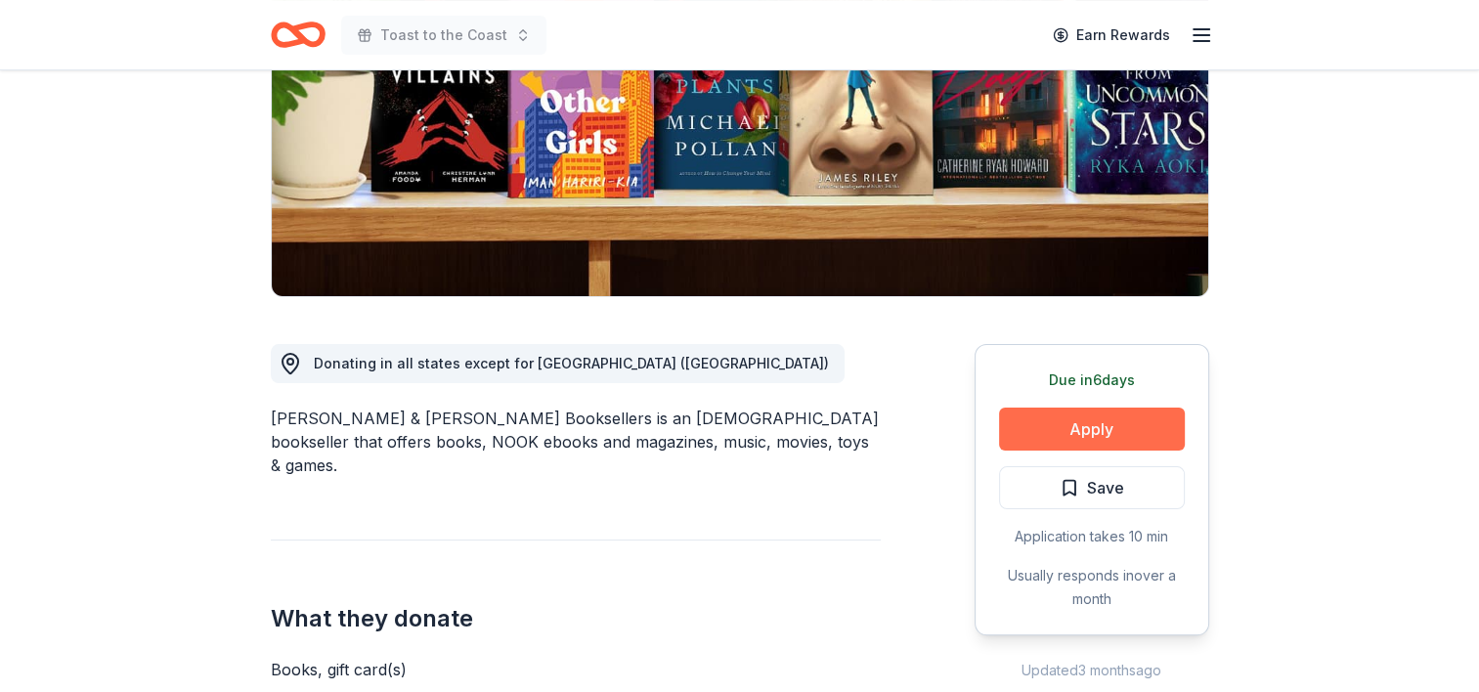
click at [1106, 429] on button "Apply" at bounding box center [1092, 429] width 186 height 43
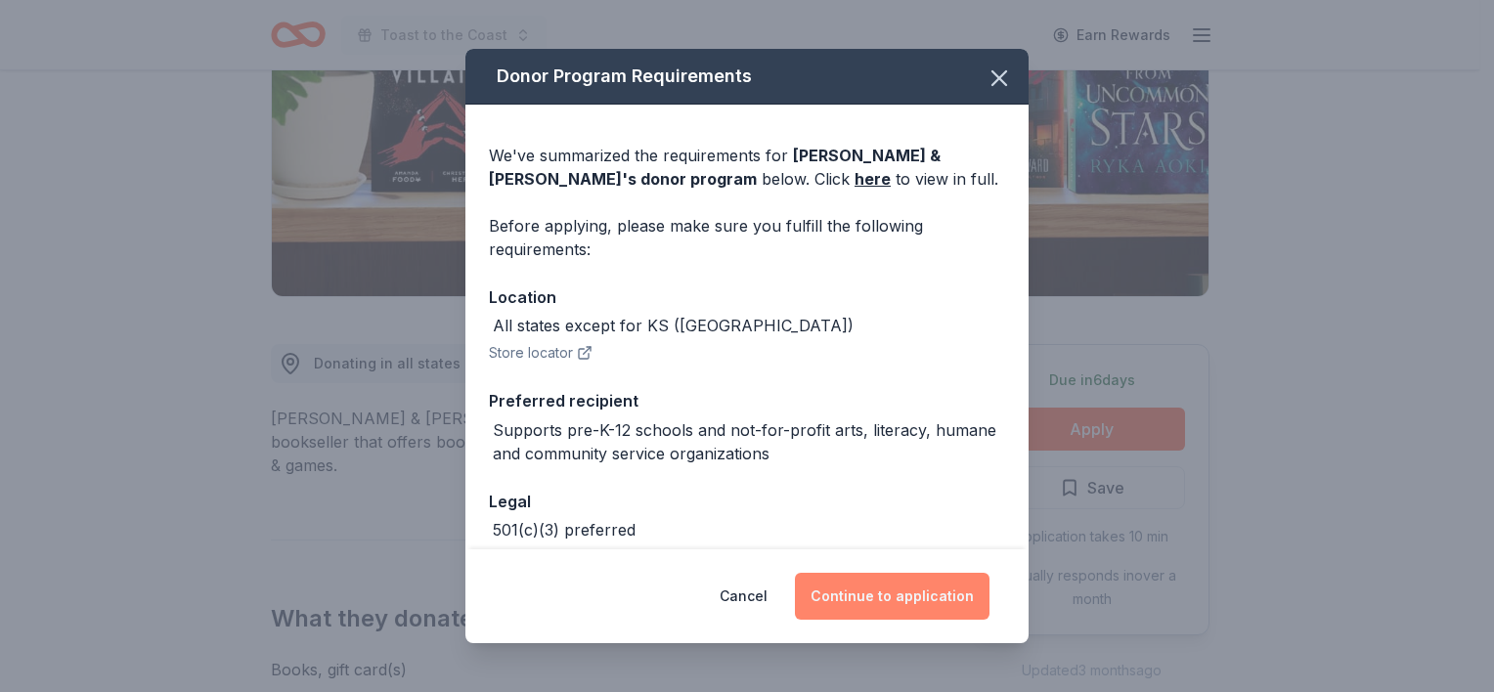
click at [926, 579] on button "Continue to application" at bounding box center [892, 596] width 195 height 47
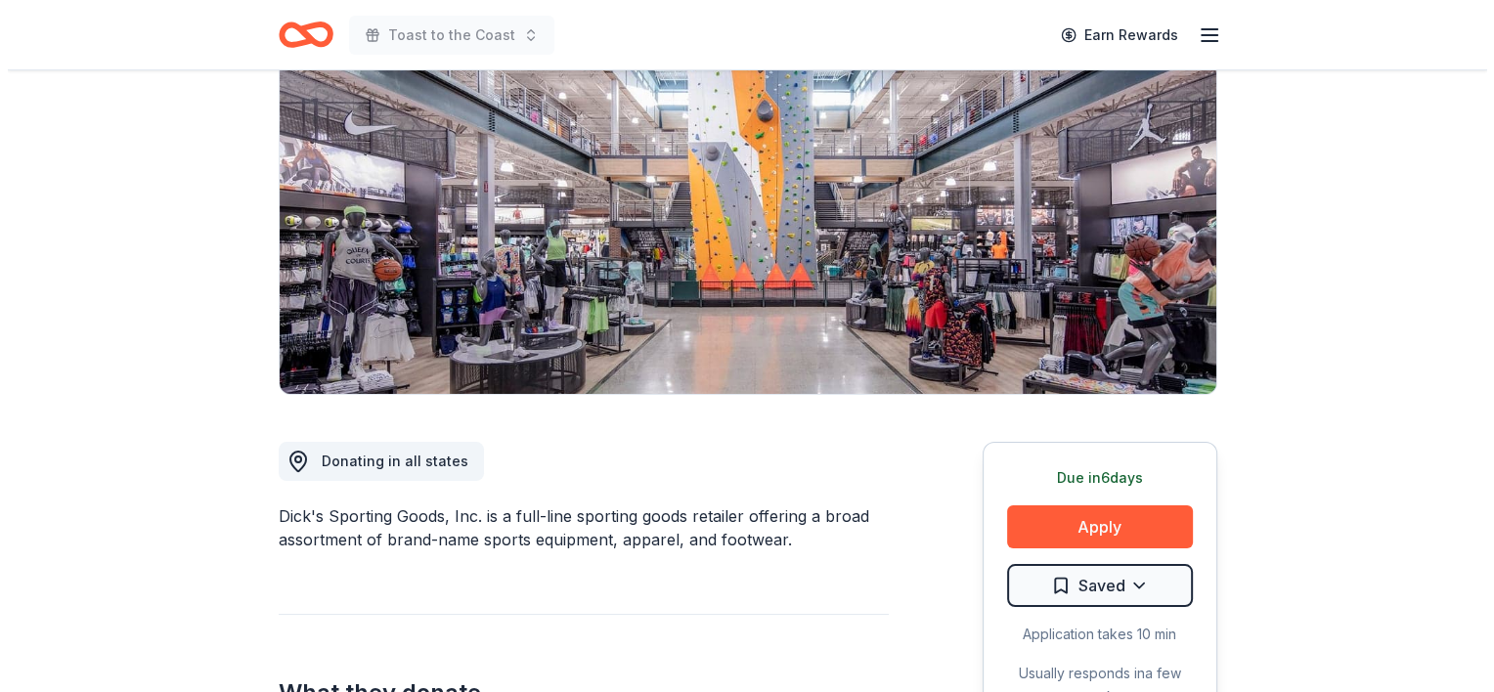
scroll to position [328, 0]
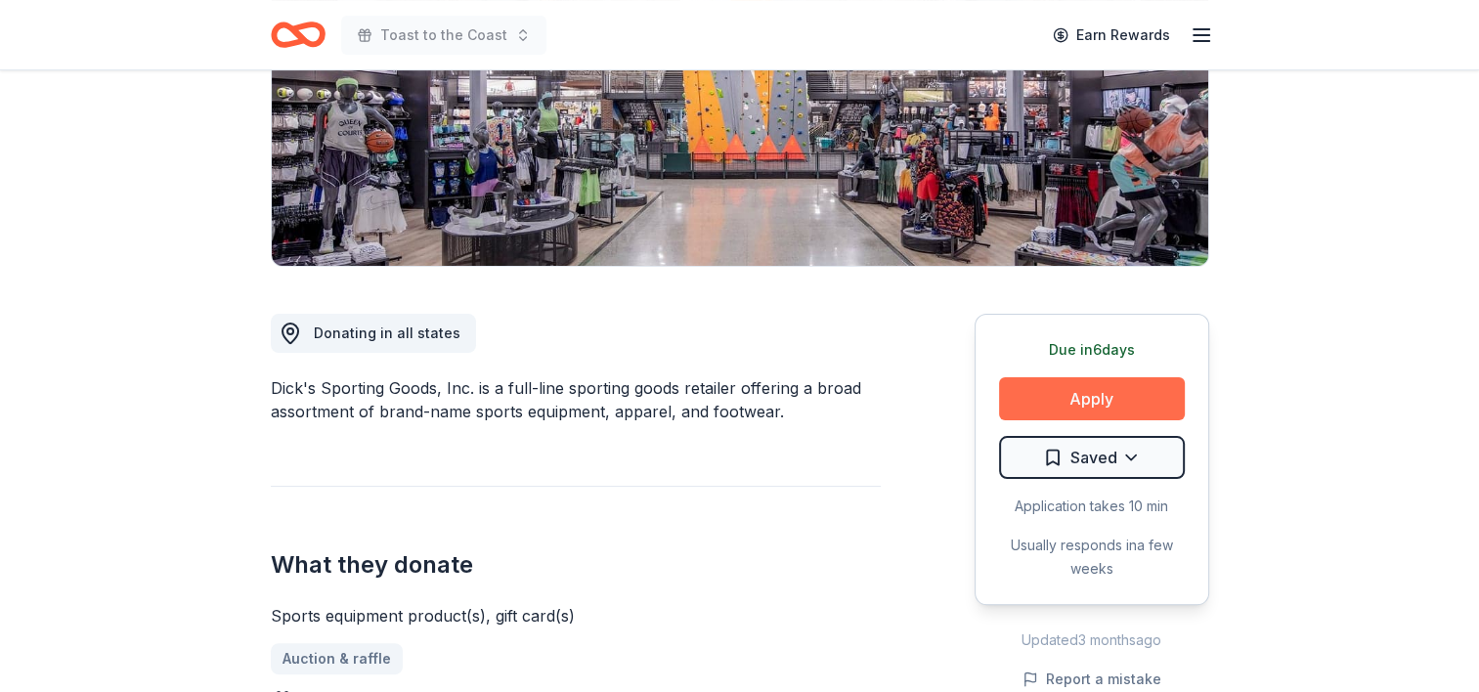
click at [1093, 394] on button "Apply" at bounding box center [1092, 398] width 186 height 43
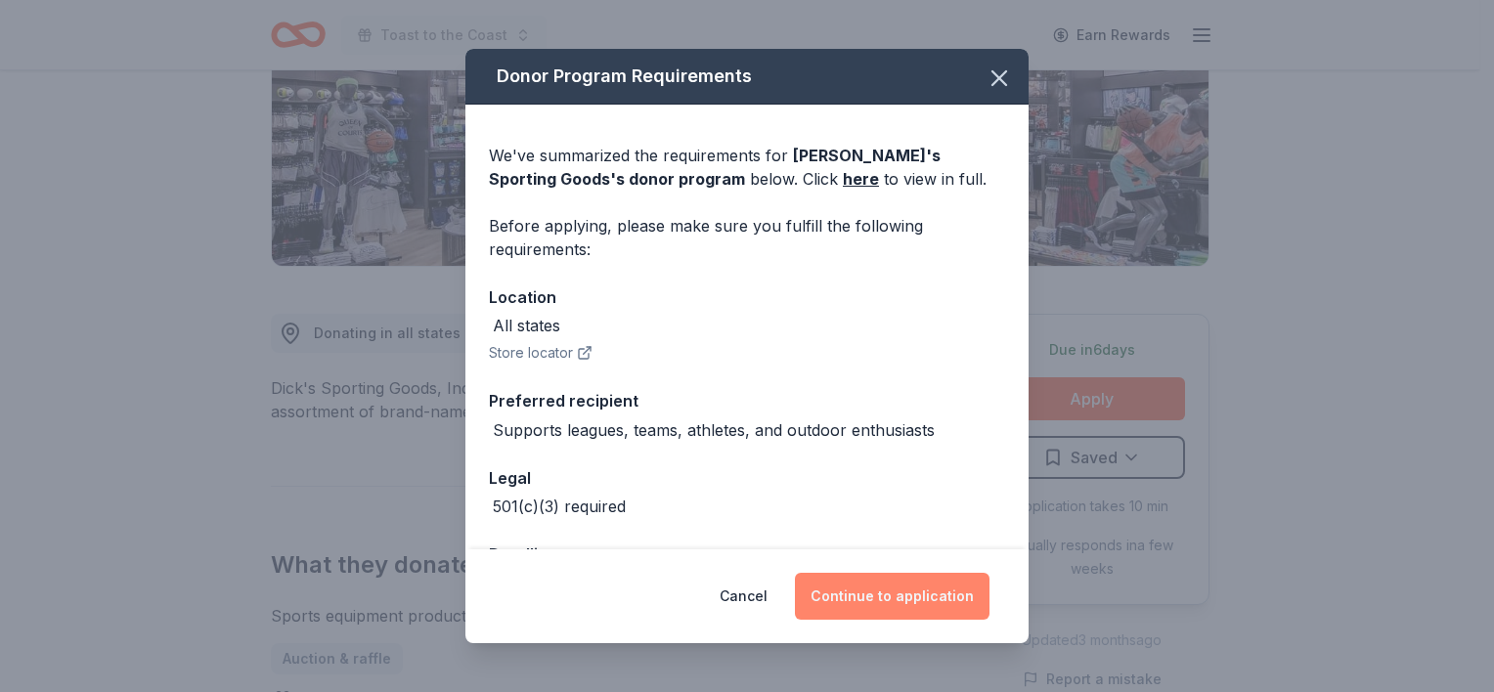
click at [915, 598] on button "Continue to application" at bounding box center [892, 596] width 195 height 47
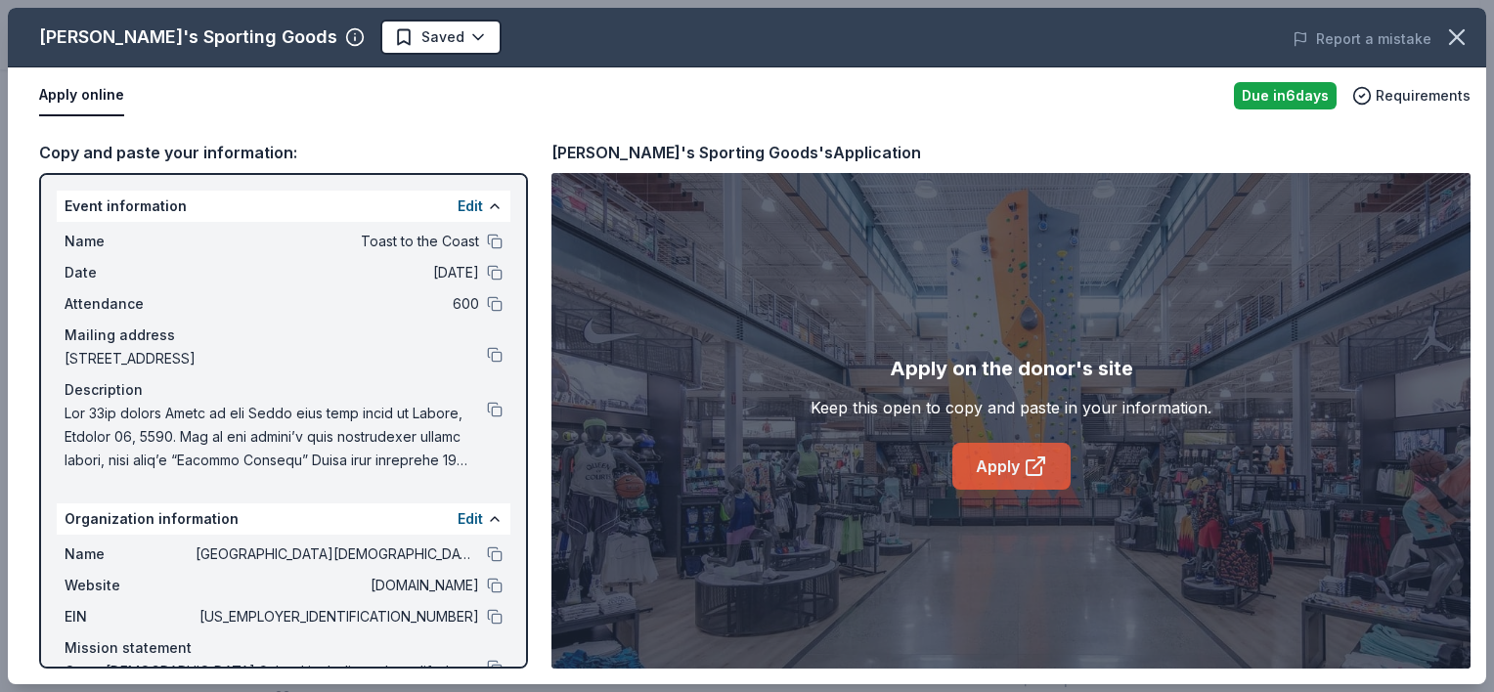
click at [1005, 461] on link "Apply" at bounding box center [1011, 466] width 118 height 47
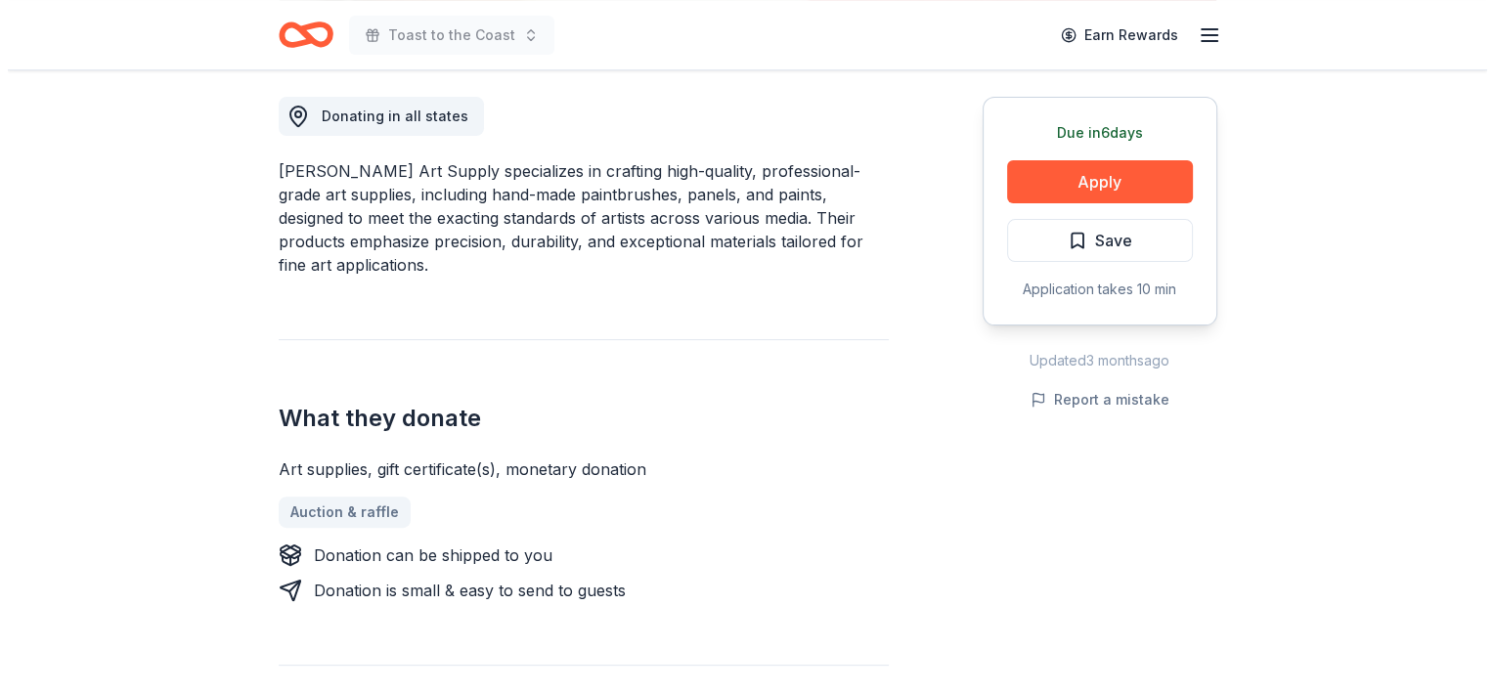
scroll to position [557, 0]
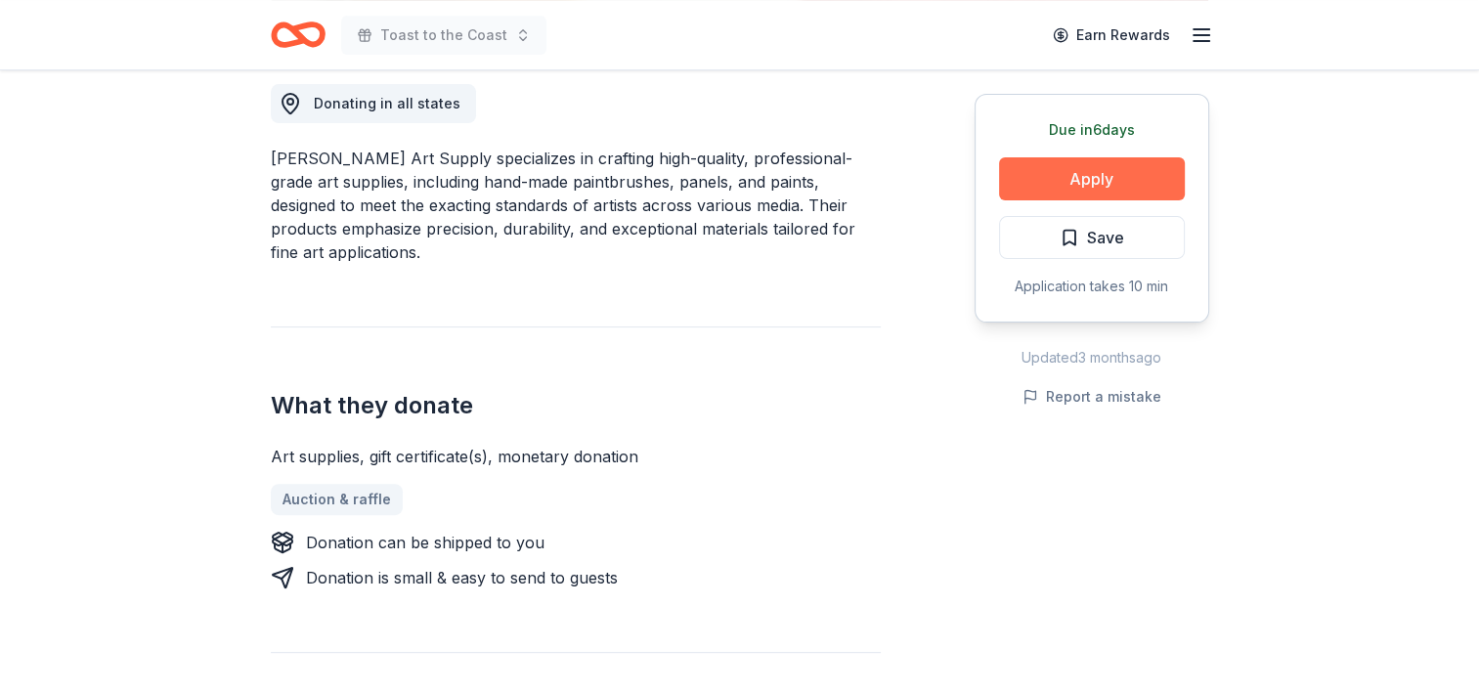
click at [1115, 182] on button "Apply" at bounding box center [1092, 178] width 186 height 43
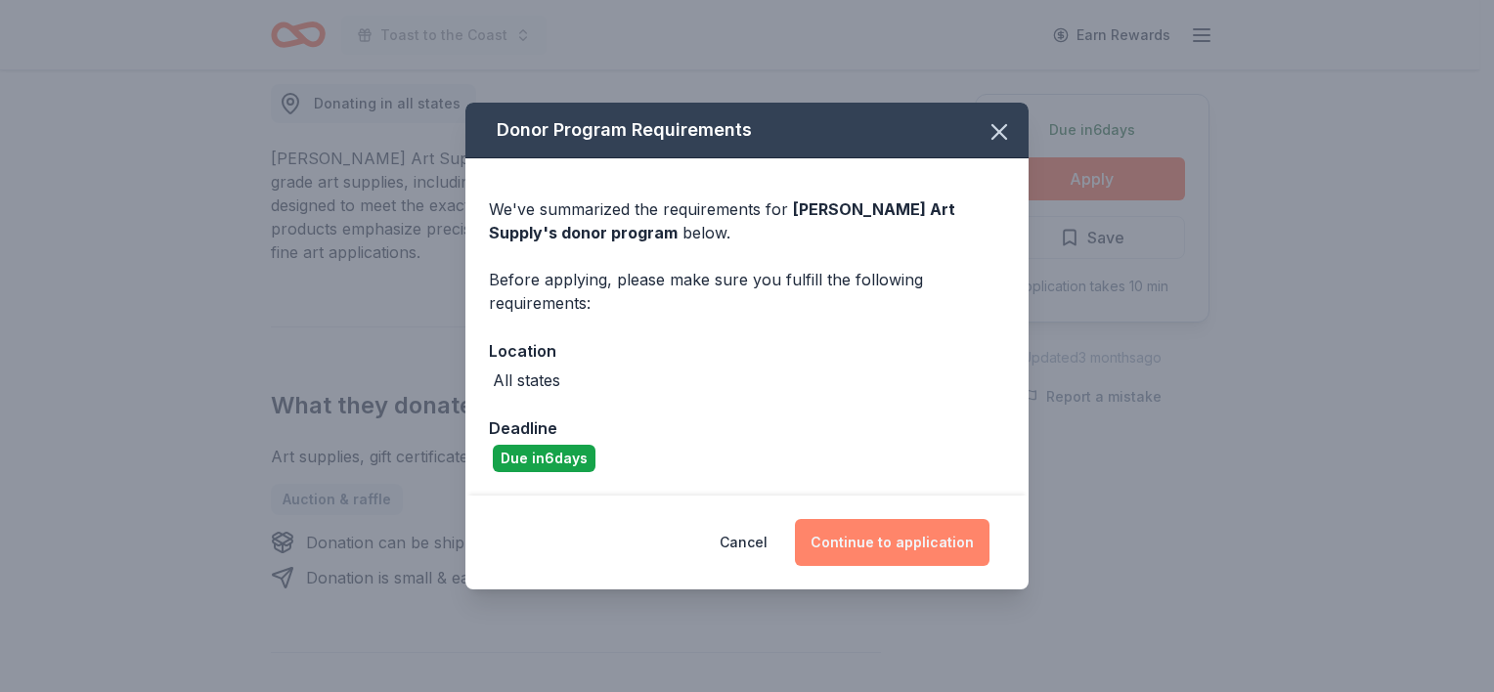
click at [897, 534] on button "Continue to application" at bounding box center [892, 542] width 195 height 47
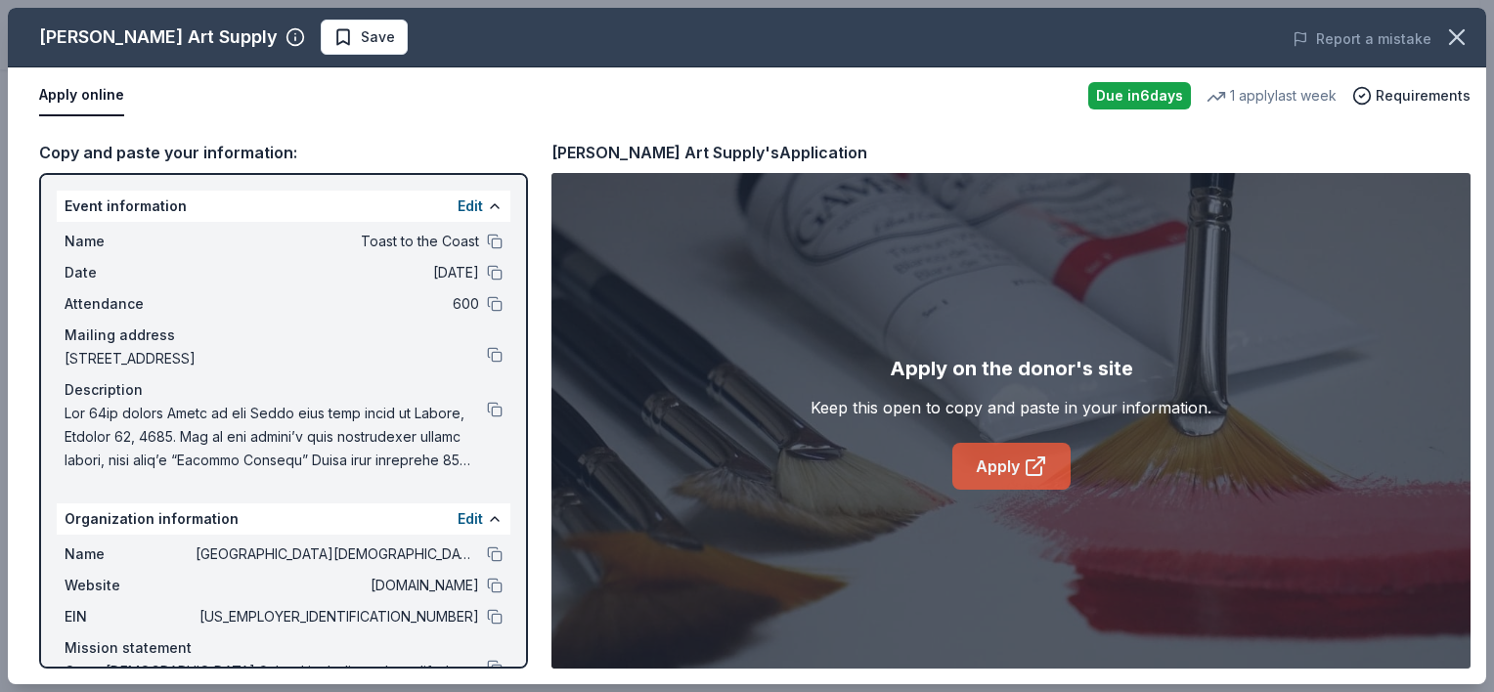
click at [1011, 473] on link "Apply" at bounding box center [1011, 466] width 118 height 47
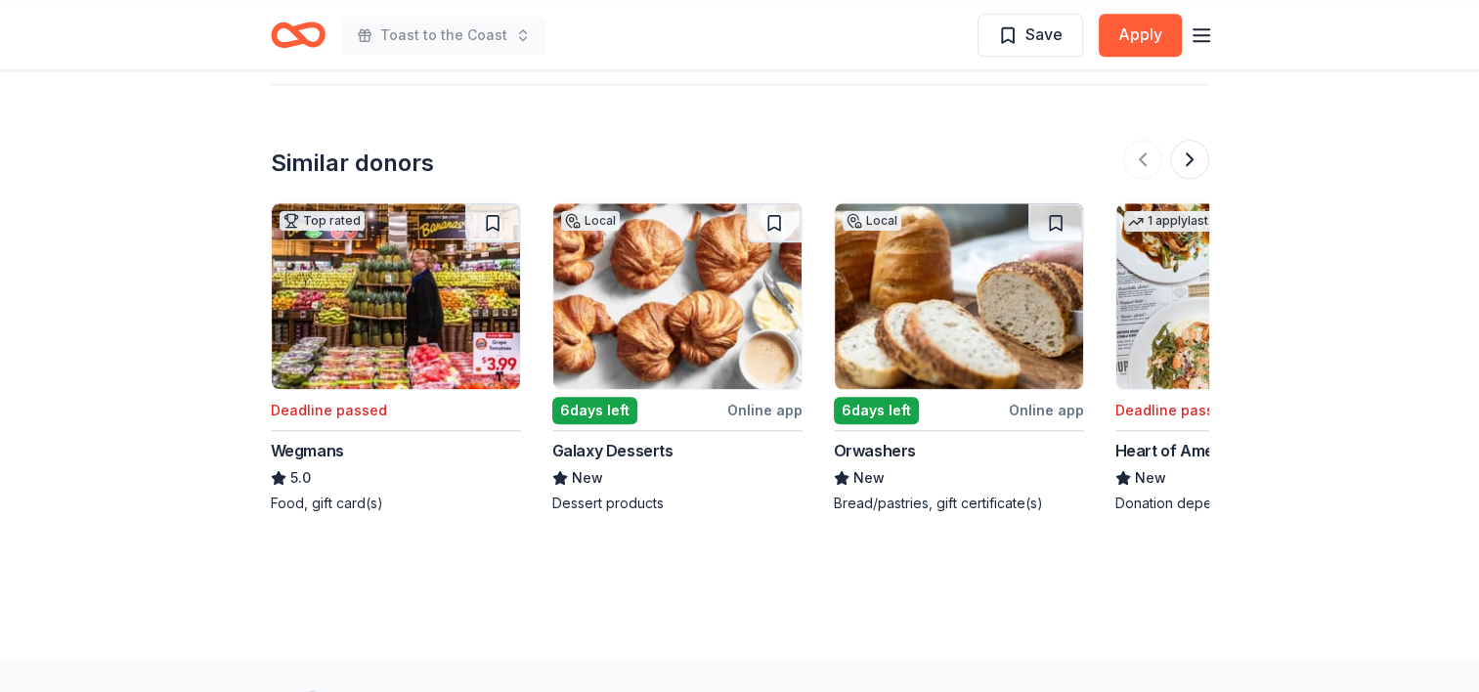
scroll to position [2208, 0]
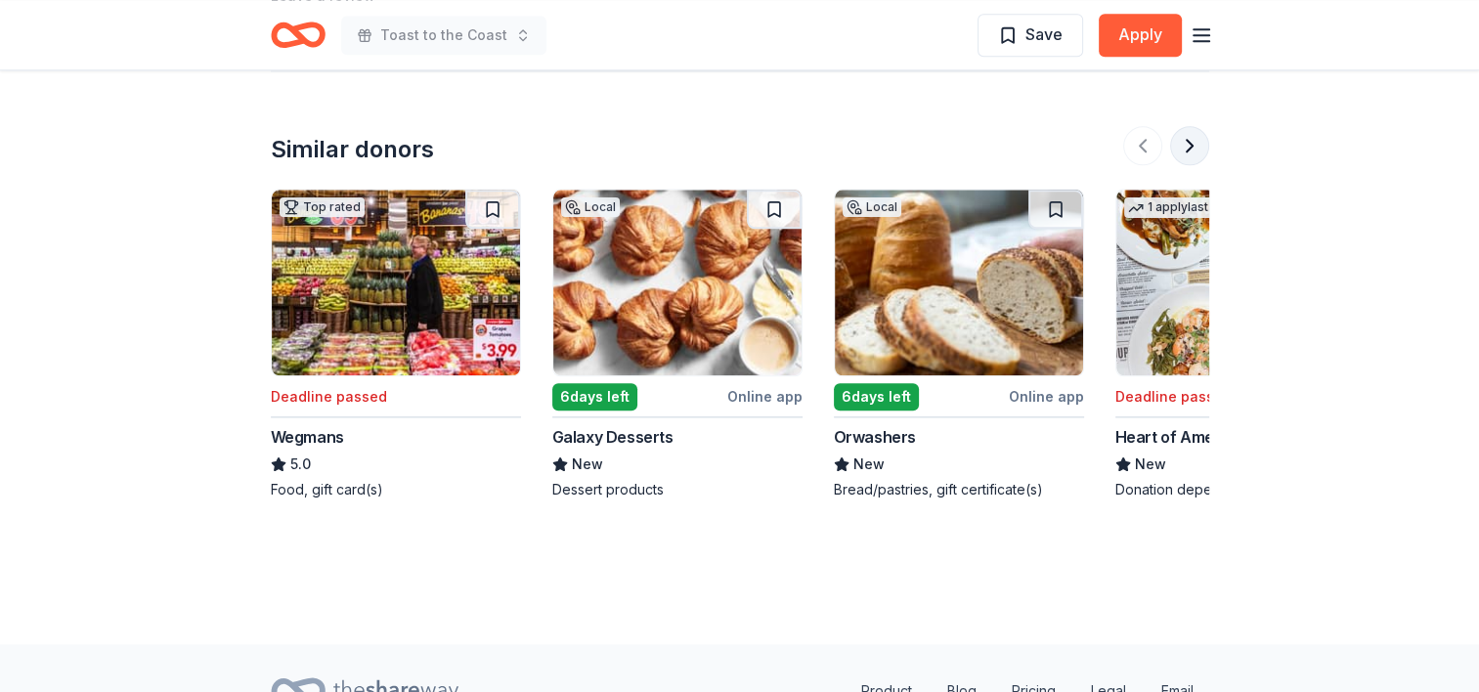
click at [1193, 149] on button at bounding box center [1189, 145] width 39 height 39
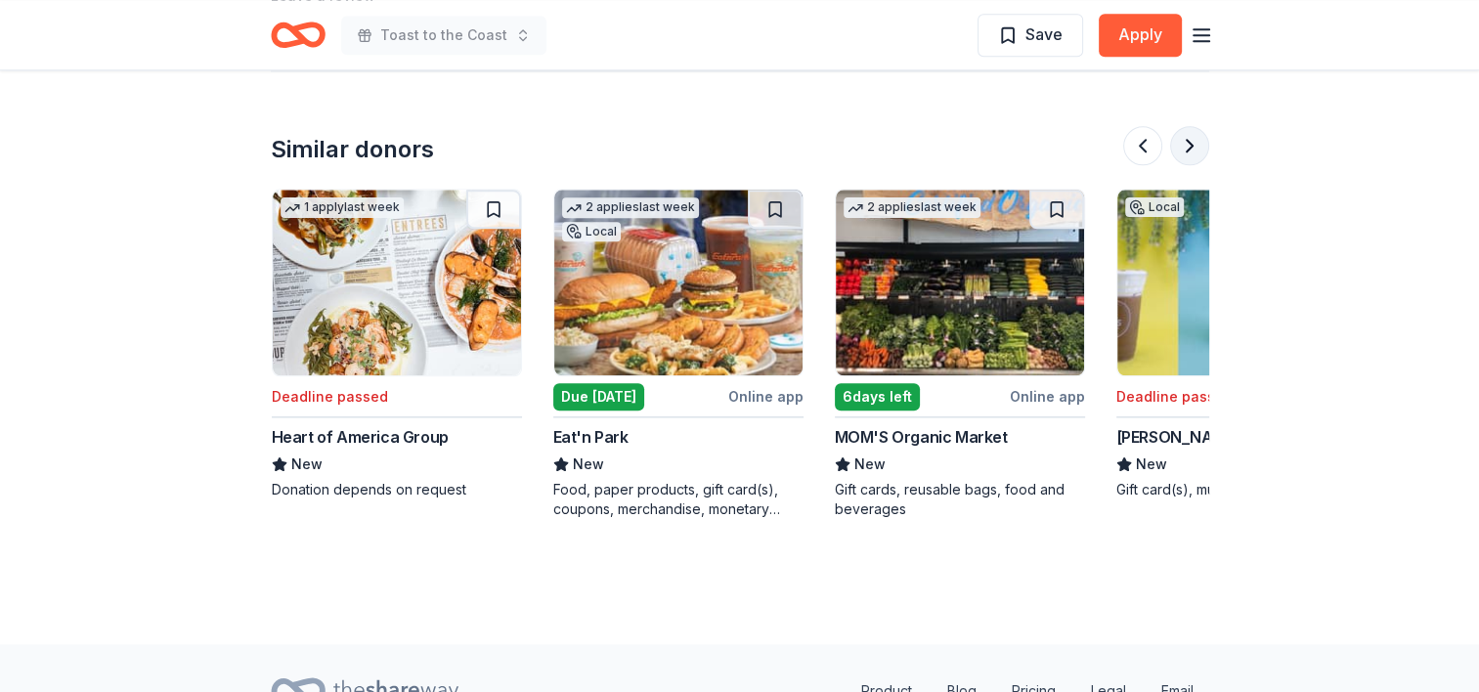
scroll to position [0, 845]
click at [1193, 149] on button at bounding box center [1189, 145] width 39 height 39
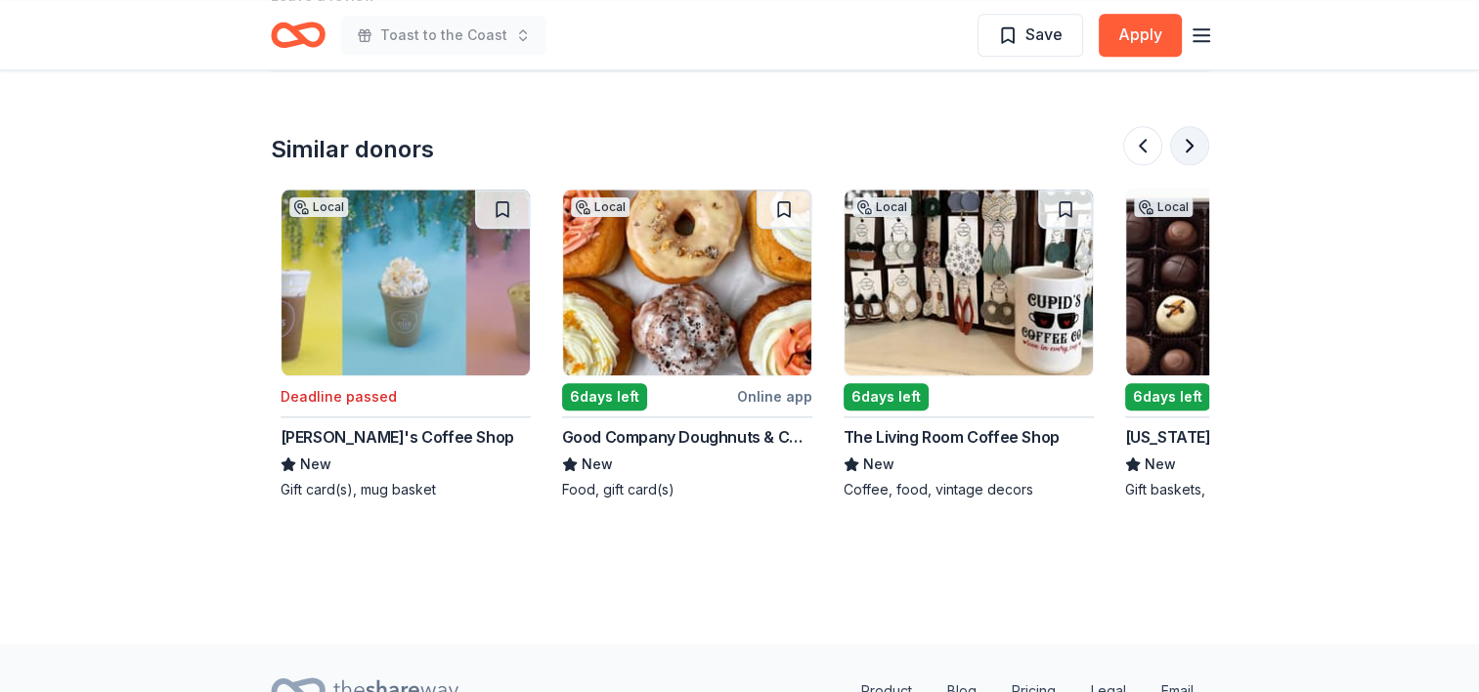
scroll to position [0, 1690]
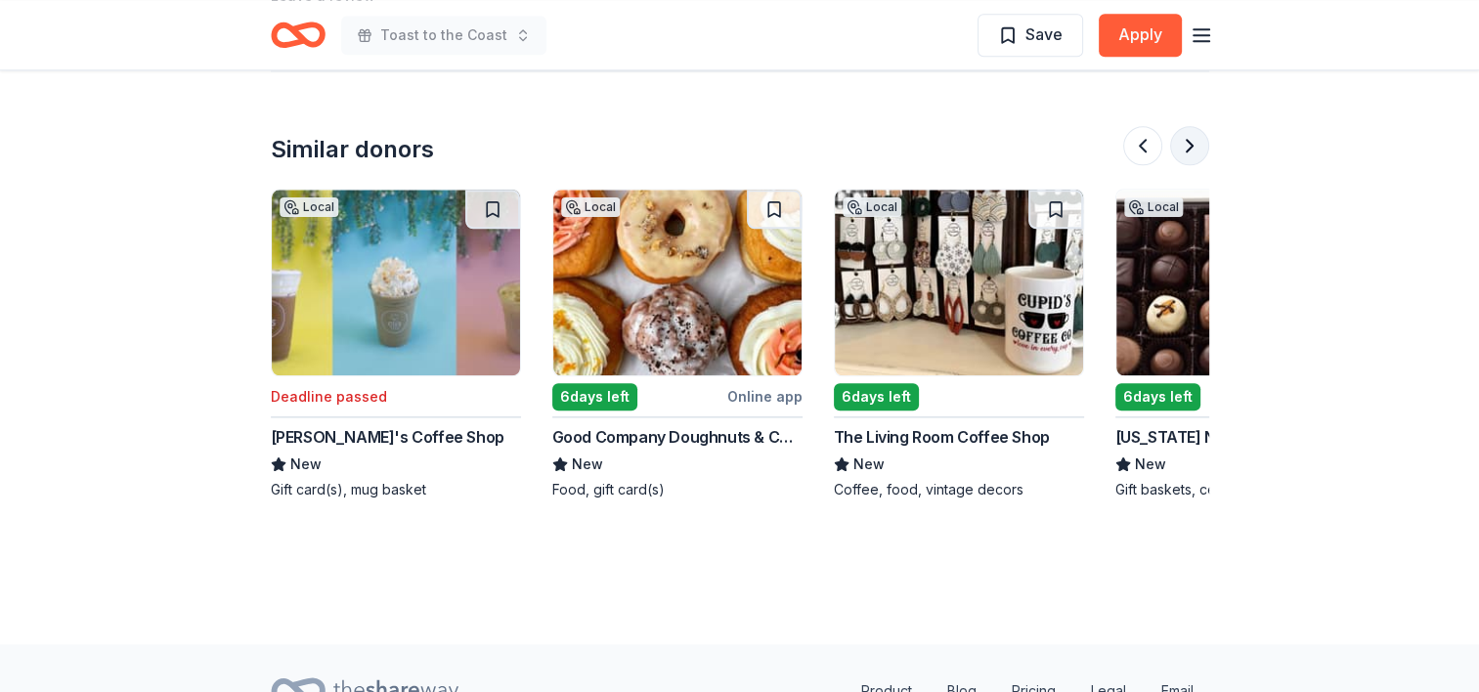
click at [1193, 149] on button at bounding box center [1189, 145] width 39 height 39
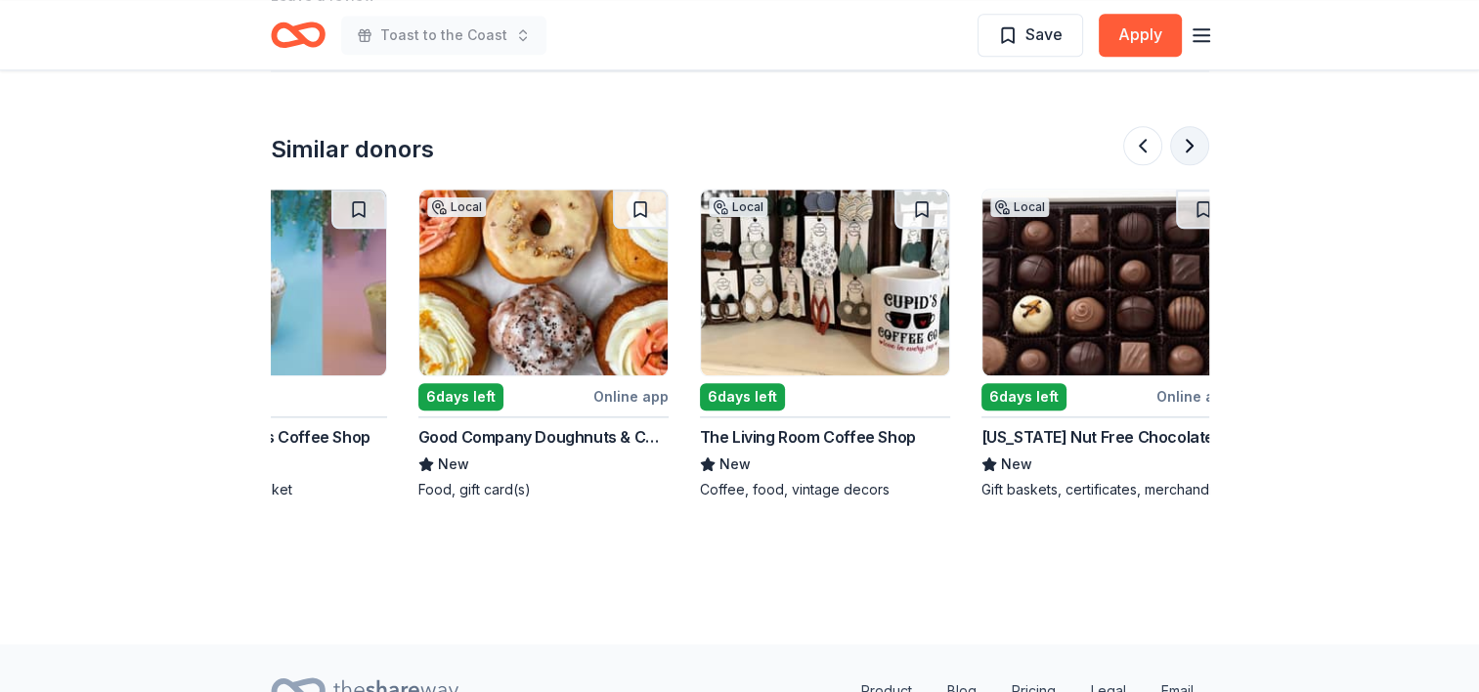
scroll to position [0, 1846]
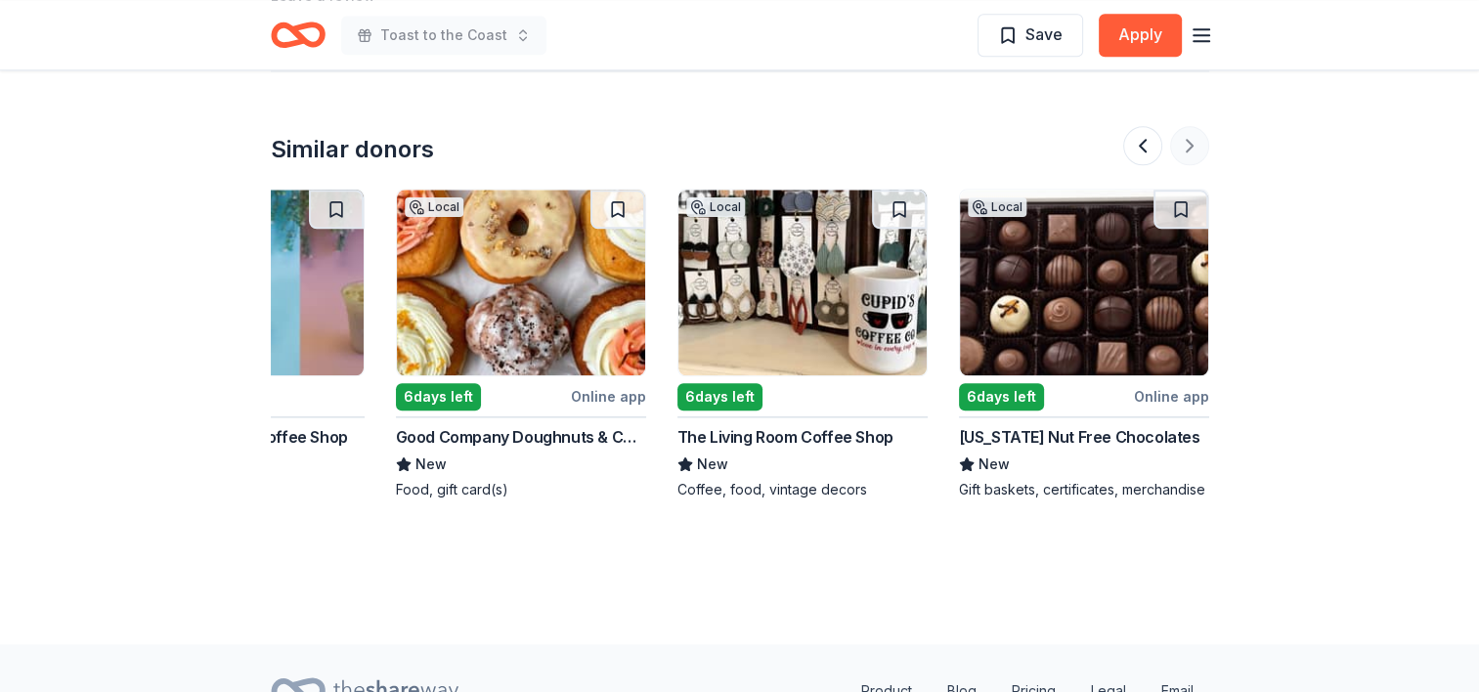
click at [1193, 149] on div at bounding box center [1166, 145] width 86 height 39
click at [1108, 384] on div "6 days left" at bounding box center [1044, 396] width 171 height 24
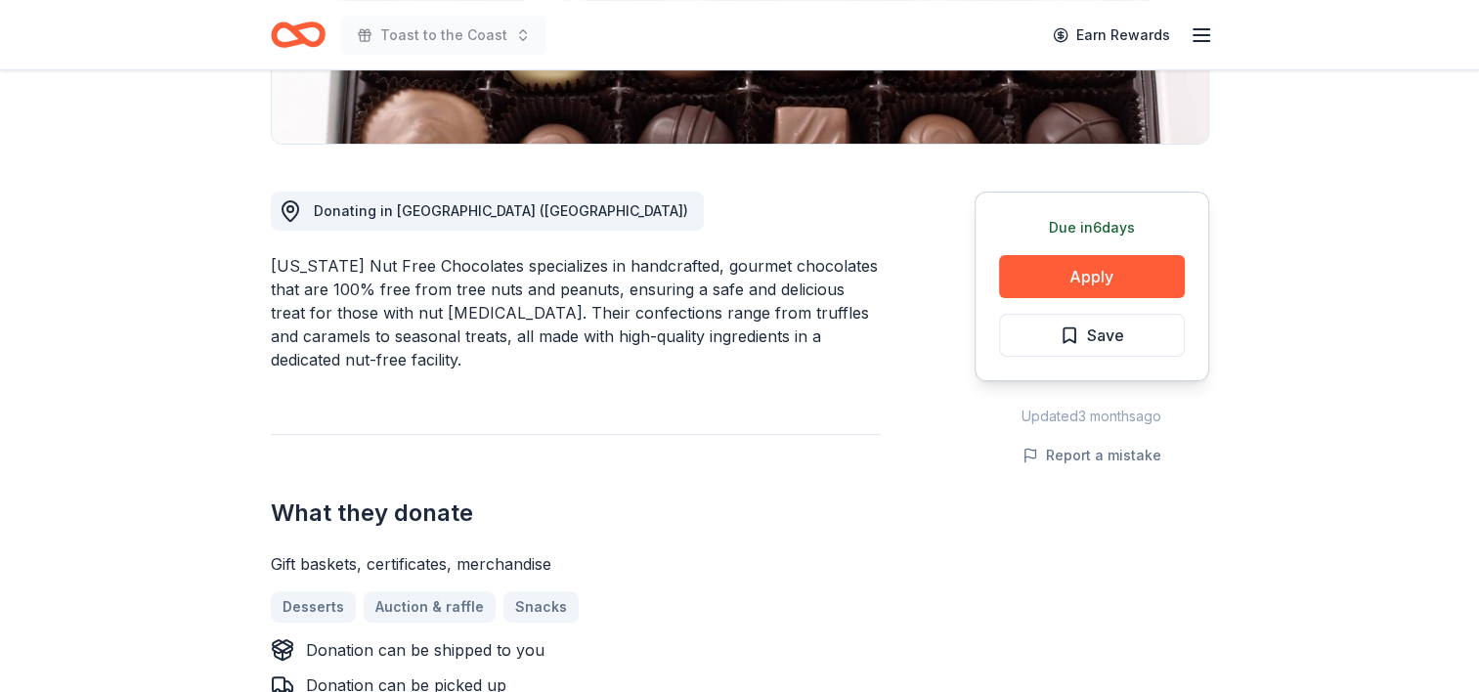
scroll to position [571, 0]
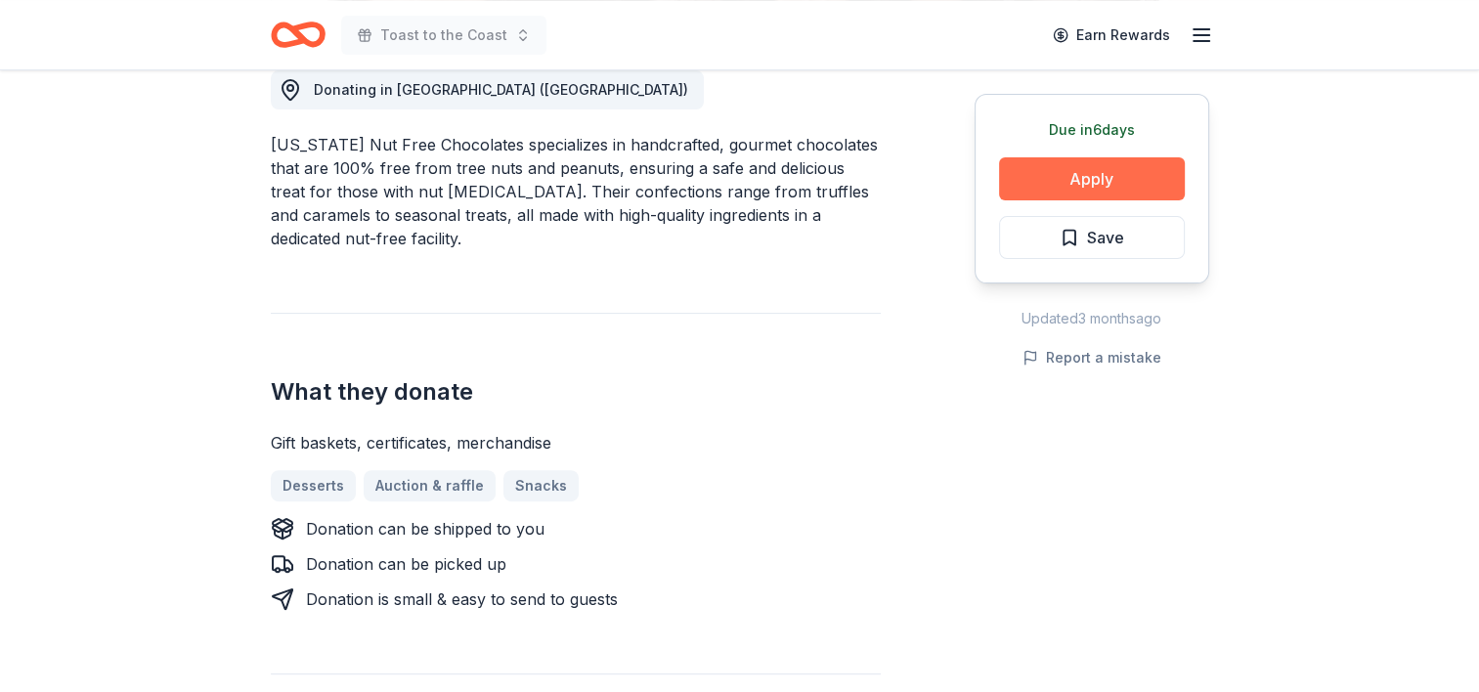
click at [1093, 188] on button "Apply" at bounding box center [1092, 178] width 186 height 43
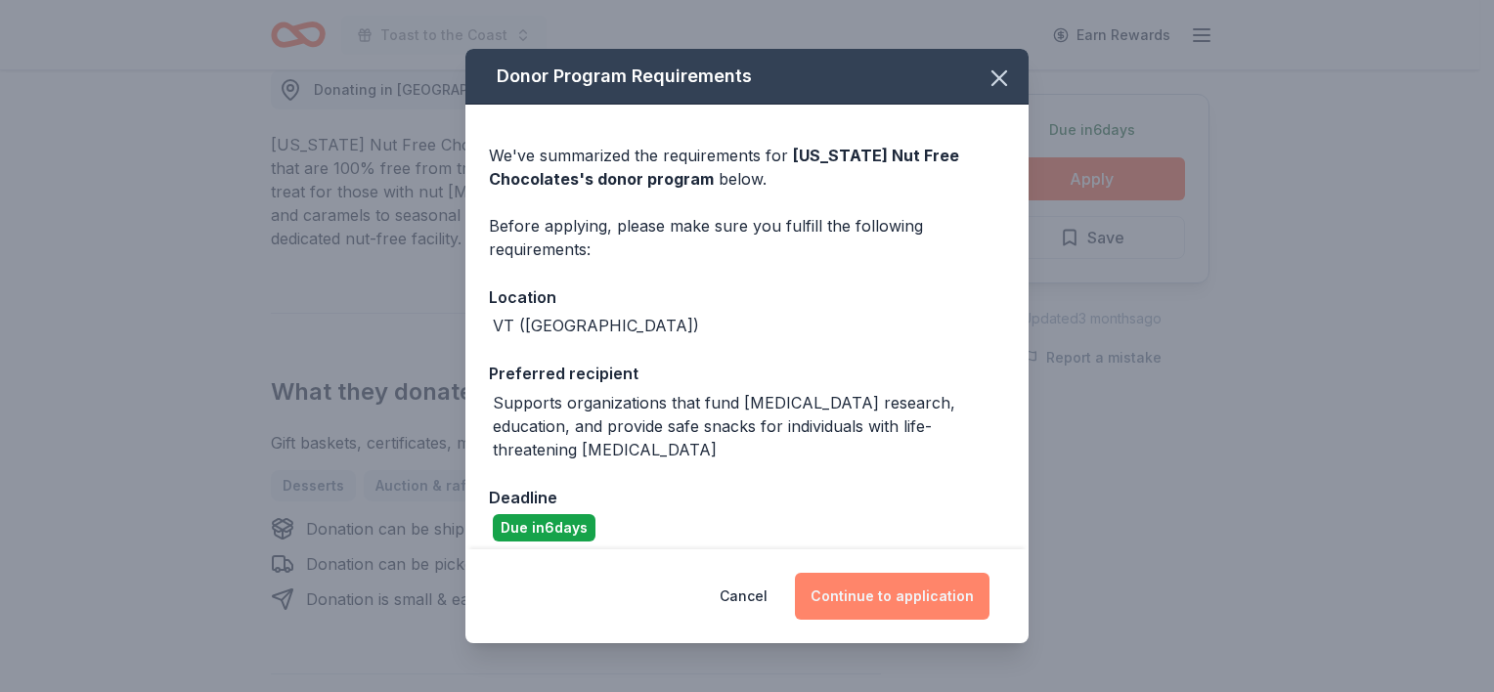
click at [913, 587] on button "Continue to application" at bounding box center [892, 596] width 195 height 47
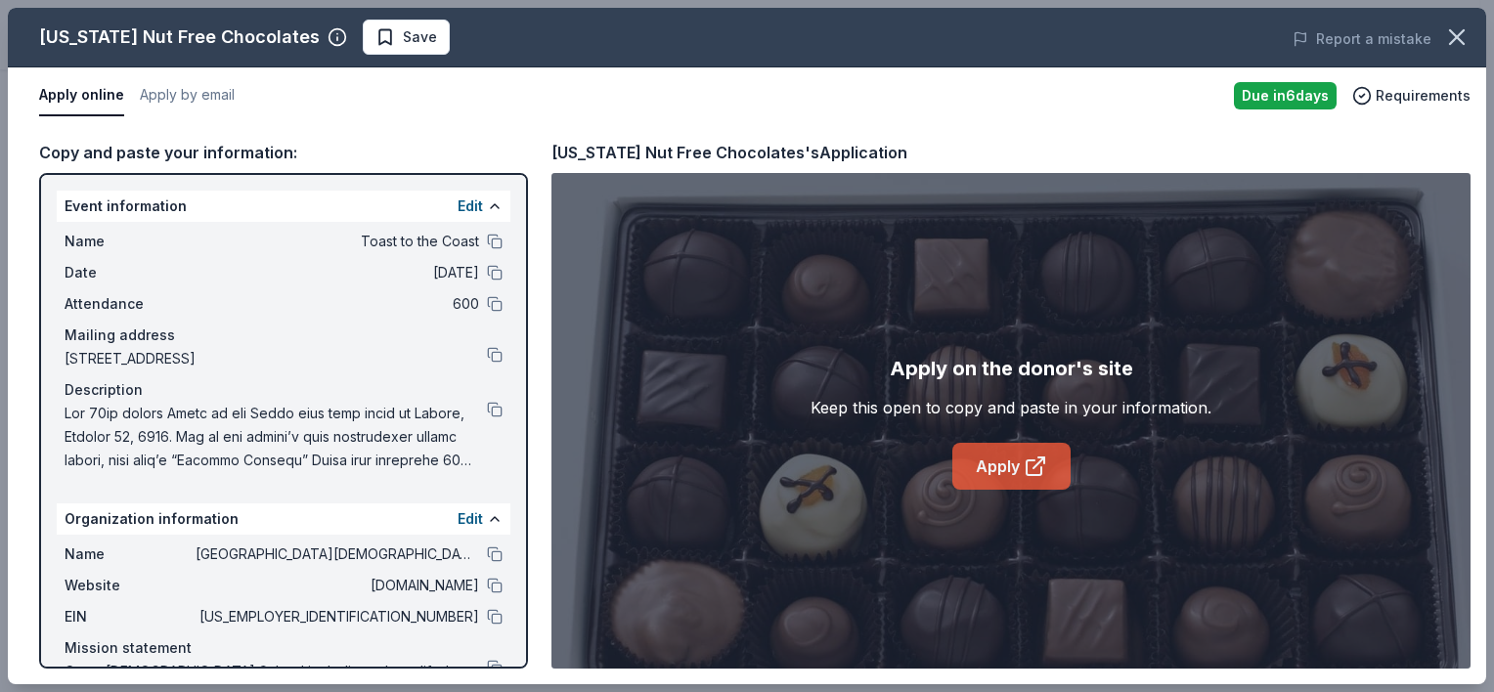
click at [1006, 469] on link "Apply" at bounding box center [1011, 466] width 118 height 47
click at [1458, 31] on icon "button" at bounding box center [1456, 36] width 27 height 27
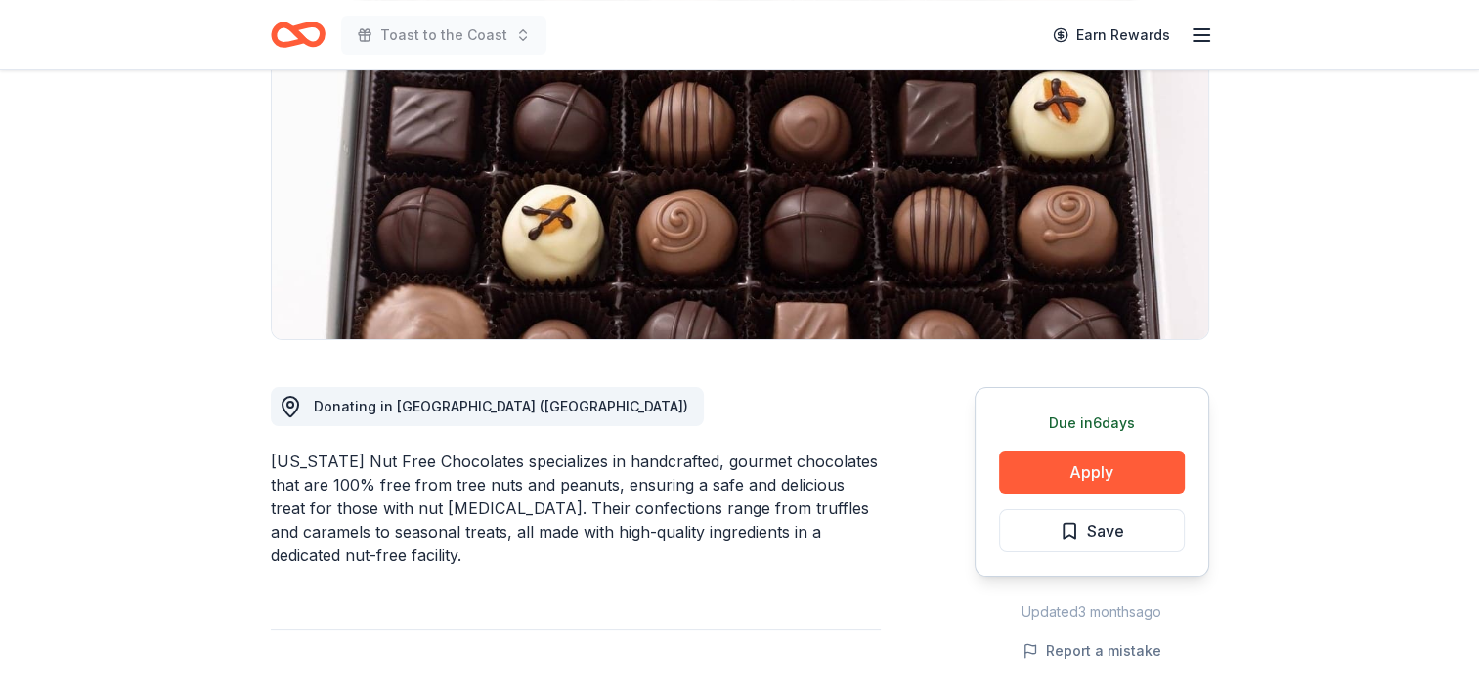
scroll to position [0, 0]
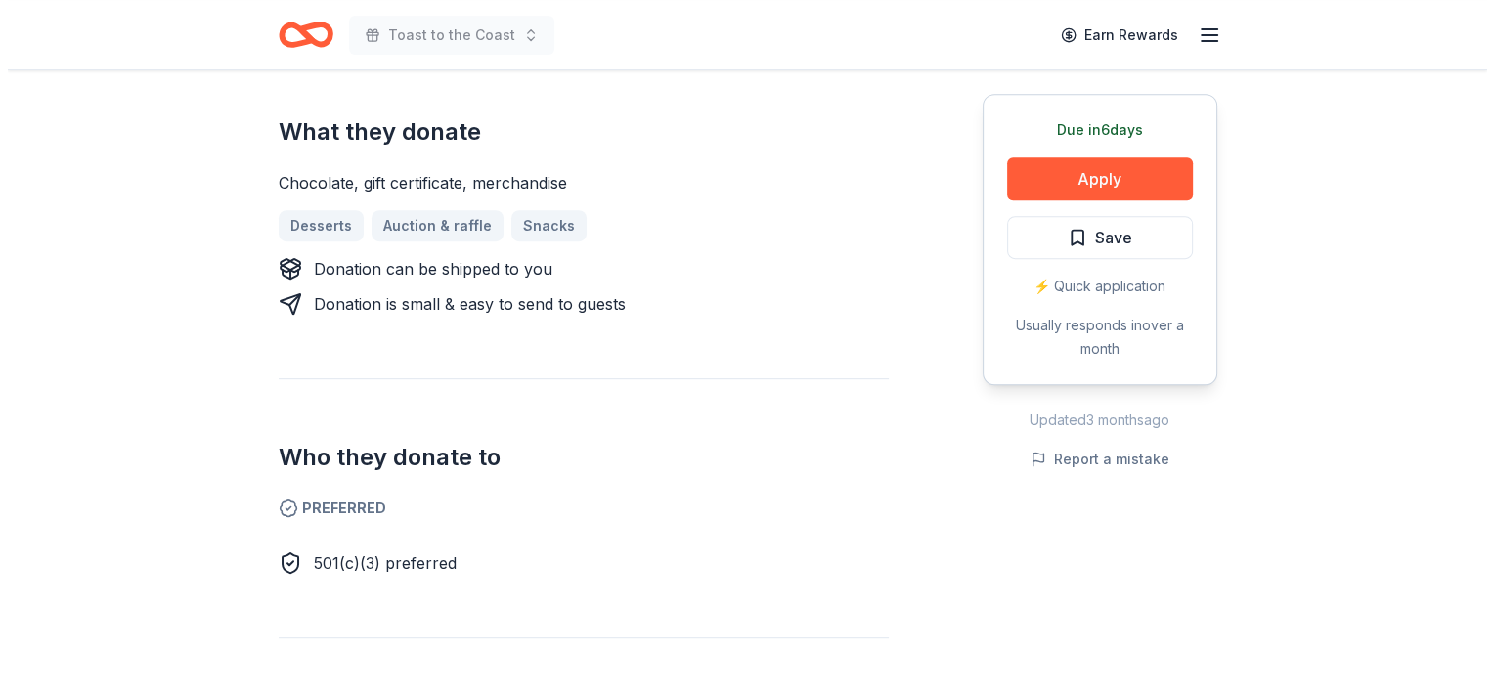
scroll to position [597, 0]
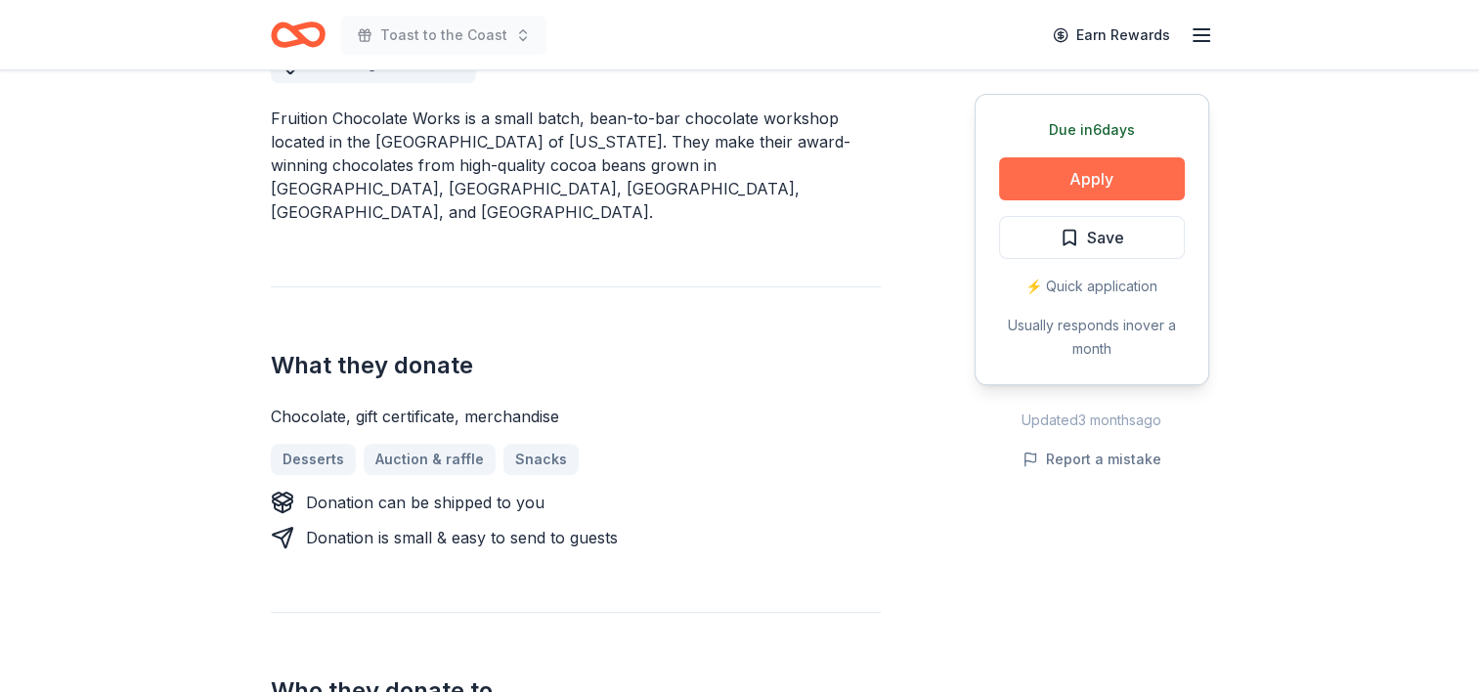
click at [1121, 173] on button "Apply" at bounding box center [1092, 178] width 186 height 43
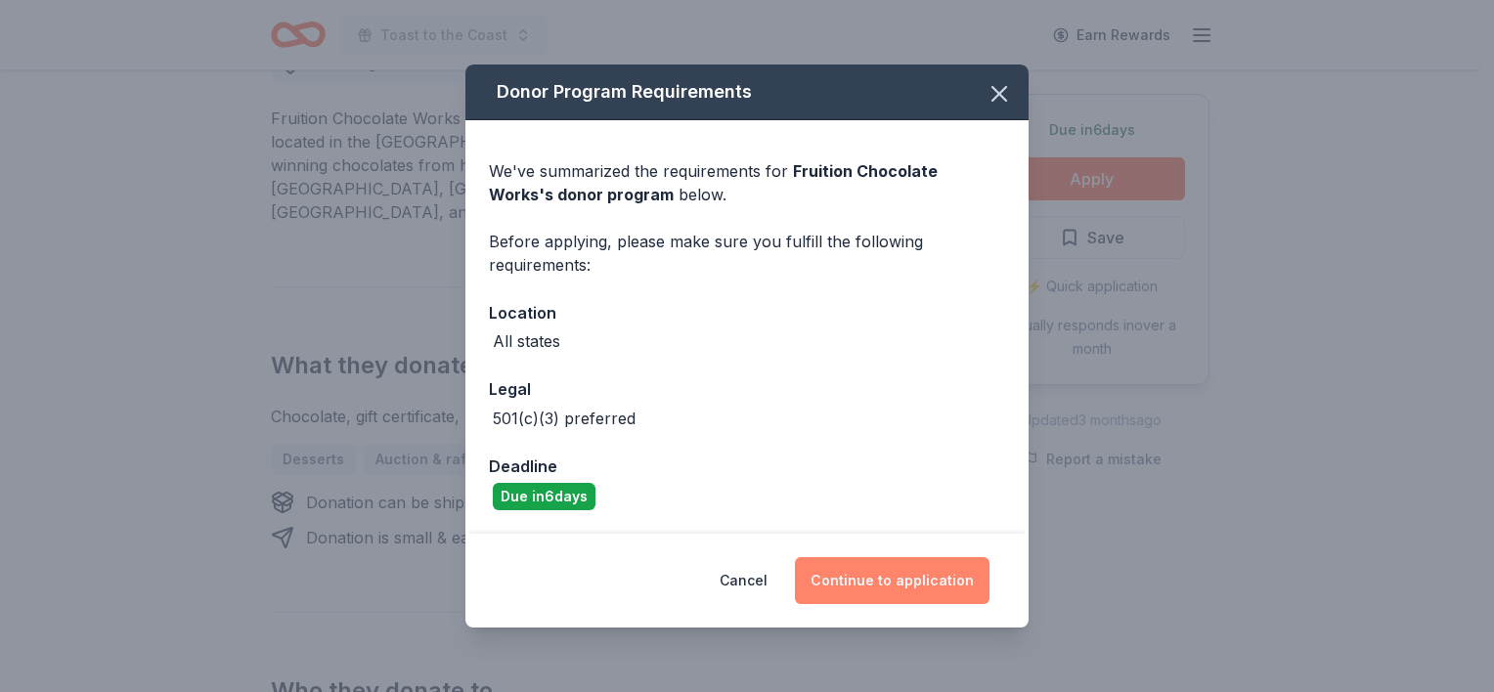
click at [901, 580] on button "Continue to application" at bounding box center [892, 580] width 195 height 47
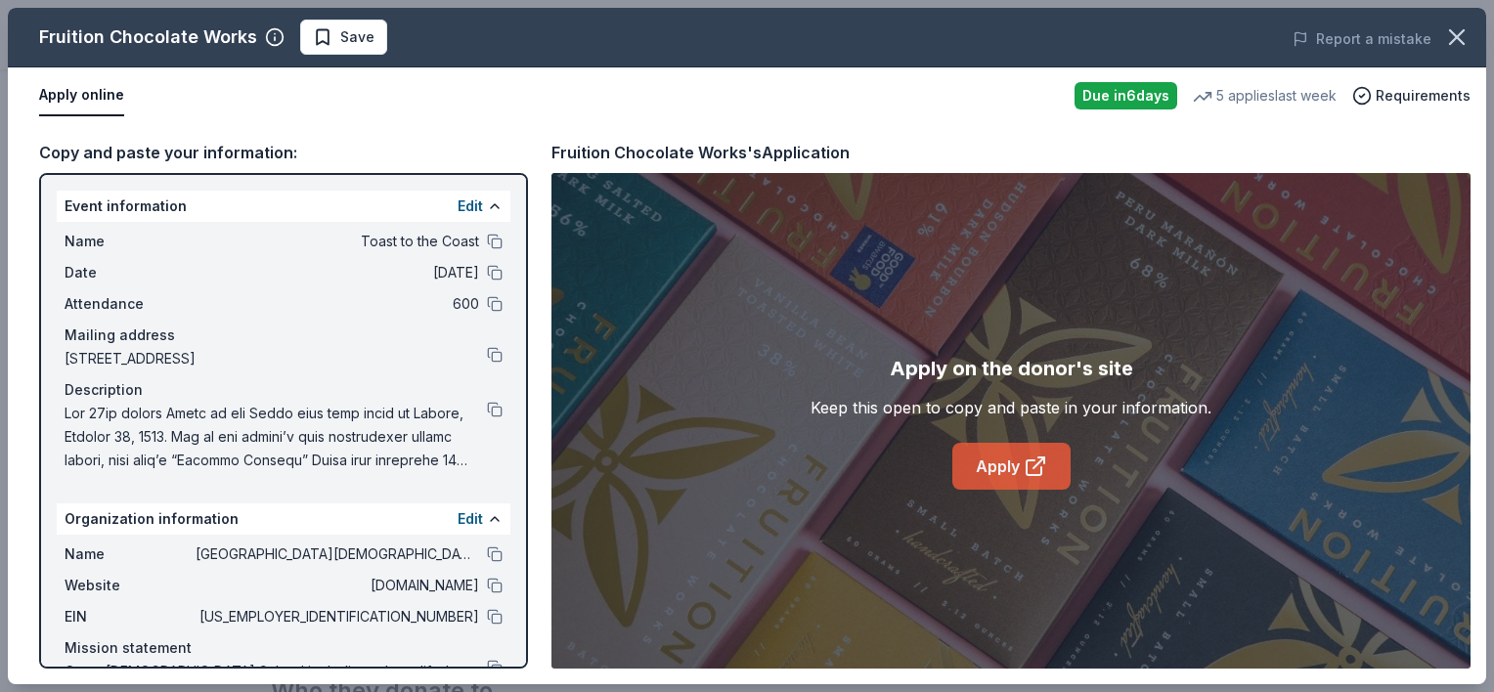
click at [1029, 453] on link "Apply" at bounding box center [1011, 466] width 118 height 47
click at [1457, 31] on icon "button" at bounding box center [1456, 36] width 27 height 27
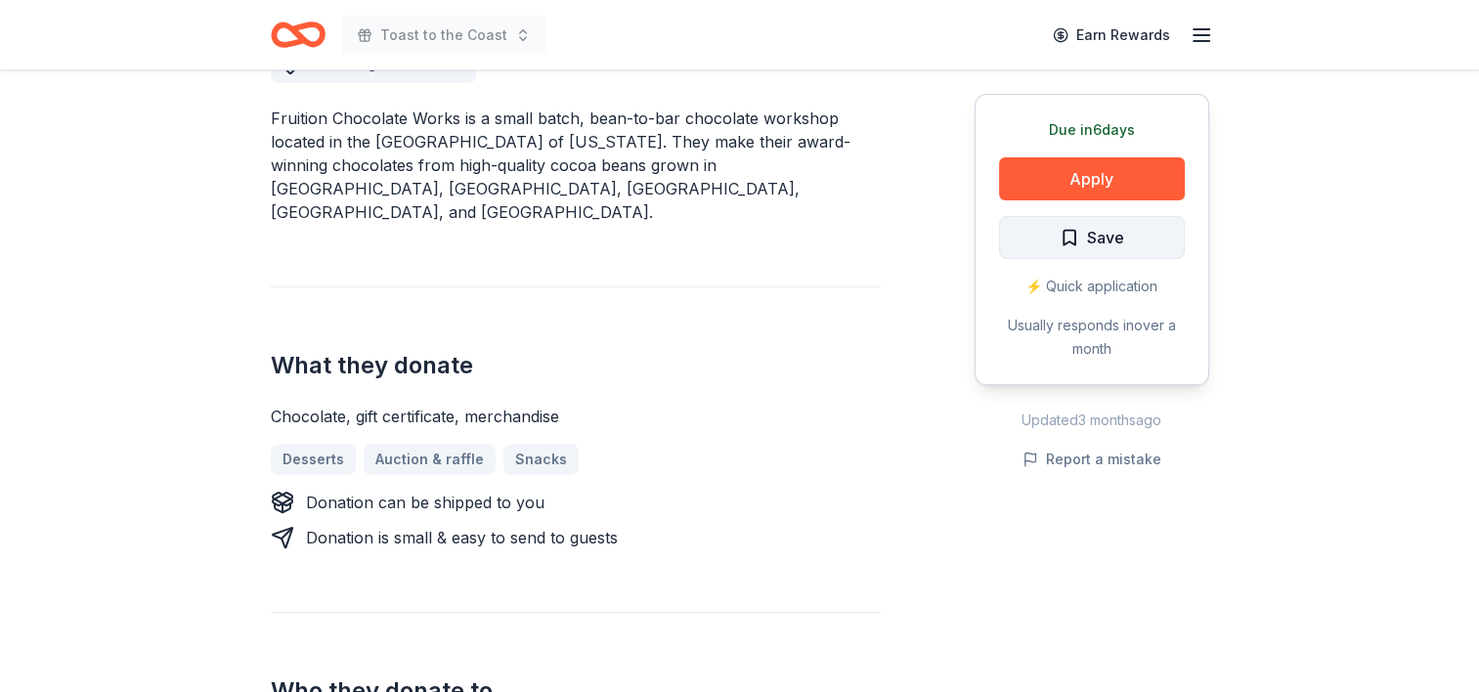
click at [1095, 250] on button "Save" at bounding box center [1092, 237] width 186 height 43
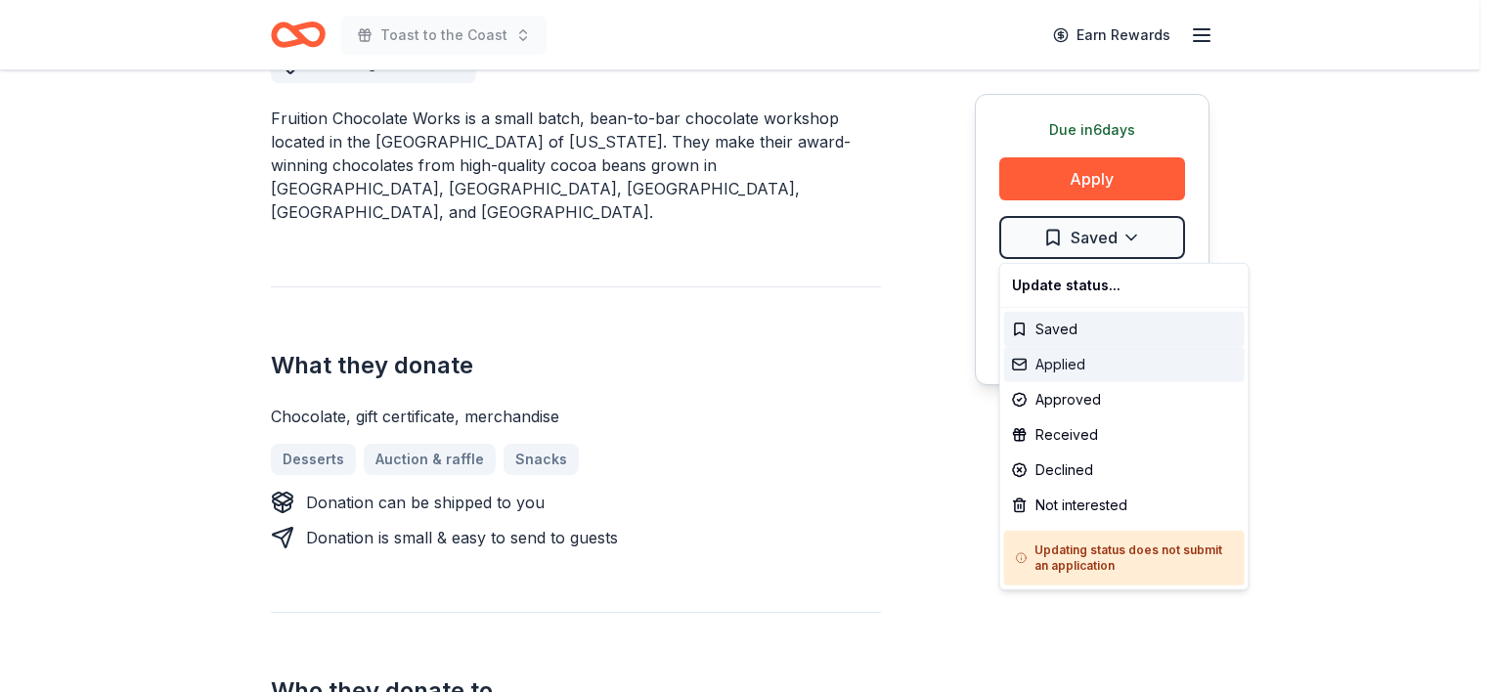
click at [1087, 363] on div "Applied" at bounding box center [1124, 364] width 241 height 35
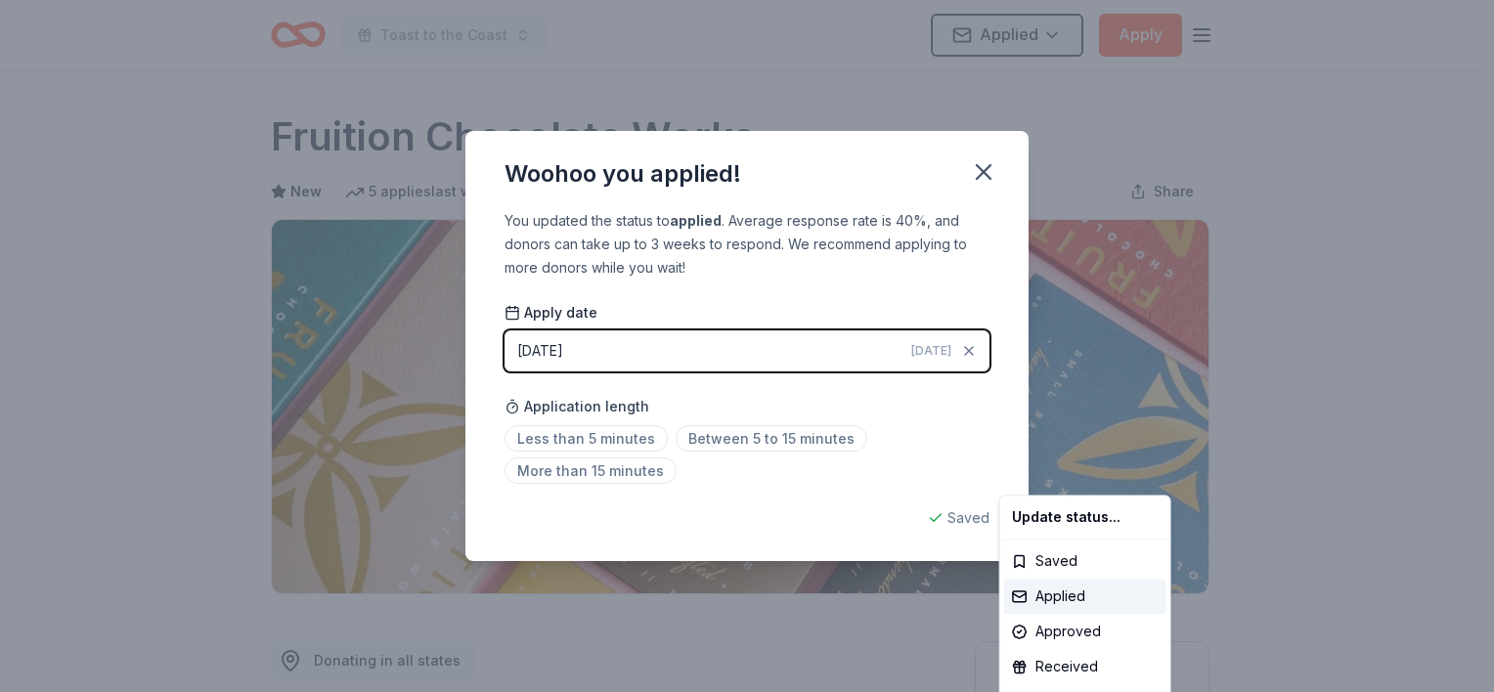
click at [582, 437] on html "Toast to the Coast Applied Apply Due [DATE] Share Fruition Chocolate Works New …" at bounding box center [747, 346] width 1494 height 692
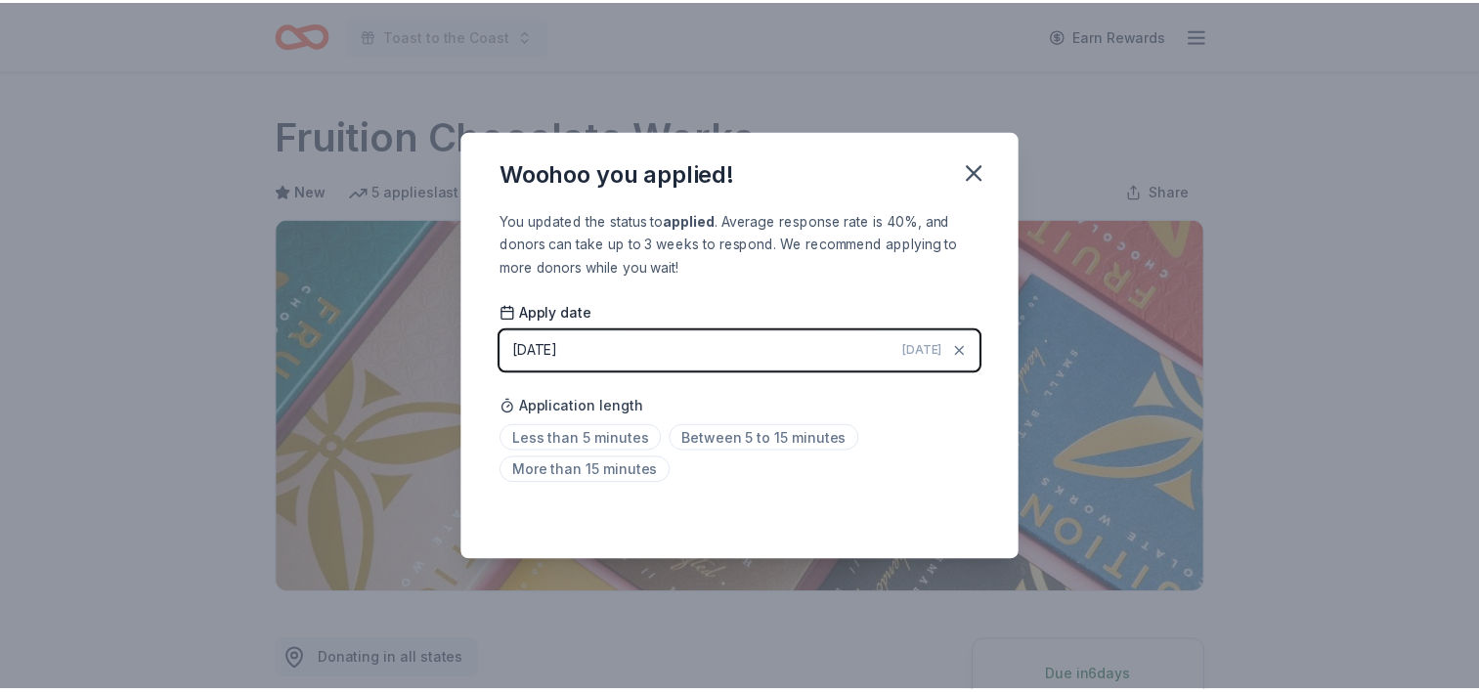
scroll to position [438, 0]
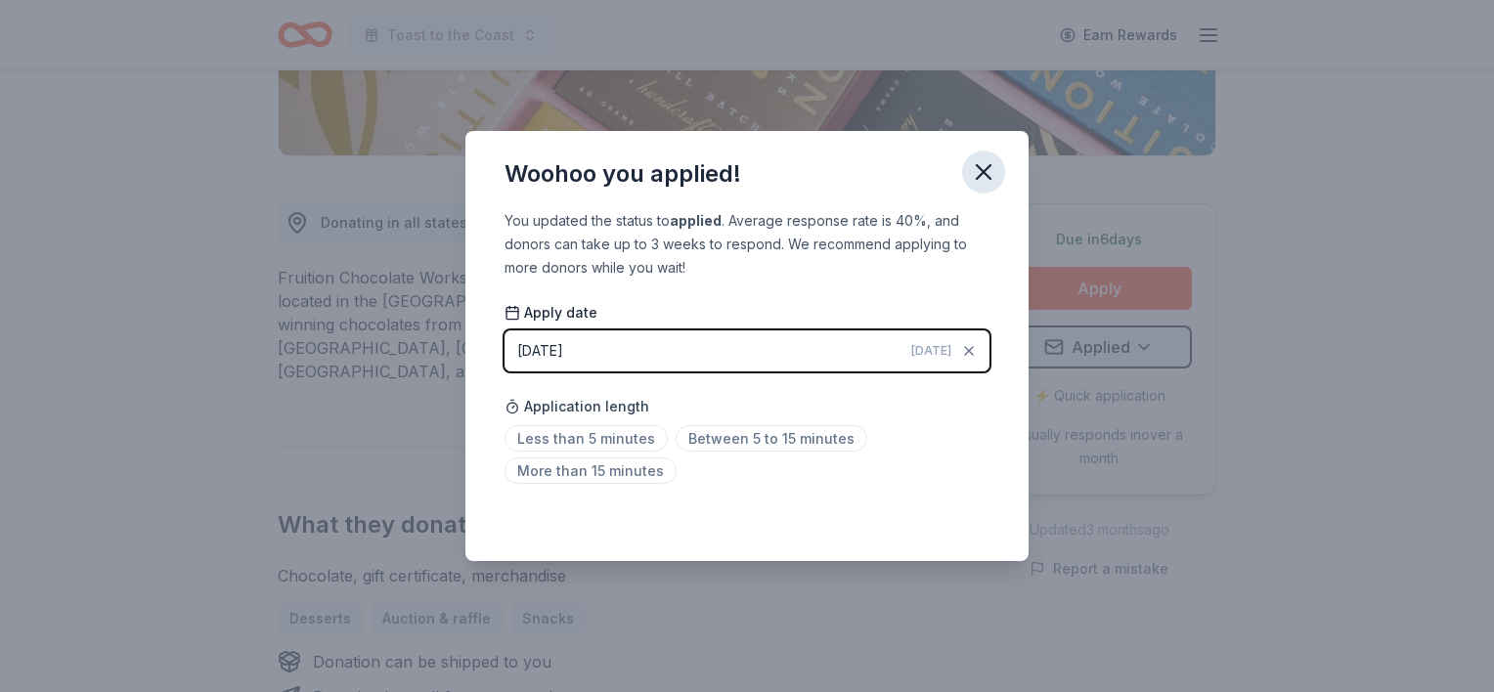
click at [967, 160] on button "button" at bounding box center [983, 172] width 43 height 43
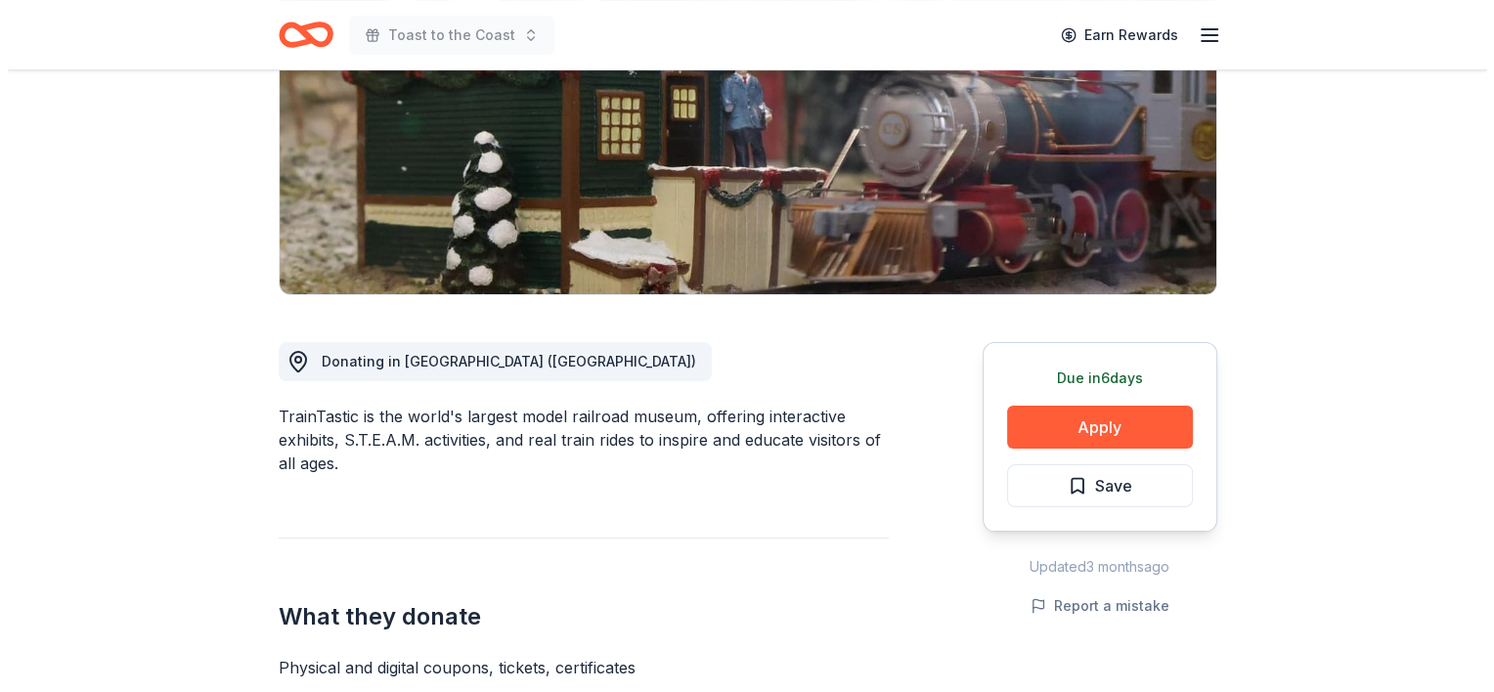
scroll to position [433, 0]
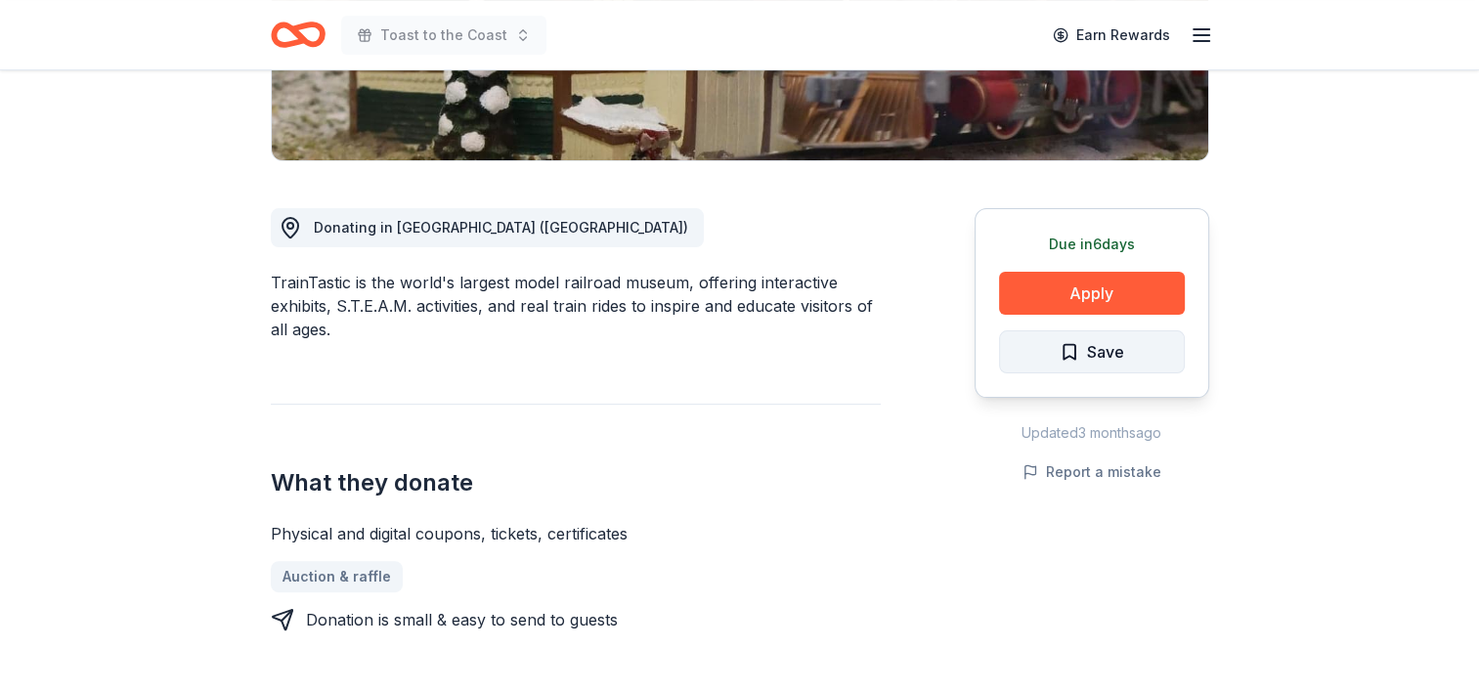
click at [1087, 340] on span "Save" at bounding box center [1105, 351] width 37 height 25
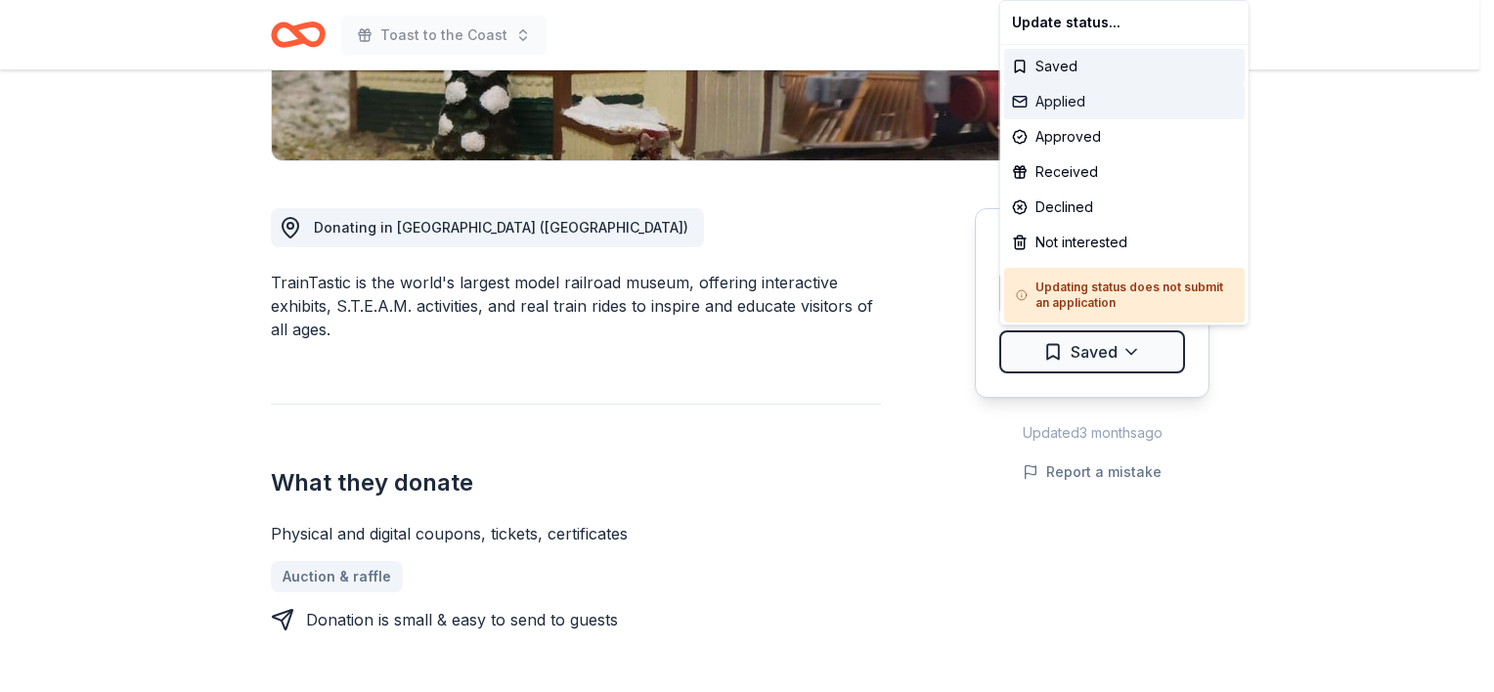
click at [1115, 94] on div "Applied" at bounding box center [1124, 101] width 241 height 35
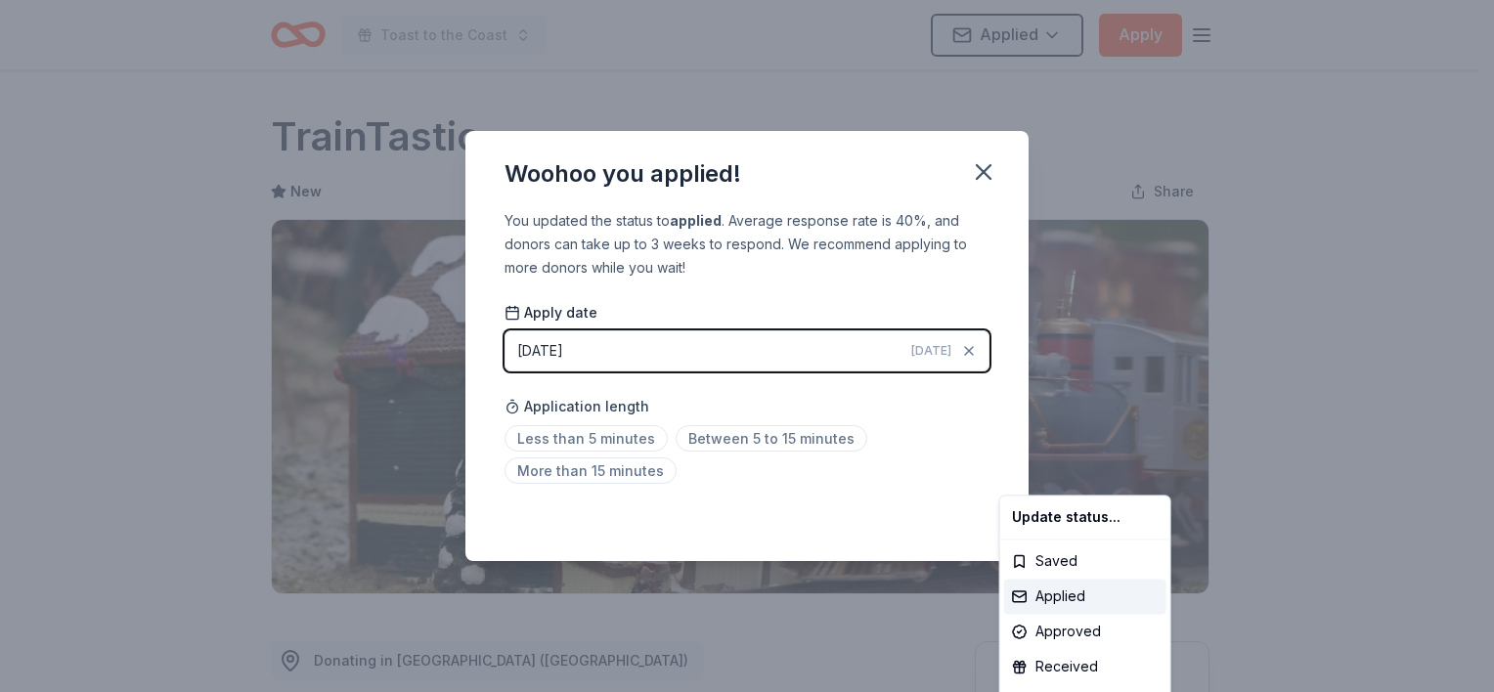
click at [657, 356] on html "Toast to the Coast Applied Apply Due in 6 days Share TrainTastic New Share Dona…" at bounding box center [747, 346] width 1494 height 692
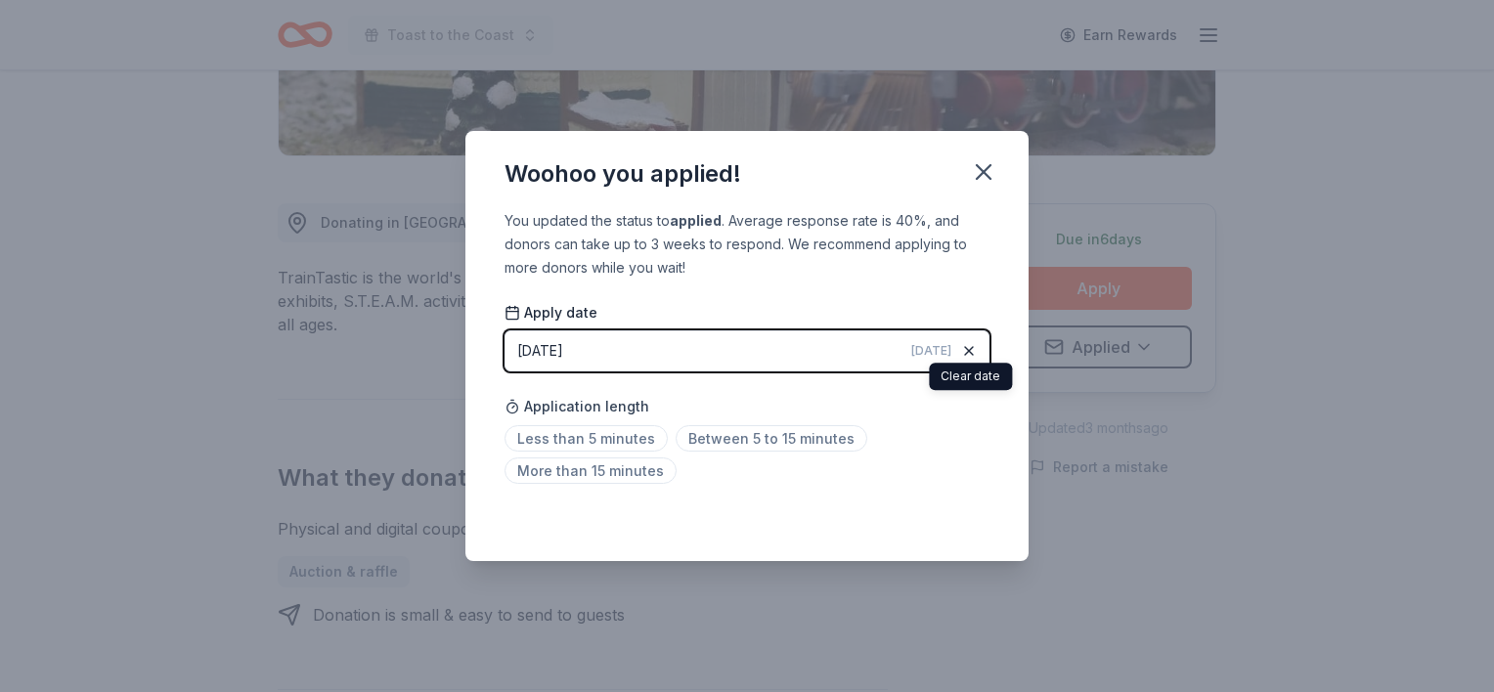
click at [970, 350] on icon "button" at bounding box center [969, 351] width 16 height 16
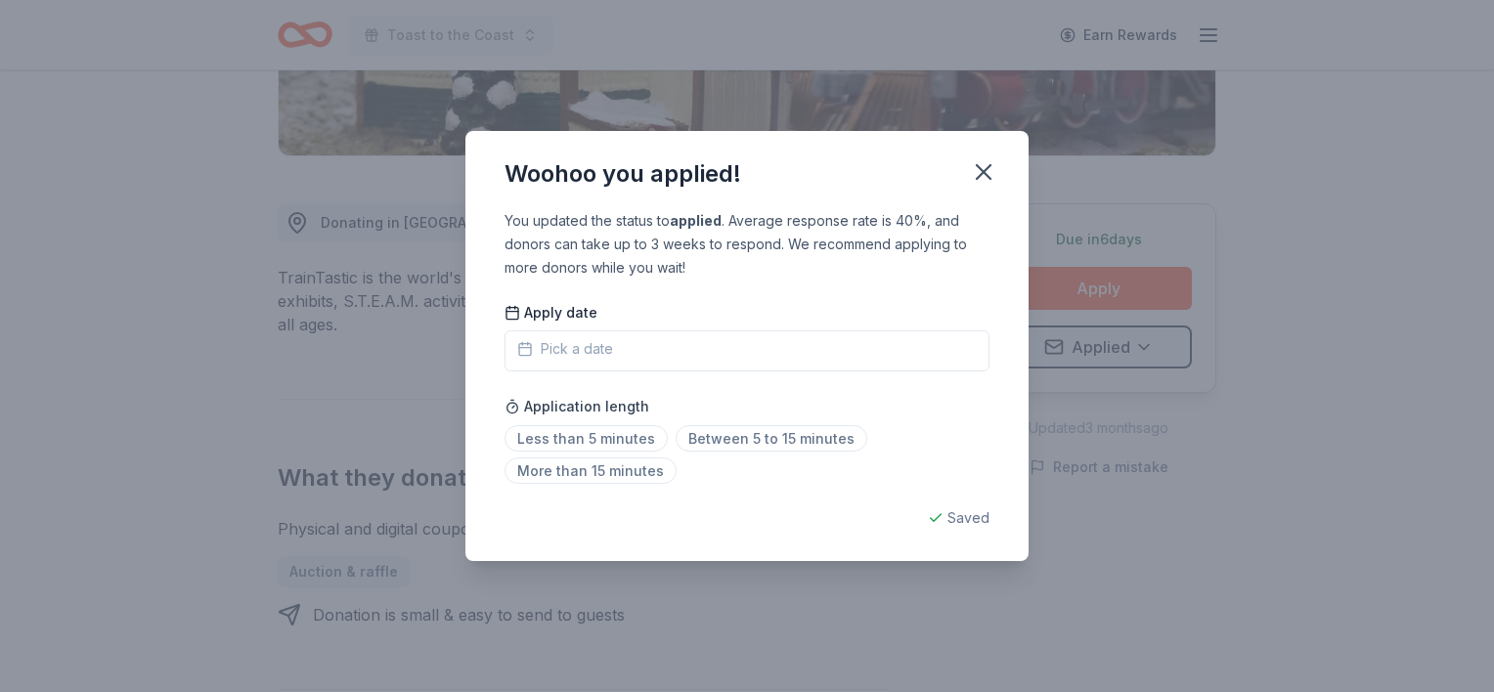
click at [524, 343] on icon "button" at bounding box center [525, 349] width 16 height 16
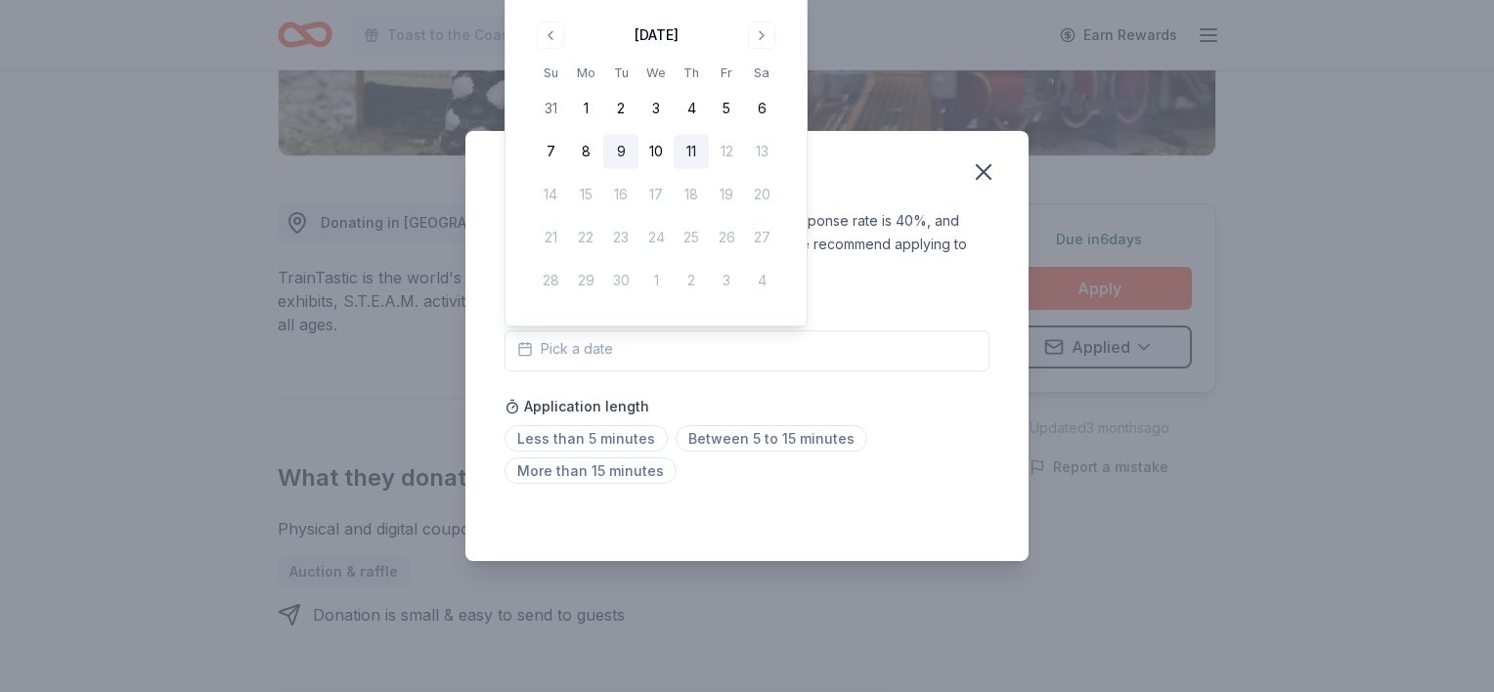
click at [614, 152] on button "9" at bounding box center [620, 151] width 35 height 35
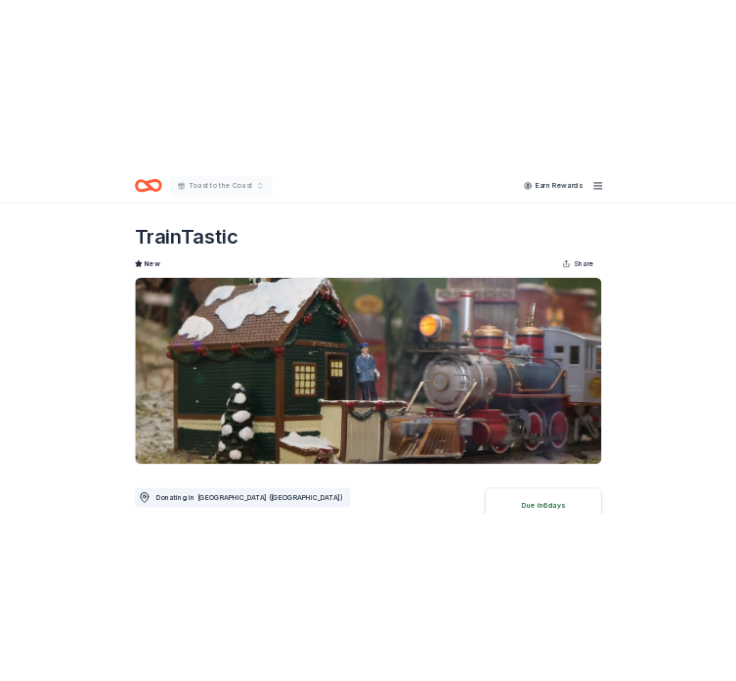
scroll to position [605, 0]
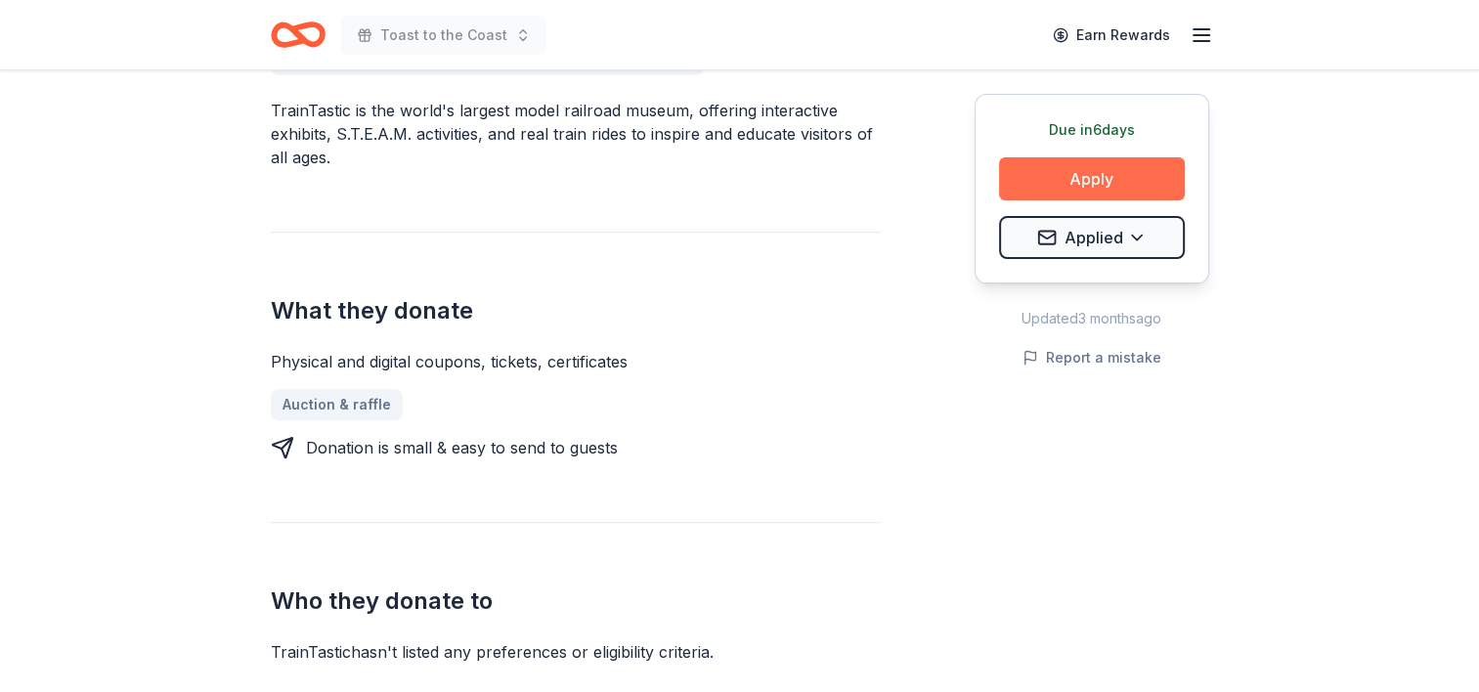
click at [1079, 172] on button "Apply" at bounding box center [1092, 178] width 186 height 43
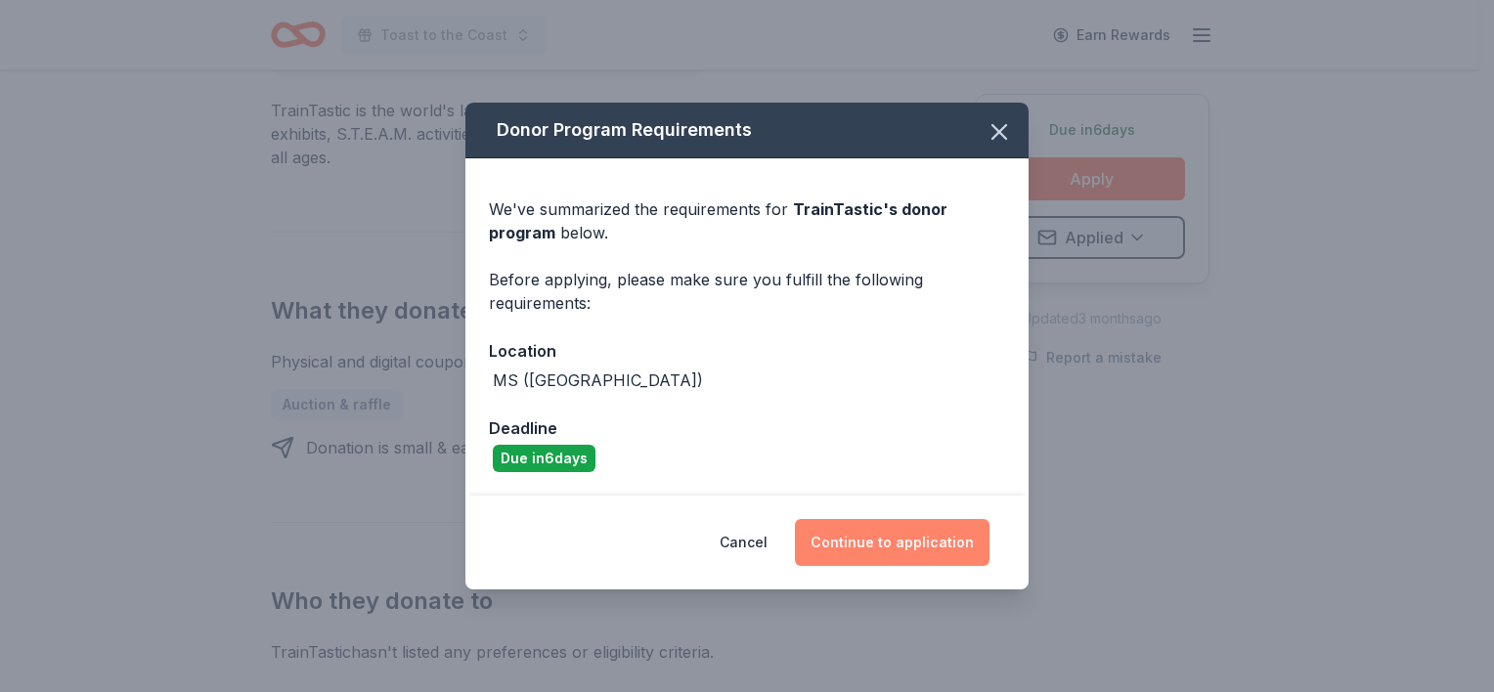
click at [916, 546] on button "Continue to application" at bounding box center [892, 542] width 195 height 47
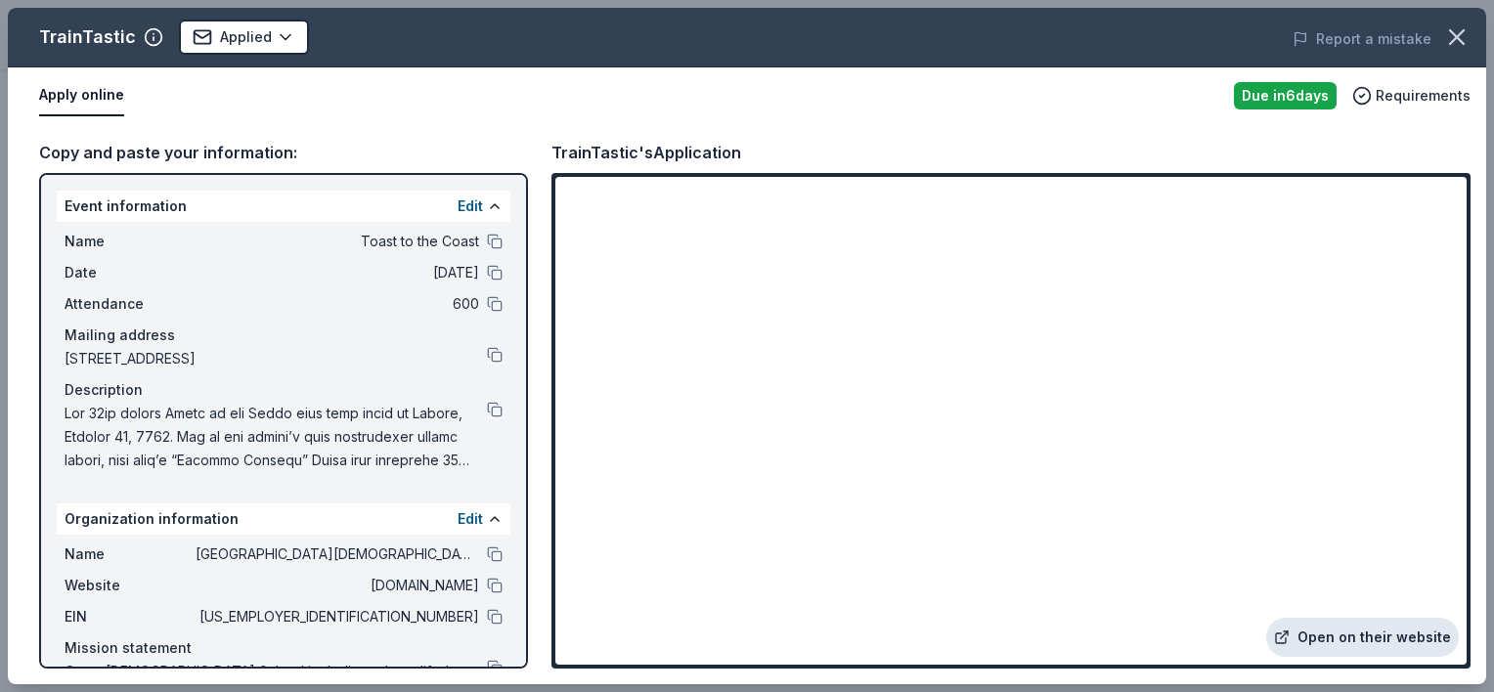
click at [1394, 636] on link "Open on their website" at bounding box center [1362, 637] width 193 height 39
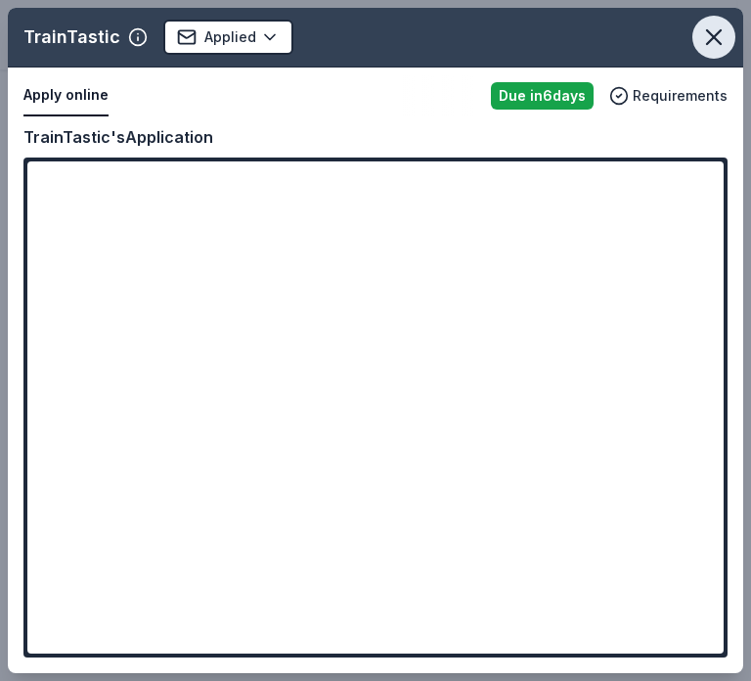
click at [709, 28] on icon "button" at bounding box center [713, 36] width 27 height 27
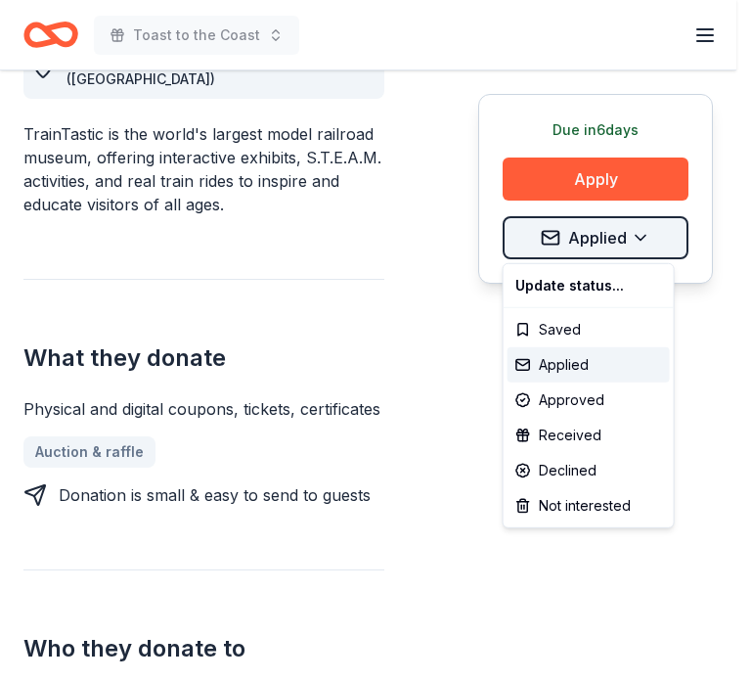
click at [534, 359] on div "Applied" at bounding box center [588, 364] width 162 height 35
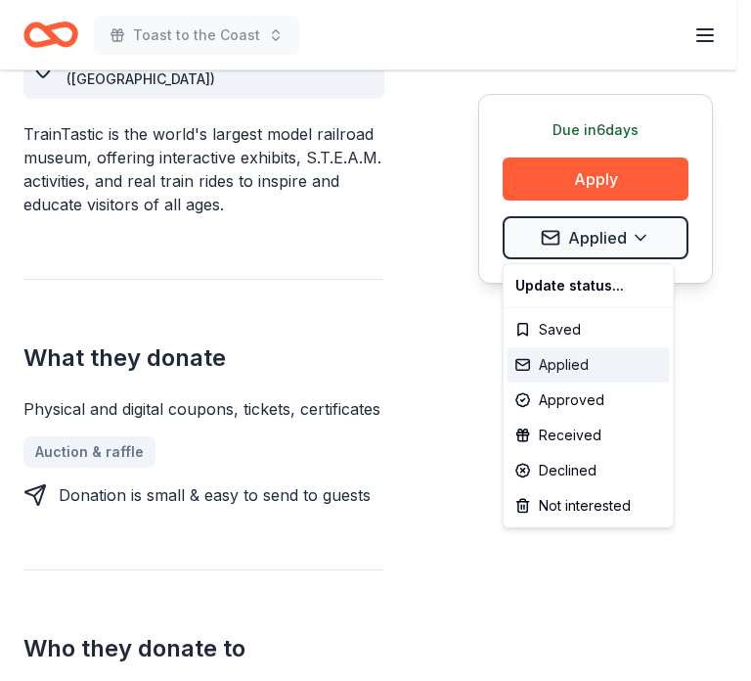
click at [563, 366] on div "Applied" at bounding box center [588, 364] width 162 height 35
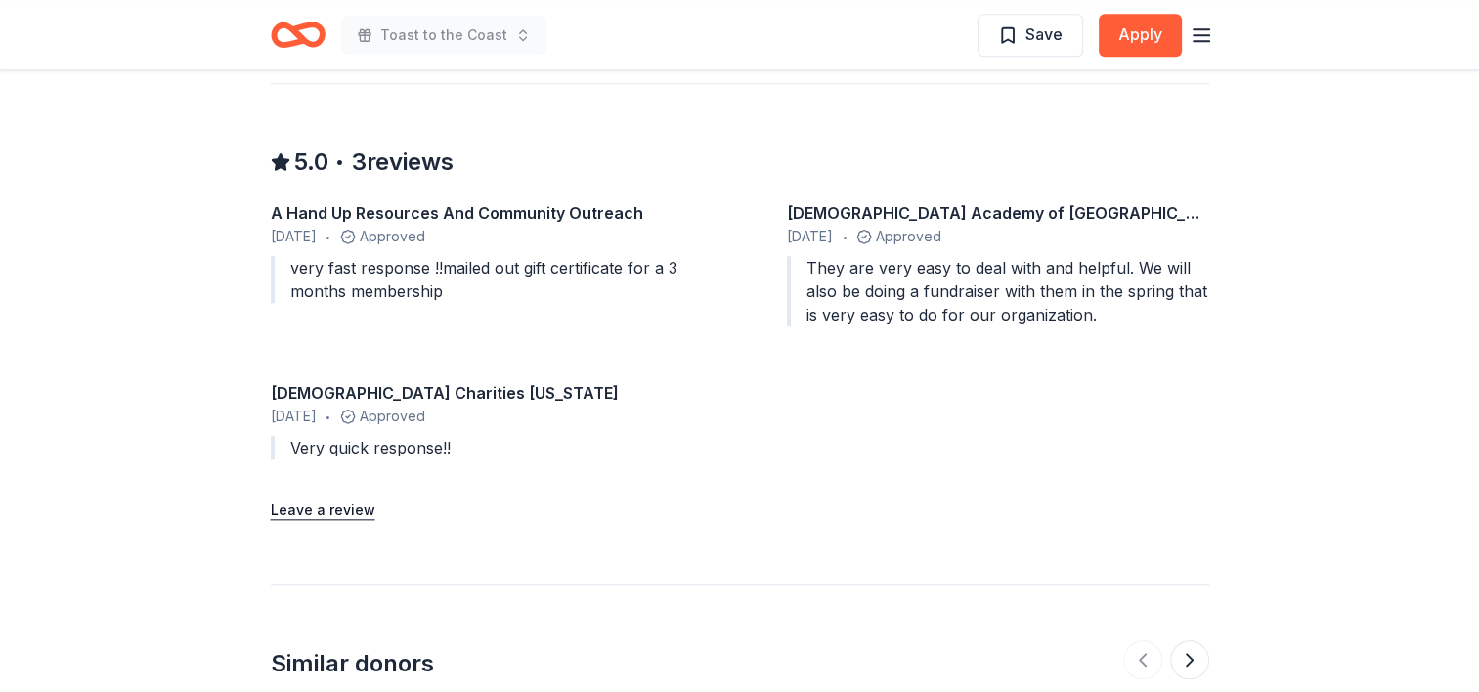
scroll to position [1995, 0]
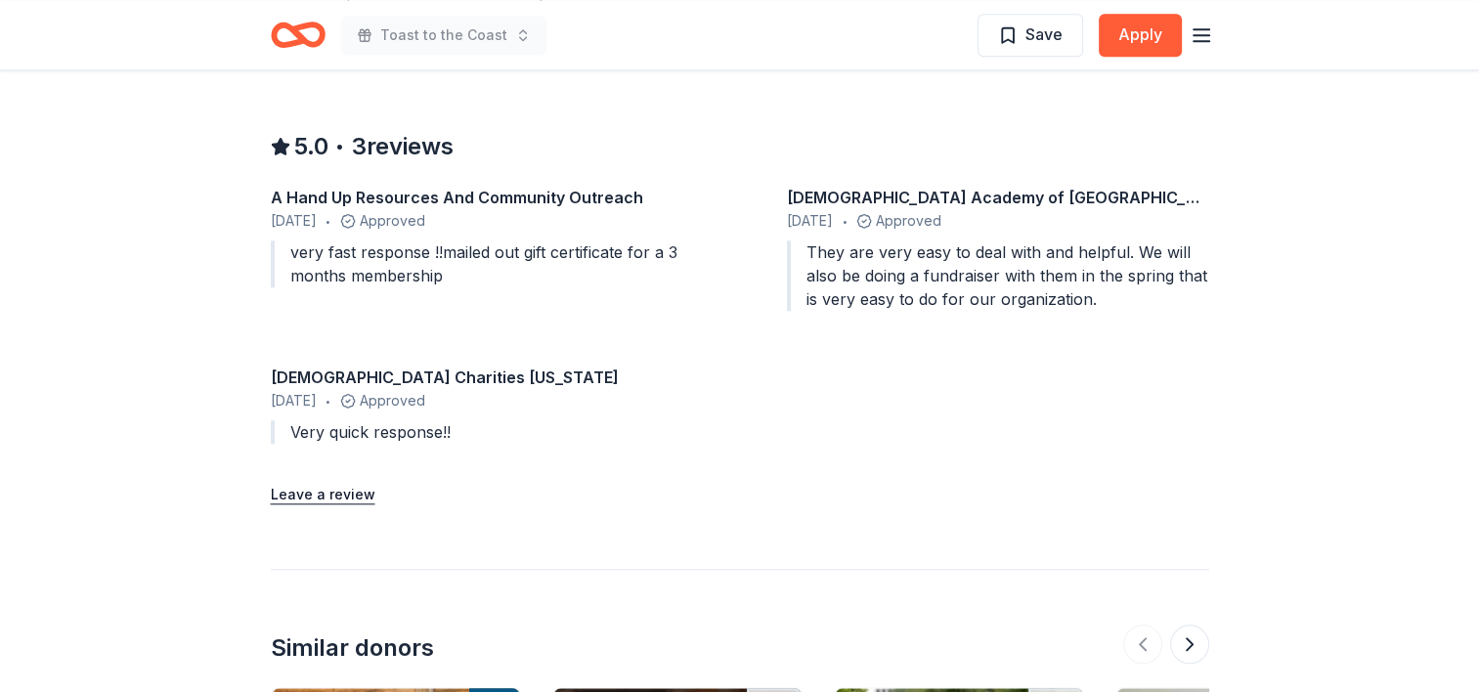
drag, startPoint x: 1459, startPoint y: 489, endPoint x: 1446, endPoint y: 557, distance: 69.6
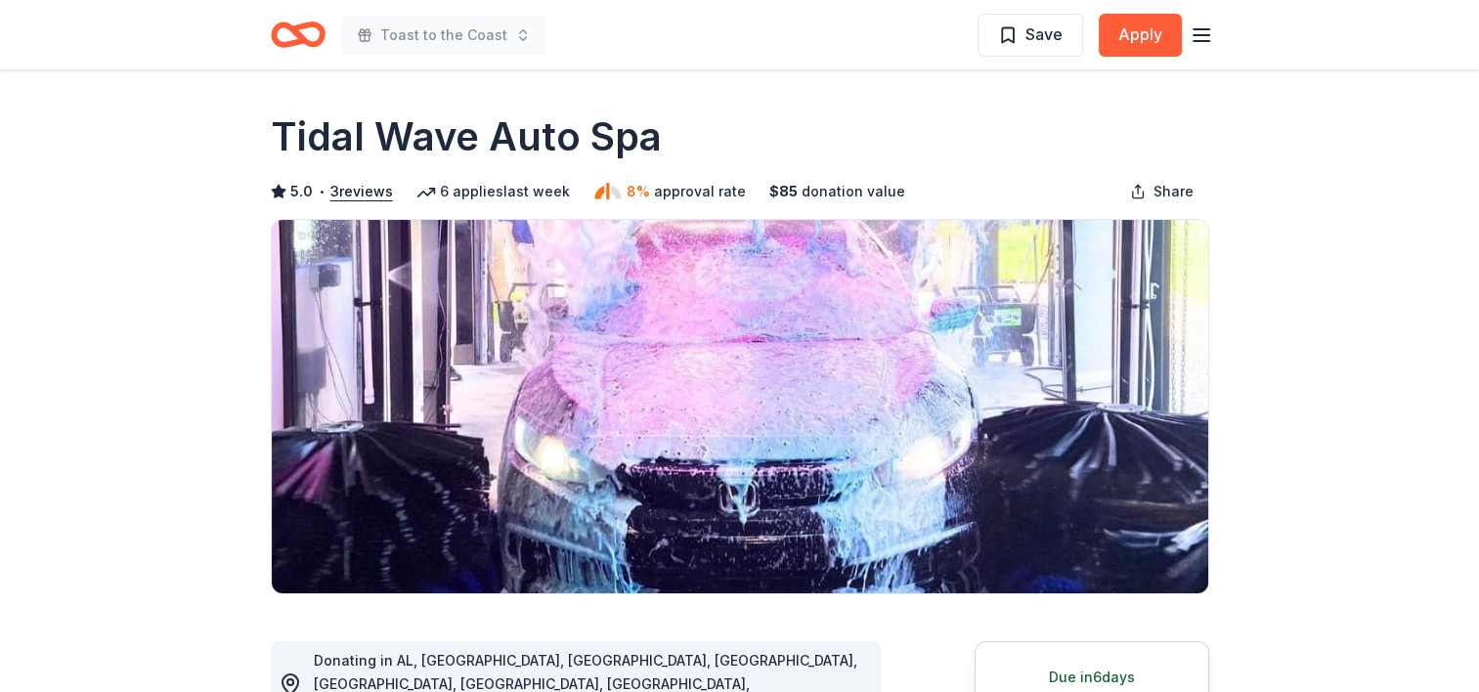
scroll to position [22, 0]
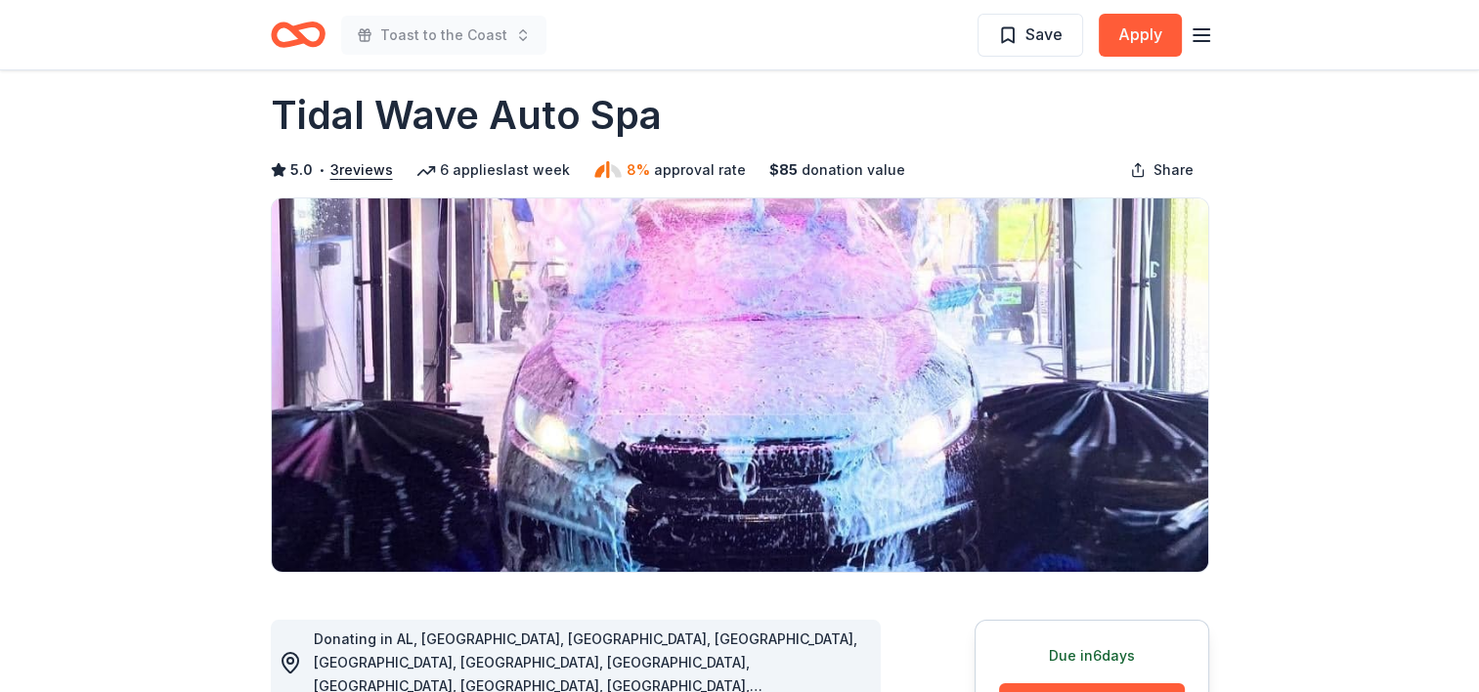
drag, startPoint x: 275, startPoint y: 104, endPoint x: 661, endPoint y: 109, distance: 386.2
click at [661, 109] on div "Tidal Wave Auto Spa" at bounding box center [740, 115] width 939 height 55
click at [630, 116] on h1 "Tidal Wave Auto Spa" at bounding box center [466, 115] width 391 height 55
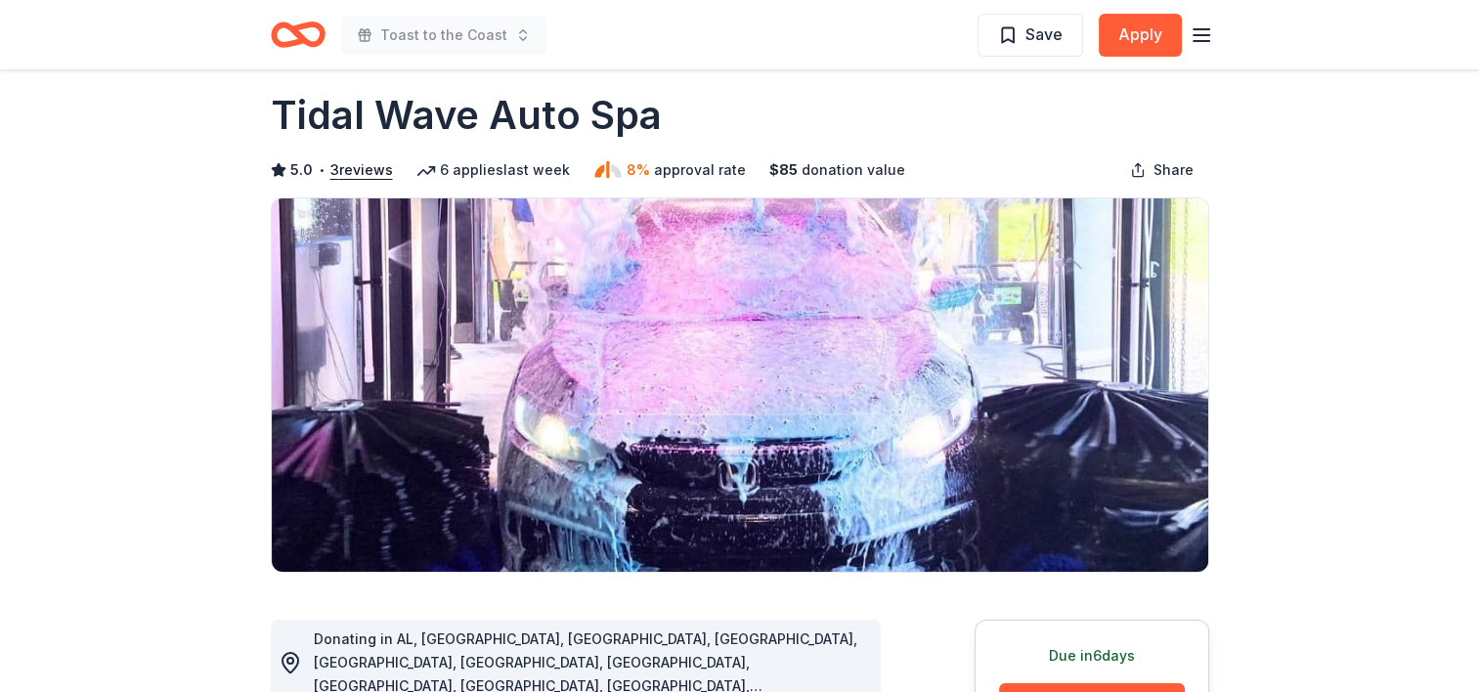
drag, startPoint x: 274, startPoint y: 108, endPoint x: 774, endPoint y: 86, distance: 501.1
click at [430, 108] on h1 "Tidal Wave Auto Spa" at bounding box center [466, 115] width 391 height 55
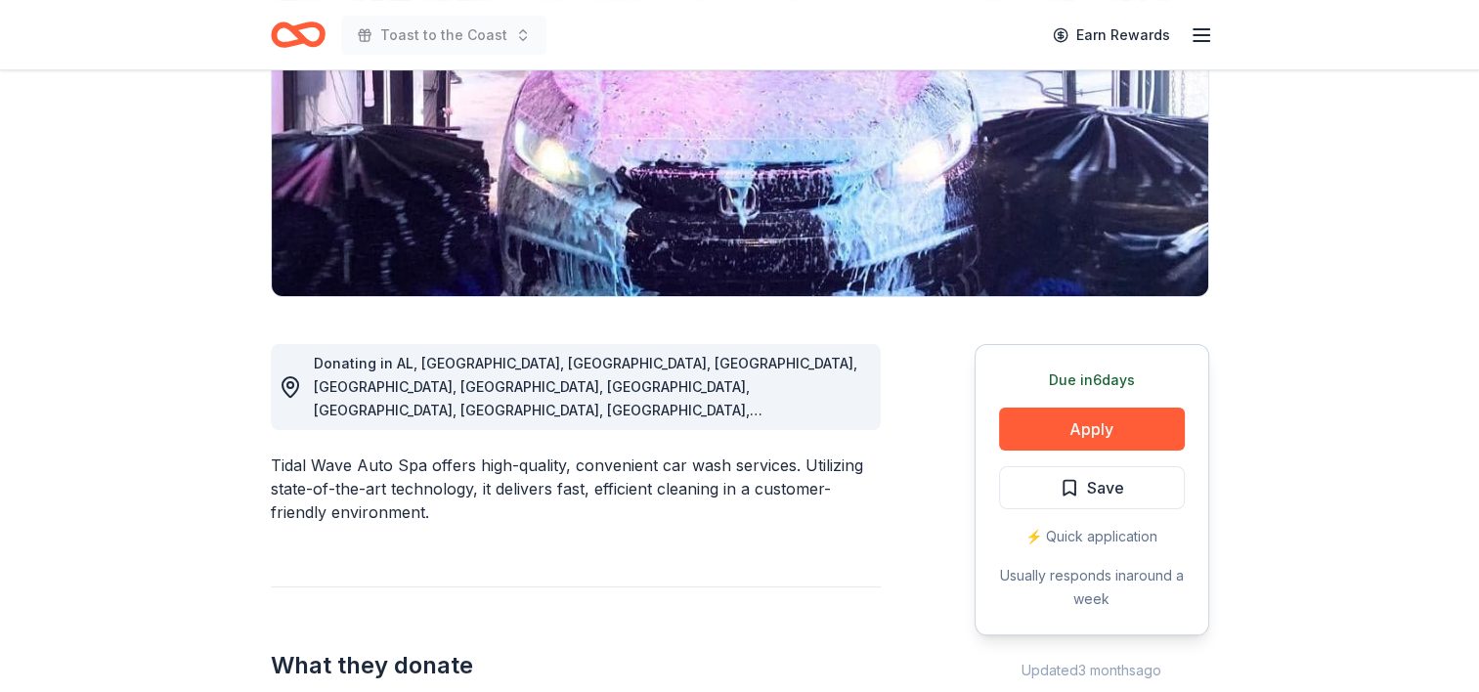
scroll to position [329, 0]
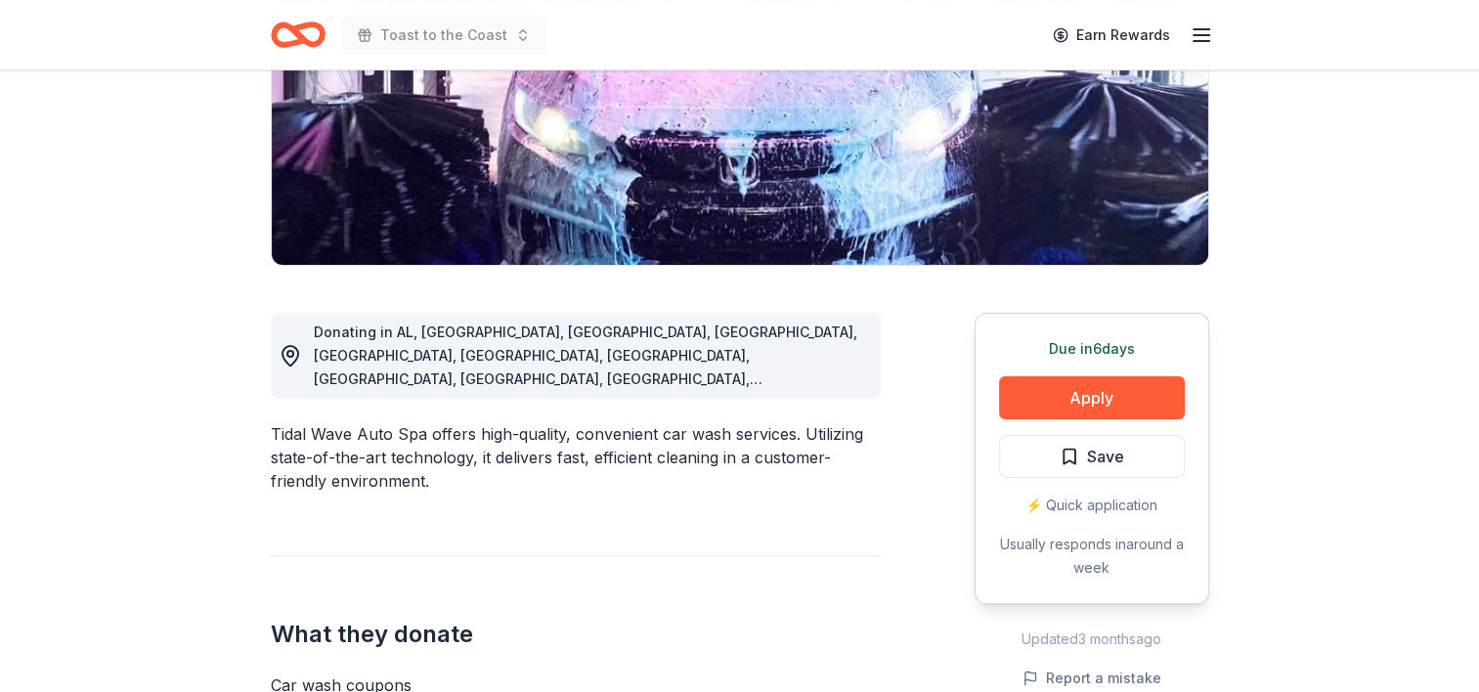
drag, startPoint x: 1471, startPoint y: 199, endPoint x: 1277, endPoint y: 304, distance: 220.1
click at [1083, 469] on button "Save" at bounding box center [1092, 456] width 186 height 43
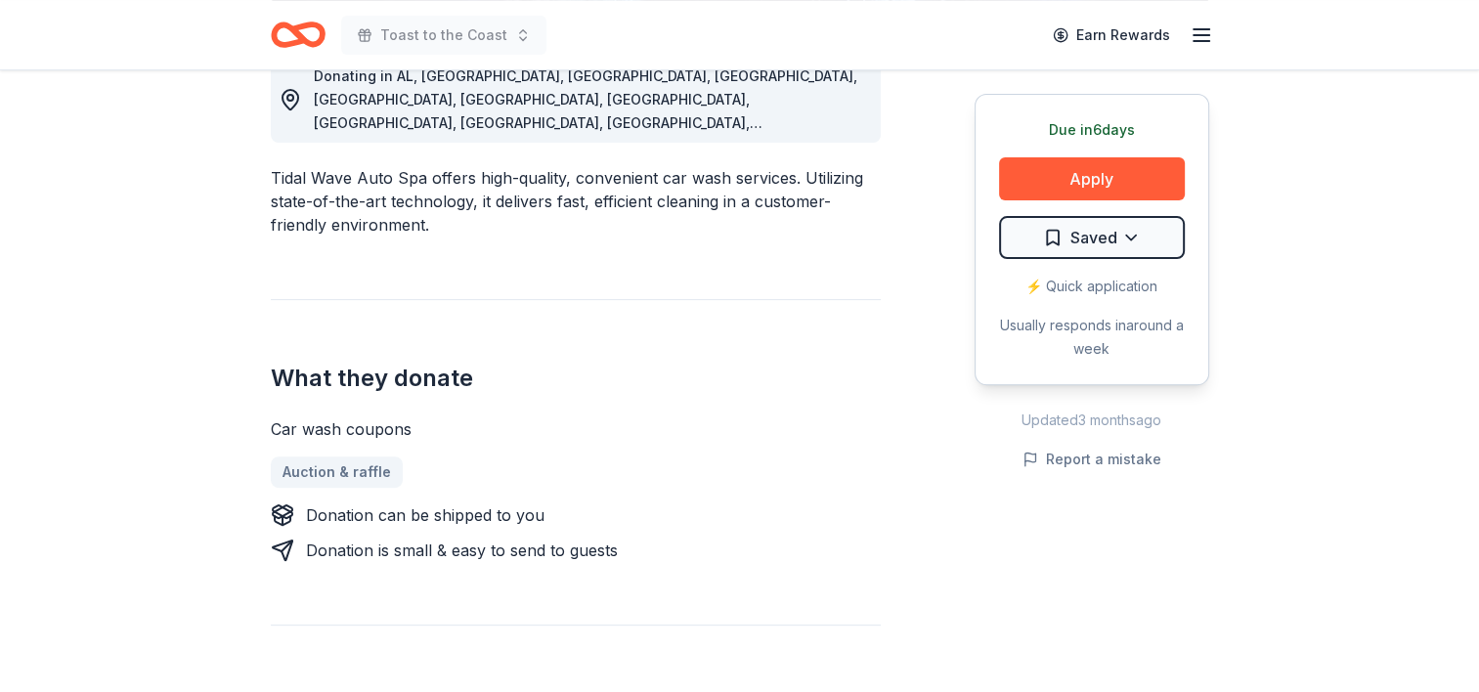
scroll to position [797, 0]
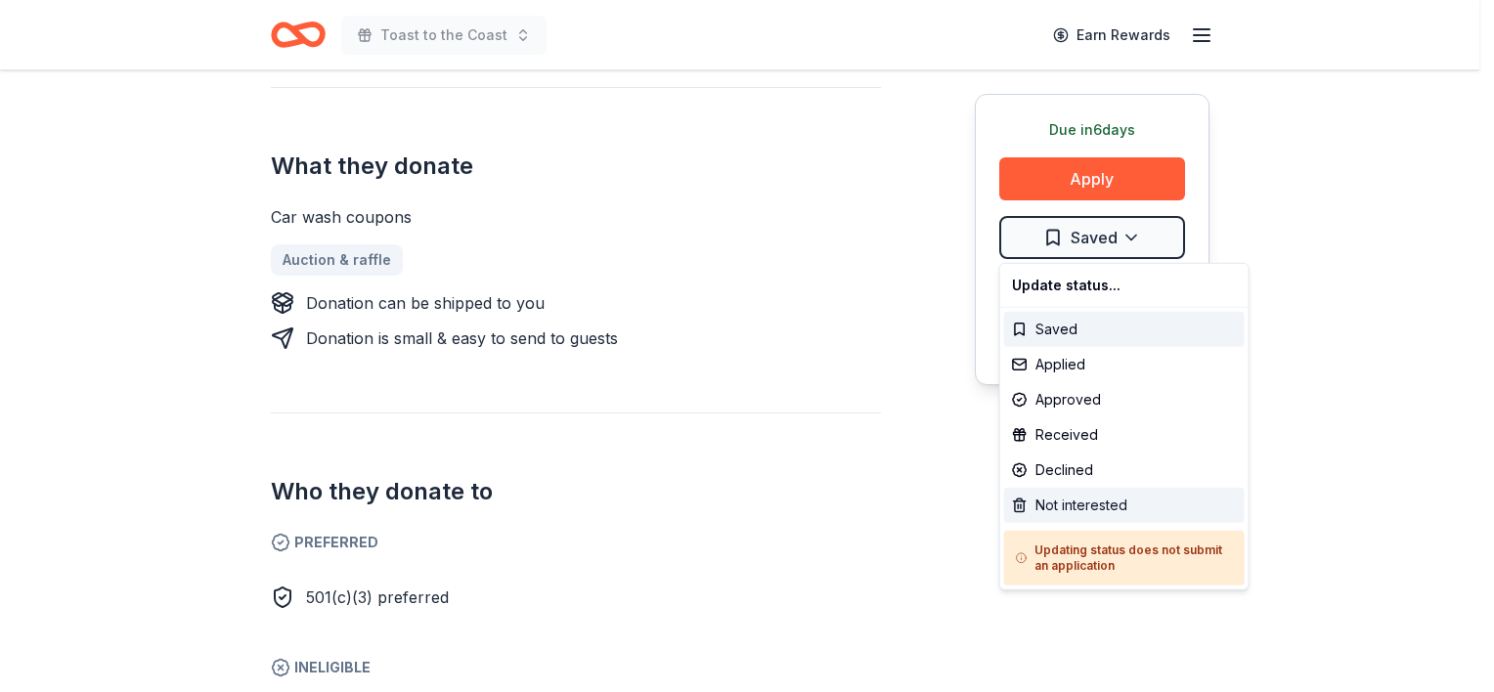
click at [1045, 495] on div "Not interested" at bounding box center [1124, 505] width 241 height 35
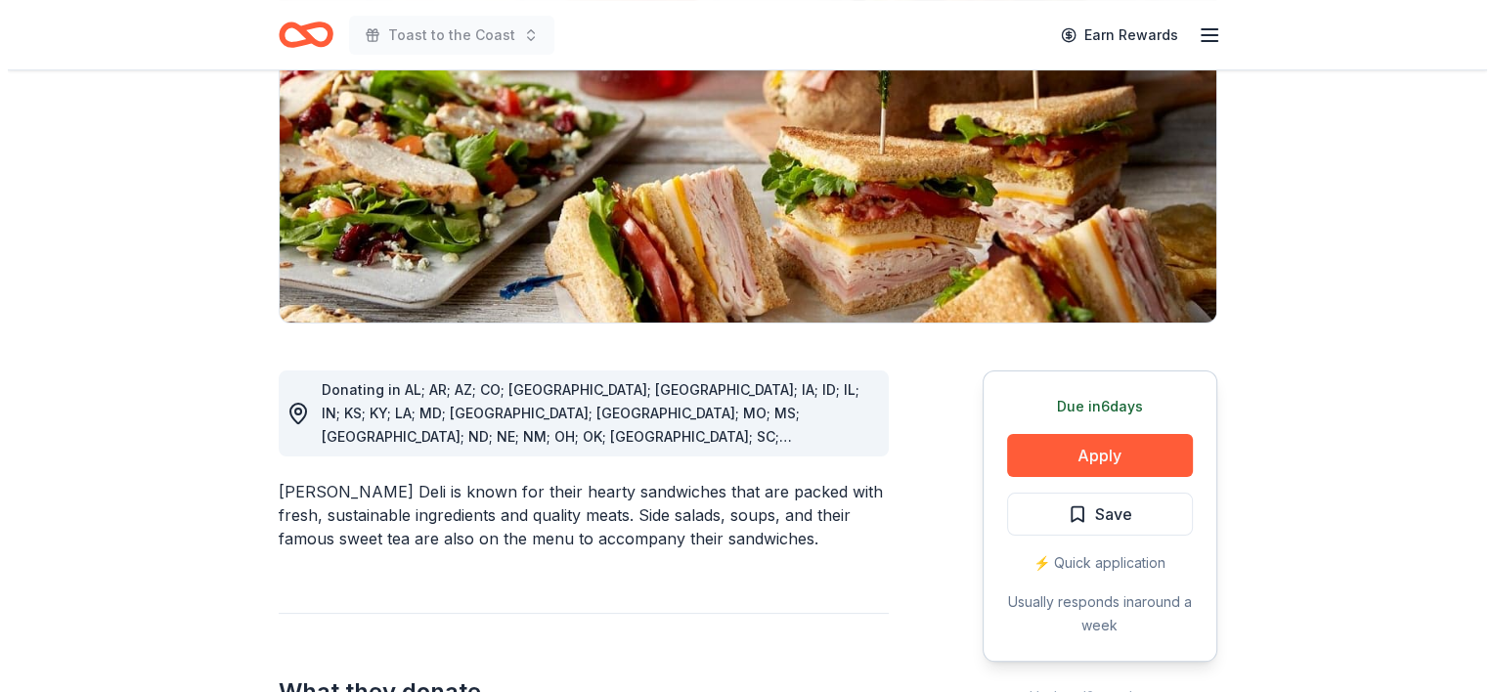
scroll to position [369, 0]
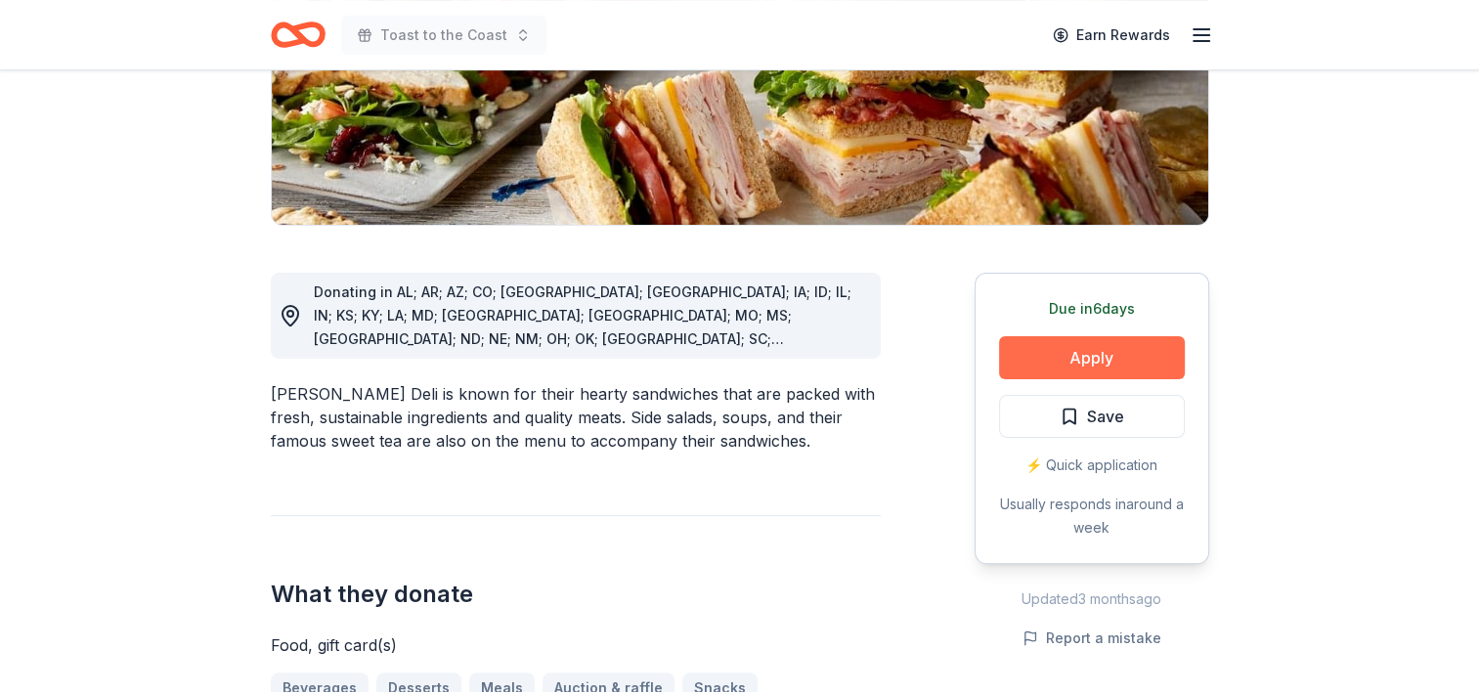
click at [1091, 364] on button "Apply" at bounding box center [1092, 357] width 186 height 43
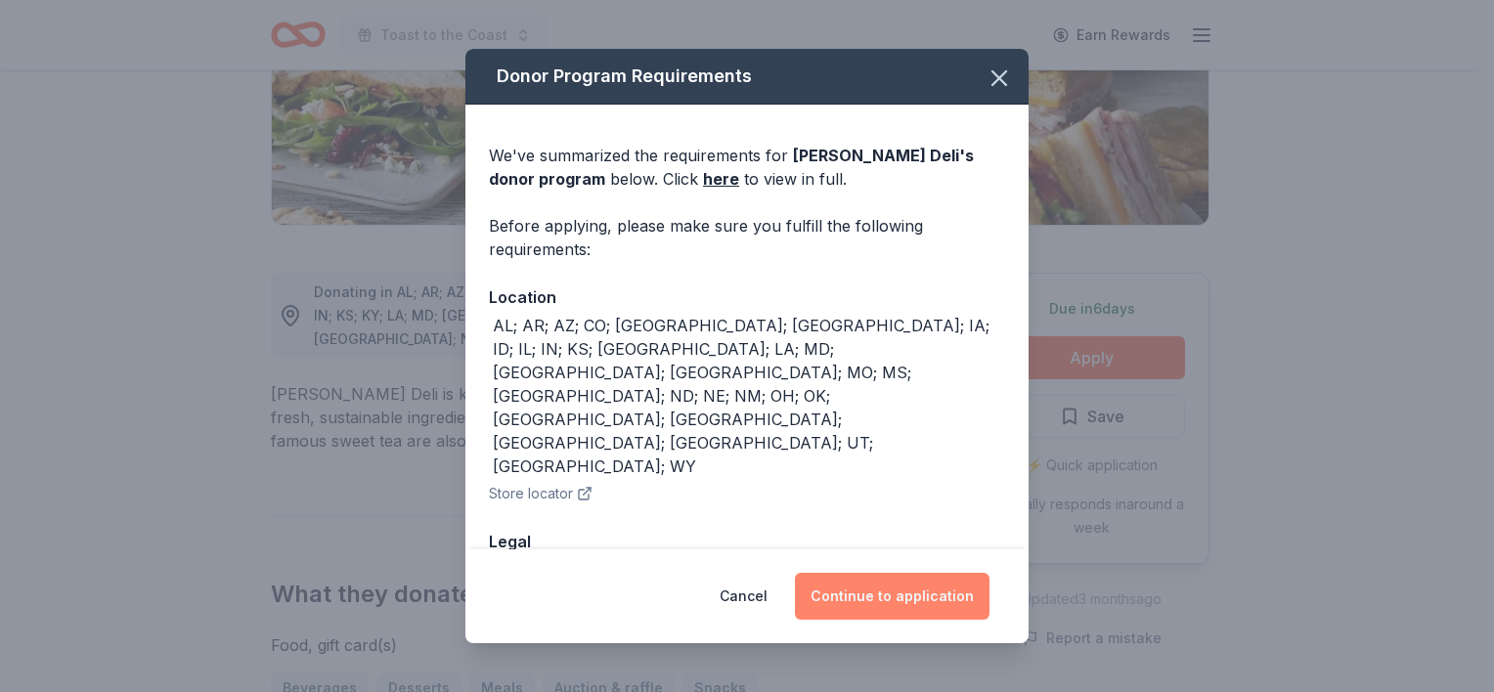
click at [909, 599] on button "Continue to application" at bounding box center [892, 596] width 195 height 47
